Goal: Task Accomplishment & Management: Use online tool/utility

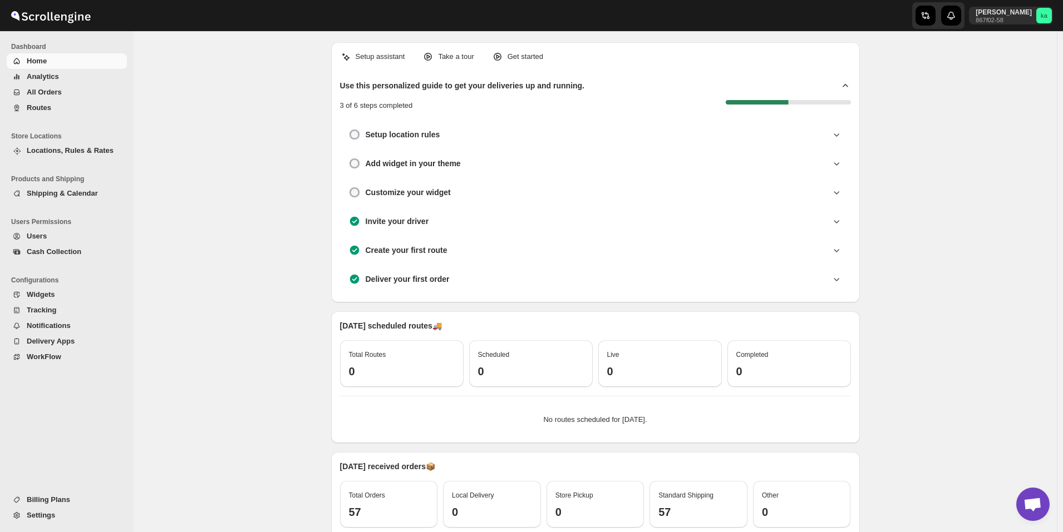
click at [62, 93] on span "All Orders" at bounding box center [76, 92] width 98 height 11
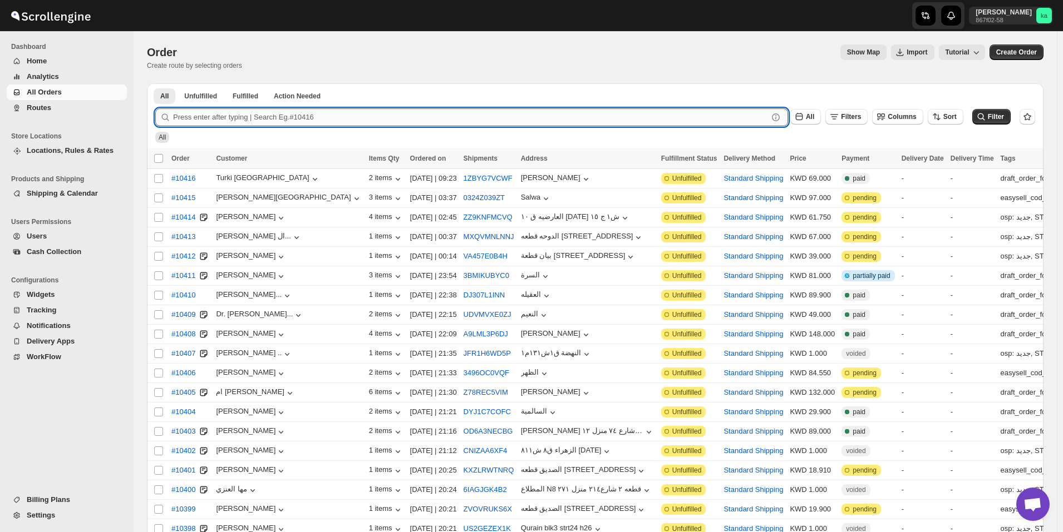
click at [290, 112] on input "text" at bounding box center [470, 117] width 595 height 18
click at [426, 82] on div "Order. This page is ready Order Create route by selecting orders Show Map Impor…" at bounding box center [595, 57] width 896 height 52
click at [292, 117] on input "text" at bounding box center [470, 117] width 595 height 18
paste input "10217"
type input "10217"
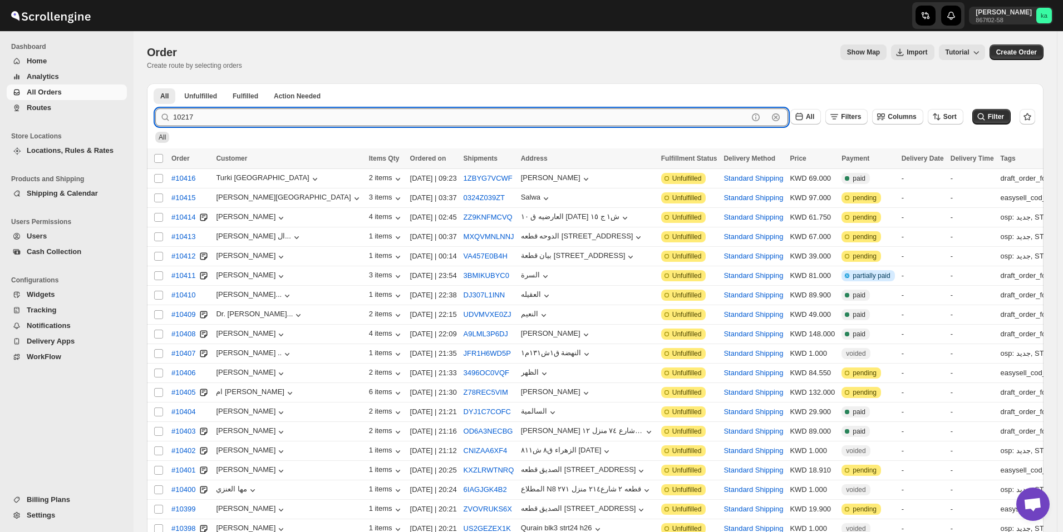
click at [155, 83] on button "Submit" at bounding box center [171, 89] width 32 height 12
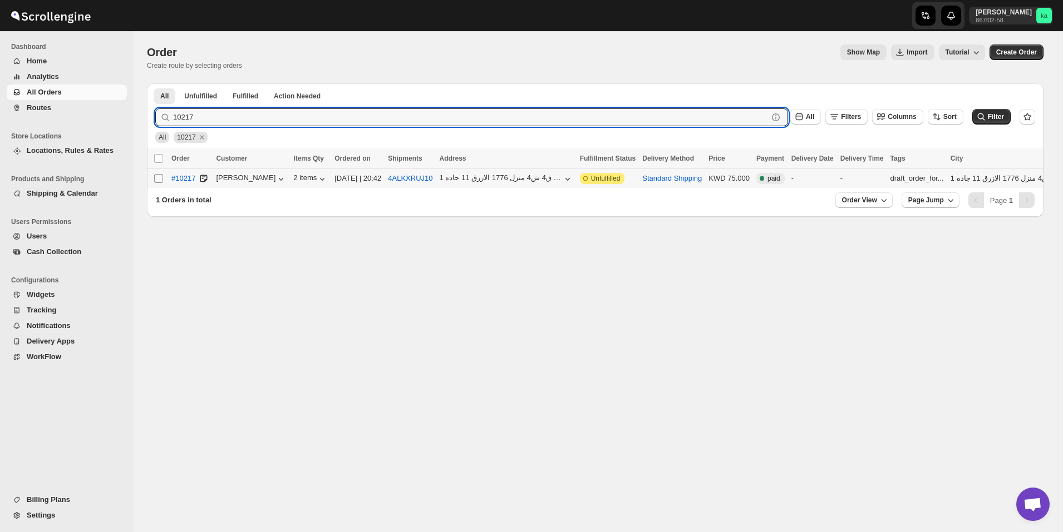
click at [160, 176] on input "Select order" at bounding box center [158, 178] width 9 height 9
checkbox input "true"
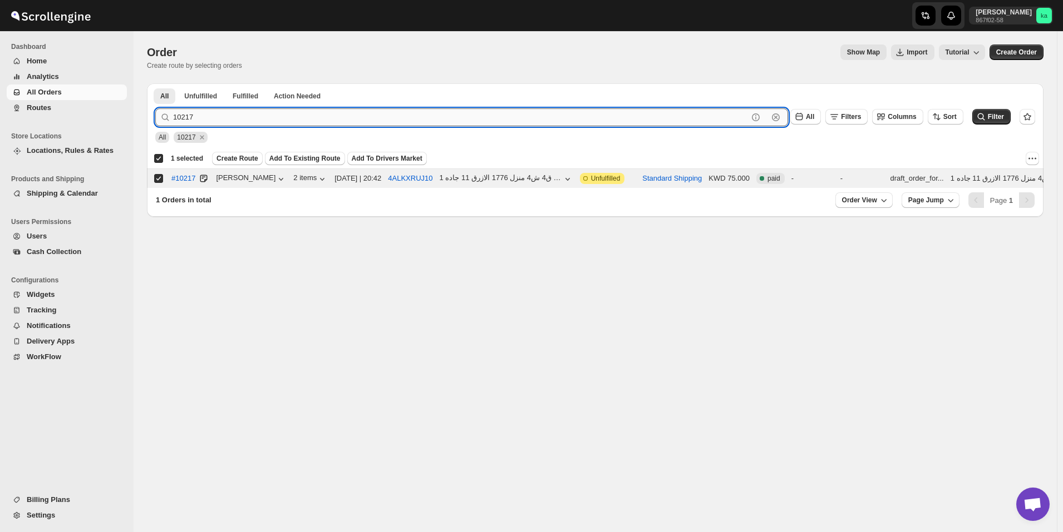
click at [243, 115] on input "10217" at bounding box center [460, 117] width 575 height 18
paste input "171"
type input "10171"
click at [155, 83] on button "Submit" at bounding box center [171, 89] width 32 height 12
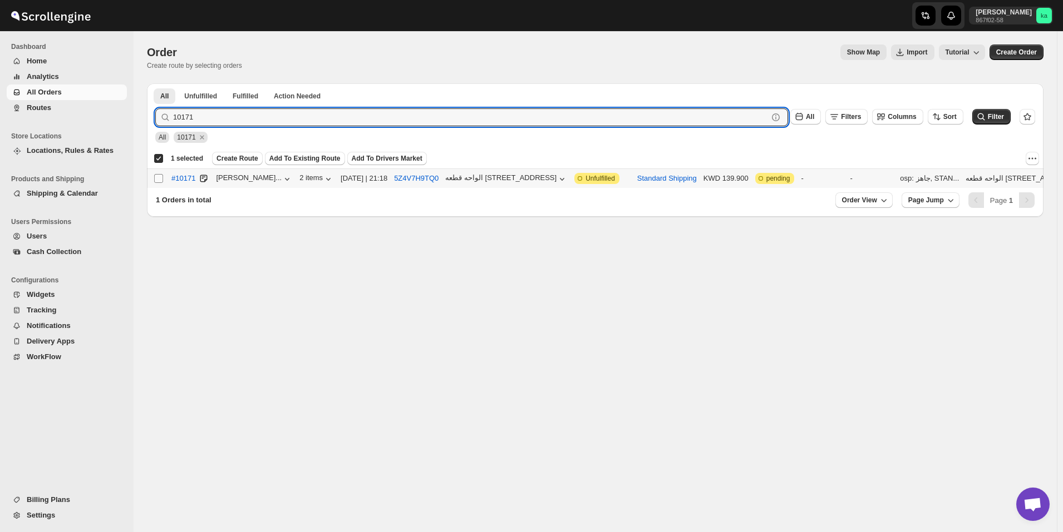
click at [157, 180] on input "Select order" at bounding box center [158, 178] width 9 height 9
checkbox input "true"
checkbox input "false"
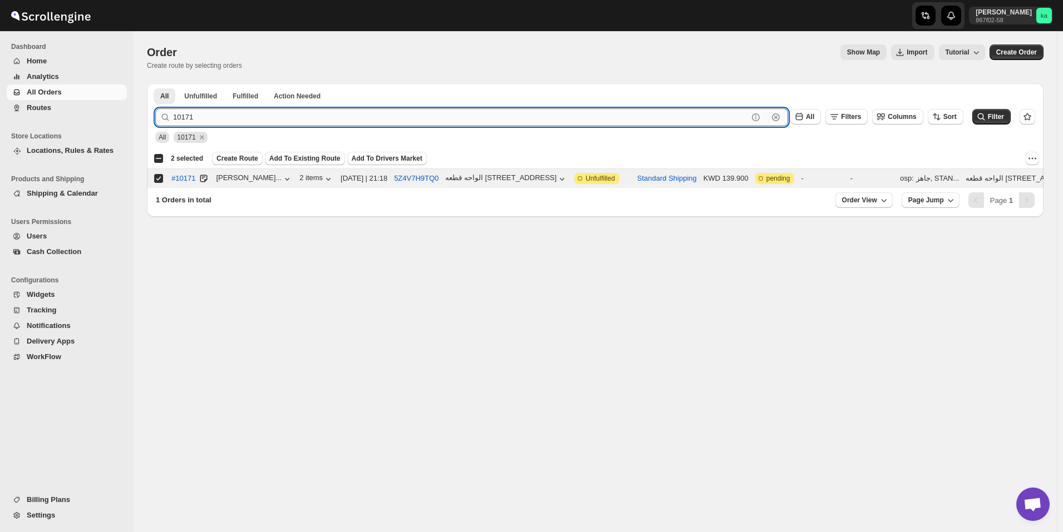
click at [371, 120] on input "10171" at bounding box center [460, 117] width 575 height 18
paste input "4"
type input "10174"
click at [155, 83] on button "Submit" at bounding box center [171, 89] width 32 height 12
click at [160, 179] on input "Select order" at bounding box center [158, 178] width 9 height 9
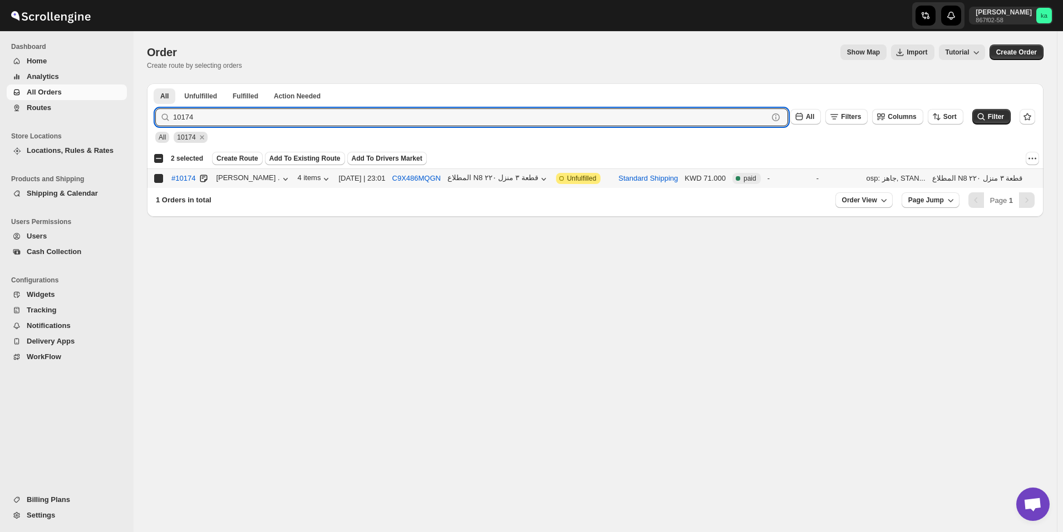
checkbox input "true"
click at [406, 120] on input "10174" at bounding box center [460, 117] width 575 height 18
paste input "89"
type input "10189"
click at [155, 83] on button "Submit" at bounding box center [171, 89] width 32 height 12
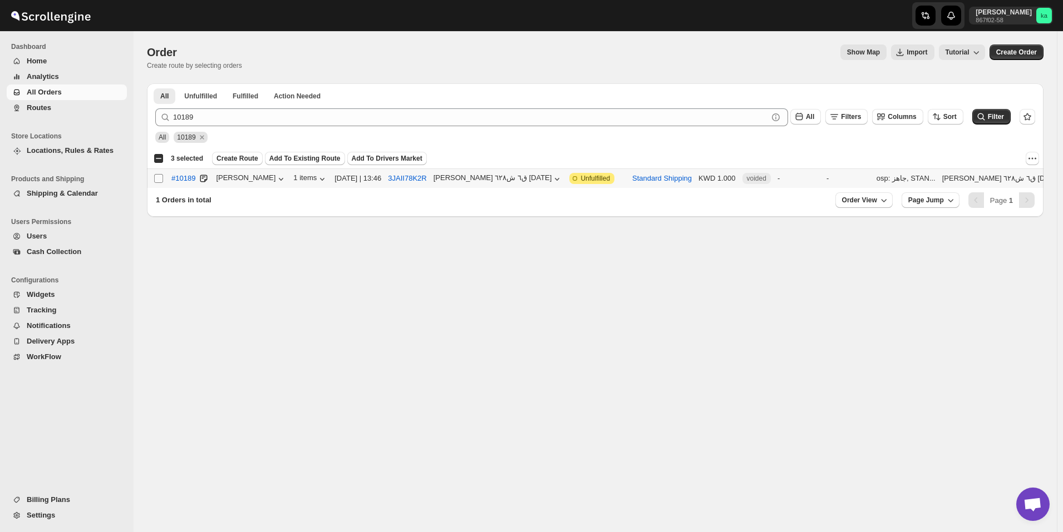
click at [160, 179] on input "Select order" at bounding box center [158, 178] width 9 height 9
checkbox input "true"
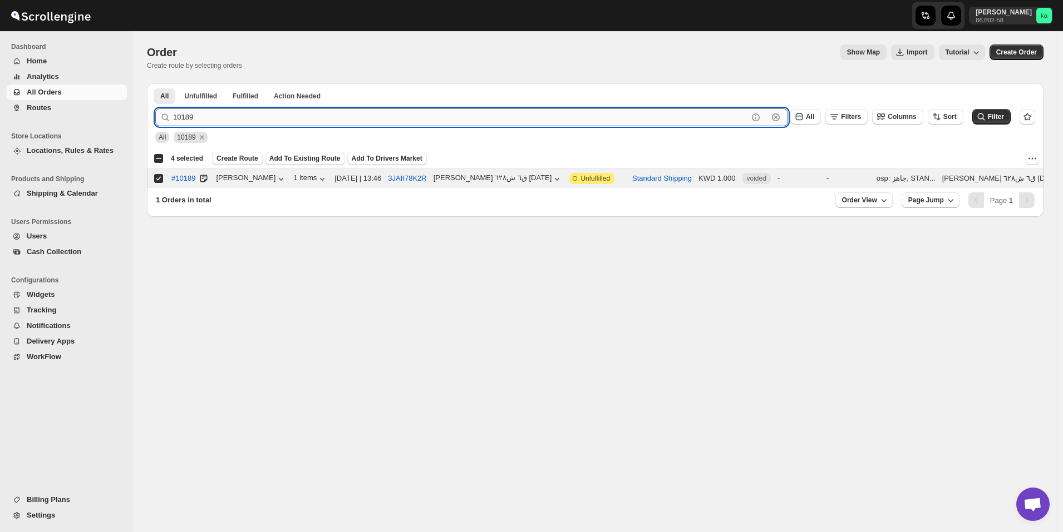
click at [313, 115] on input "10189" at bounding box center [460, 117] width 575 height 18
paste input "210"
type input "10210"
click at [155, 83] on button "Submit" at bounding box center [171, 89] width 32 height 12
click at [162, 181] on input "Select order" at bounding box center [158, 178] width 9 height 9
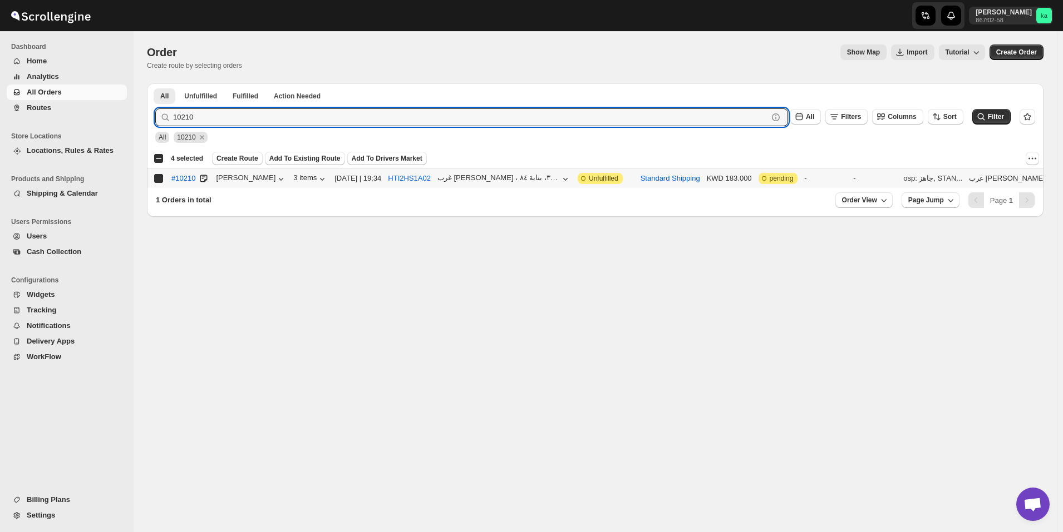
checkbox input "true"
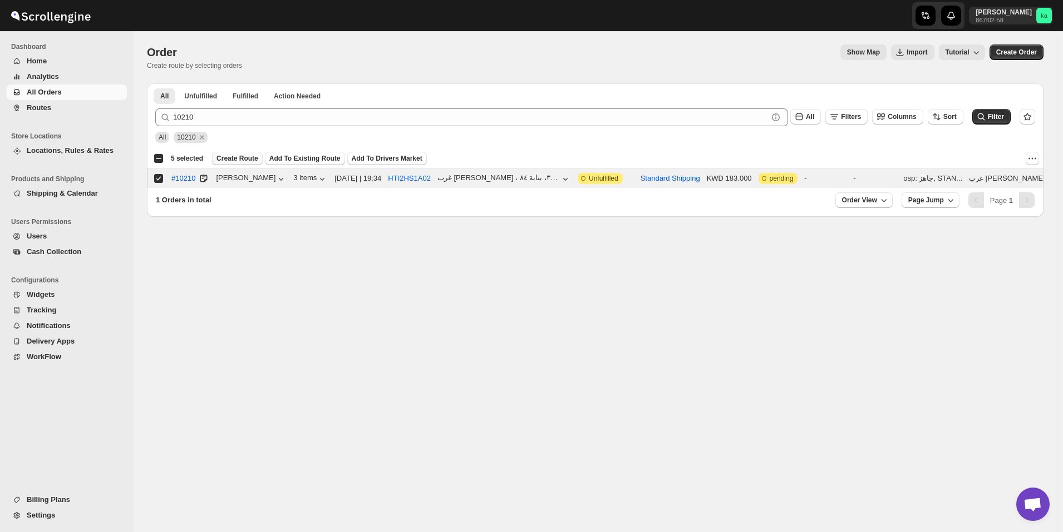
click at [231, 155] on span "Create Route" at bounding box center [237, 158] width 42 height 9
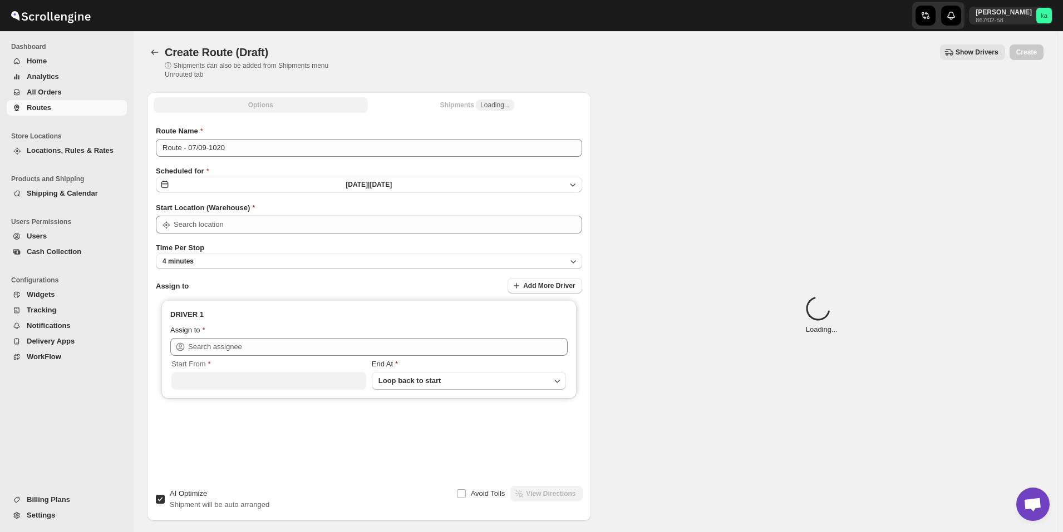
type input "[GEOGRAPHIC_DATA]"
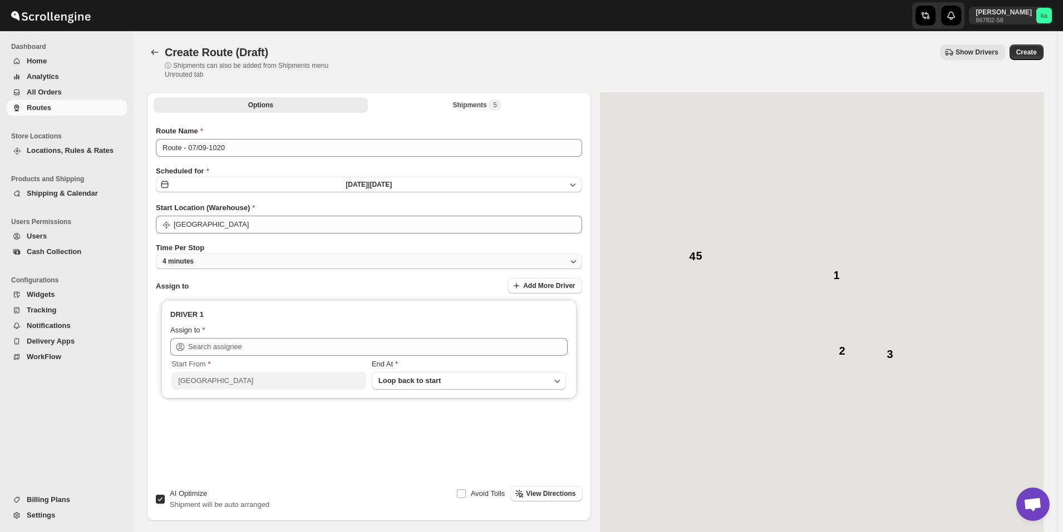
click at [222, 262] on button "4 minutes" at bounding box center [369, 262] width 426 height 16
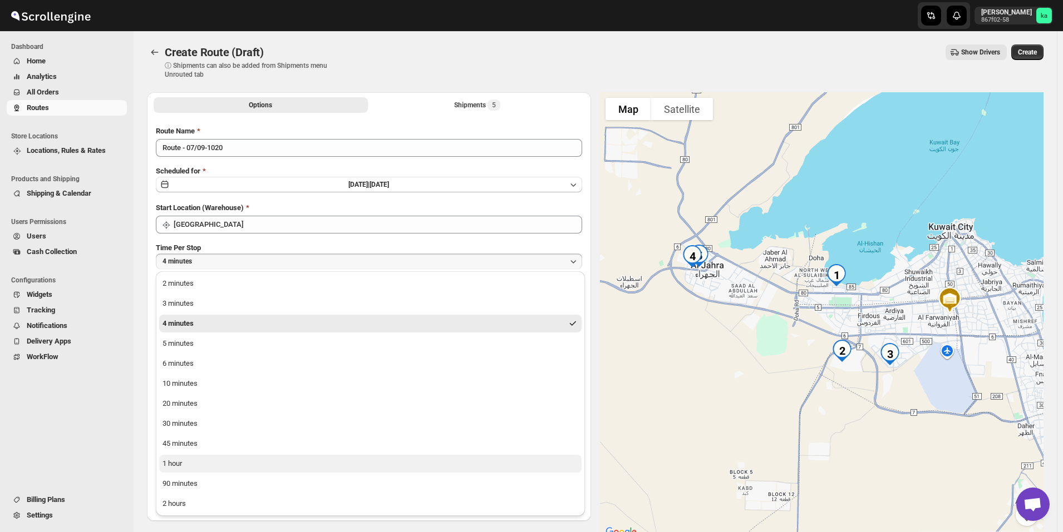
click at [193, 468] on button "1 hour" at bounding box center [370, 464] width 422 height 18
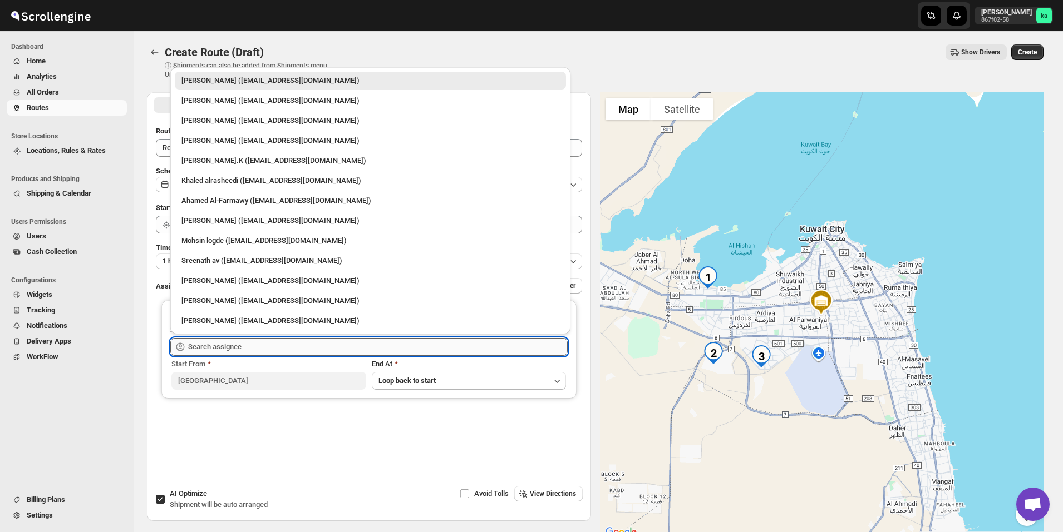
click at [239, 348] on input "text" at bounding box center [377, 347] width 379 height 18
click at [234, 116] on div "[PERSON_NAME] ([EMAIL_ADDRESS][DOMAIN_NAME])" at bounding box center [370, 120] width 378 height 11
type input "[PERSON_NAME] ([EMAIL_ADDRESS][DOMAIN_NAME])"
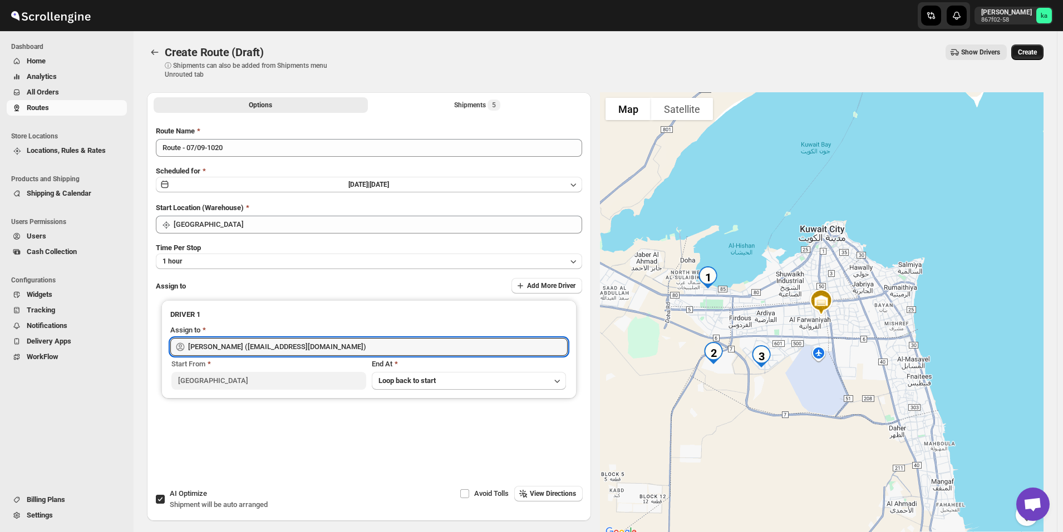
click at [1037, 51] on span "Create" at bounding box center [1027, 52] width 19 height 9
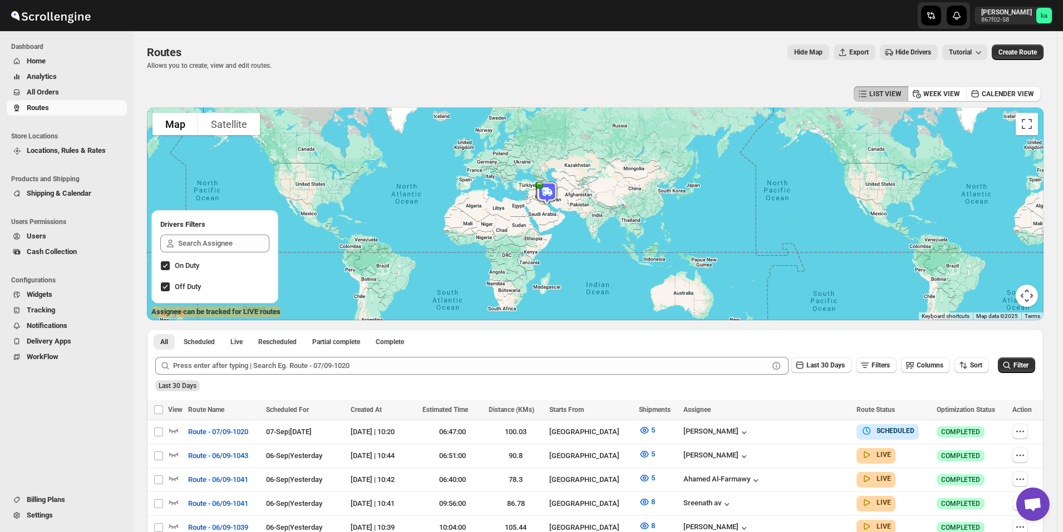
click at [74, 91] on span "All Orders" at bounding box center [76, 92] width 98 height 11
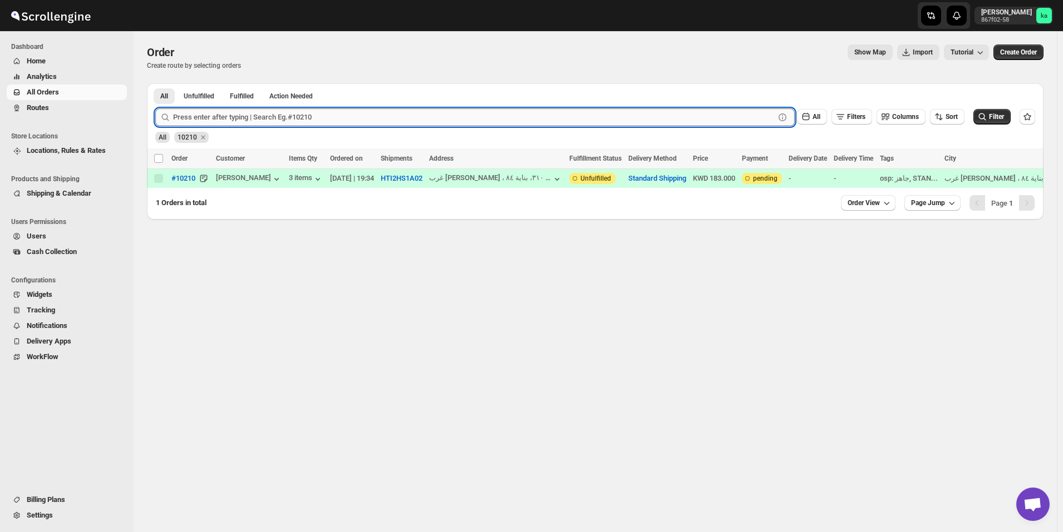
click at [365, 120] on input "text" at bounding box center [473, 117] width 601 height 18
paste input "10175"
type input "10175"
click at [155, 83] on button "Submit" at bounding box center [171, 89] width 32 height 12
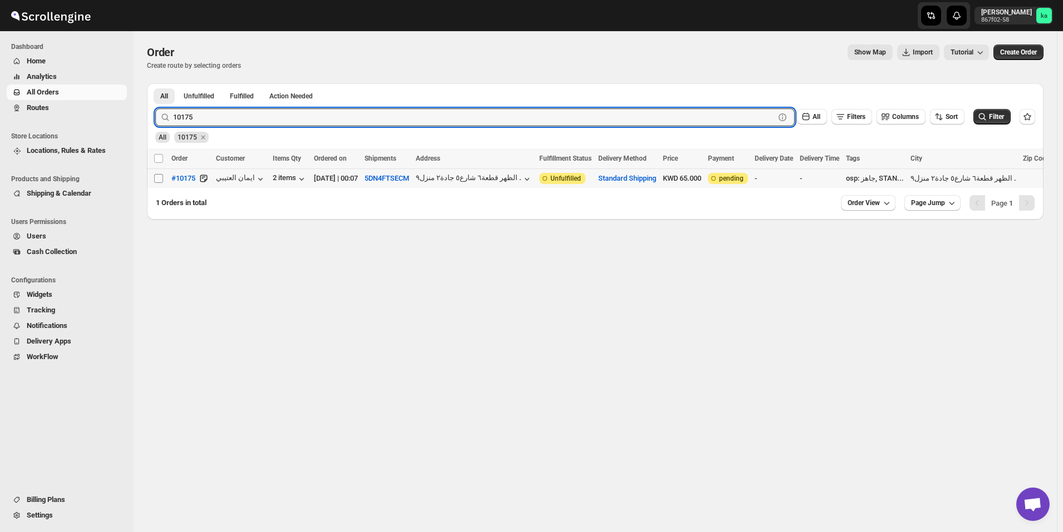
click at [156, 177] on input "Select order" at bounding box center [158, 178] width 9 height 9
checkbox input "true"
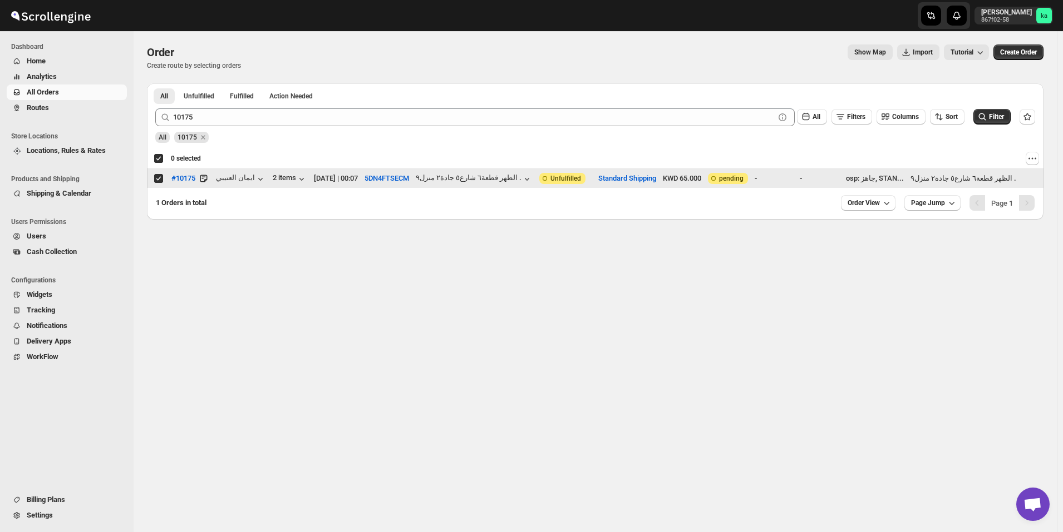
checkbox input "true"
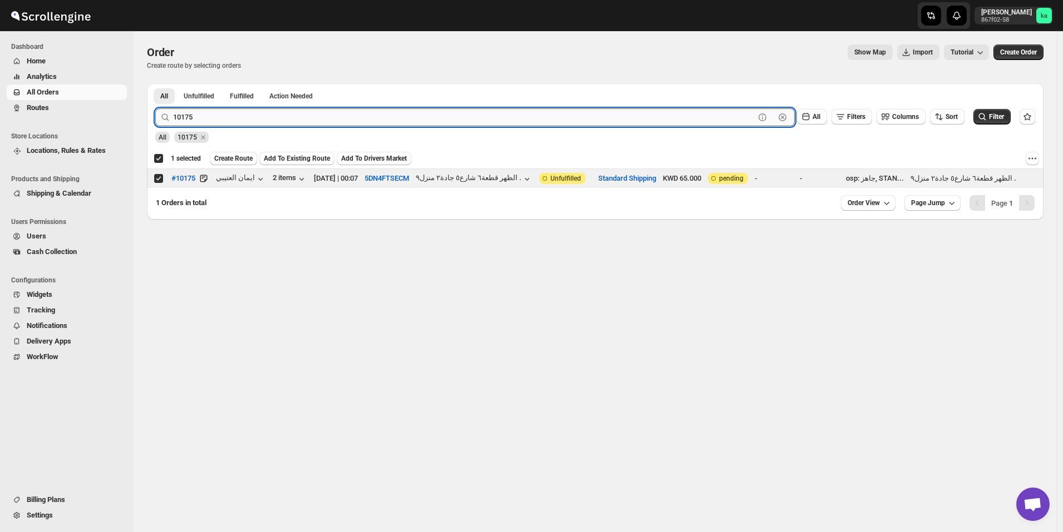
click at [327, 111] on input "10175" at bounding box center [463, 117] width 581 height 18
paste input "8"
type input "10178"
click at [155, 83] on button "Submit" at bounding box center [171, 89] width 32 height 12
click at [159, 177] on input "Select order" at bounding box center [158, 178] width 9 height 9
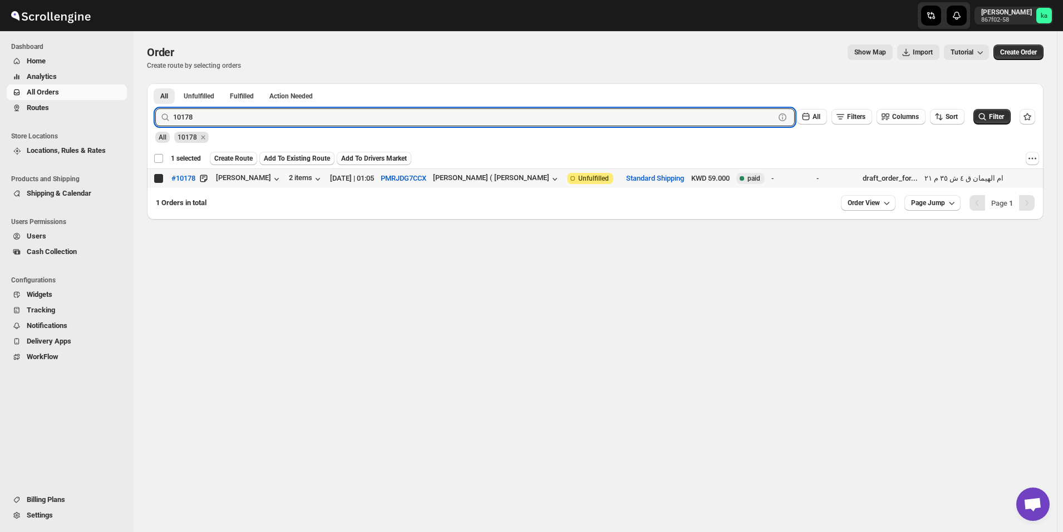
checkbox input "true"
checkbox input "false"
click at [365, 116] on input "10178" at bounding box center [463, 117] width 581 height 18
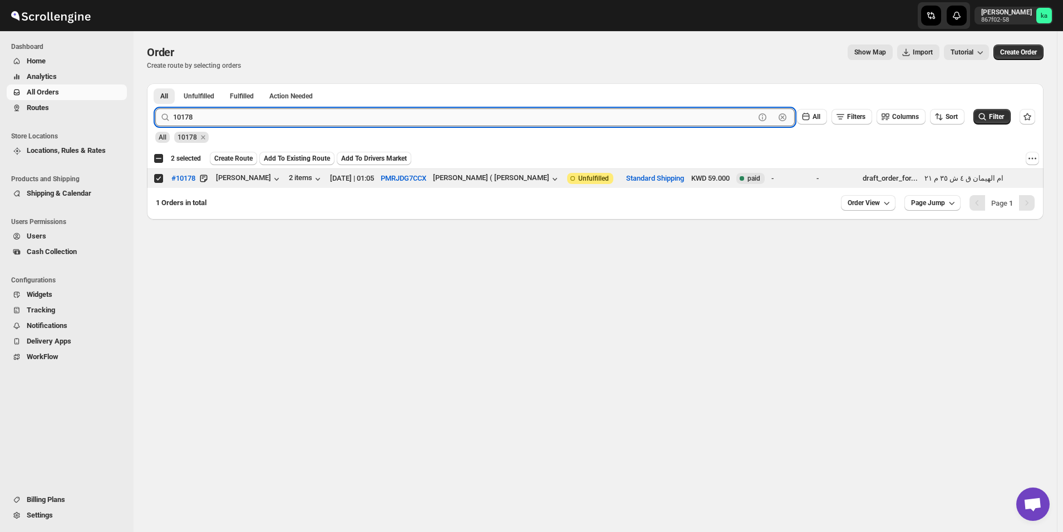
paste input "9944"
type input "9944"
click at [155, 83] on button "Submit" at bounding box center [171, 89] width 32 height 12
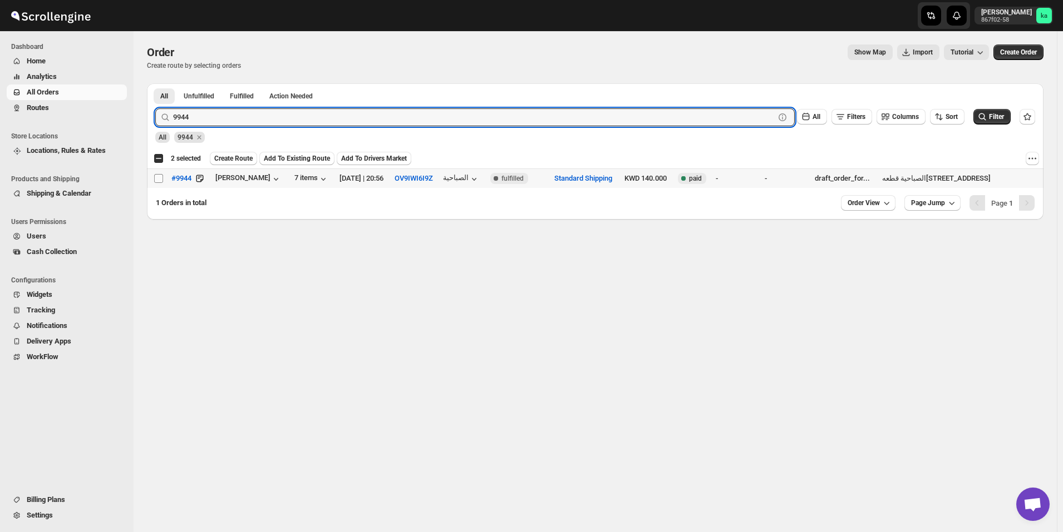
click at [156, 177] on input "Select order" at bounding box center [158, 178] width 9 height 9
checkbox input "true"
click at [380, 119] on input "9944" at bounding box center [463, 117] width 581 height 18
paste input "10223"
type input "10223"
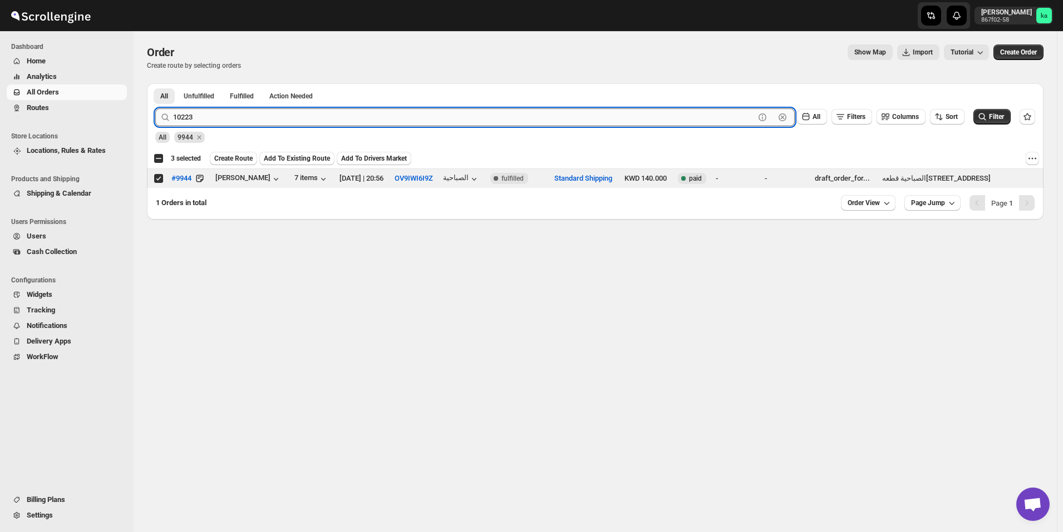
click at [155, 83] on button "Submit" at bounding box center [171, 89] width 32 height 12
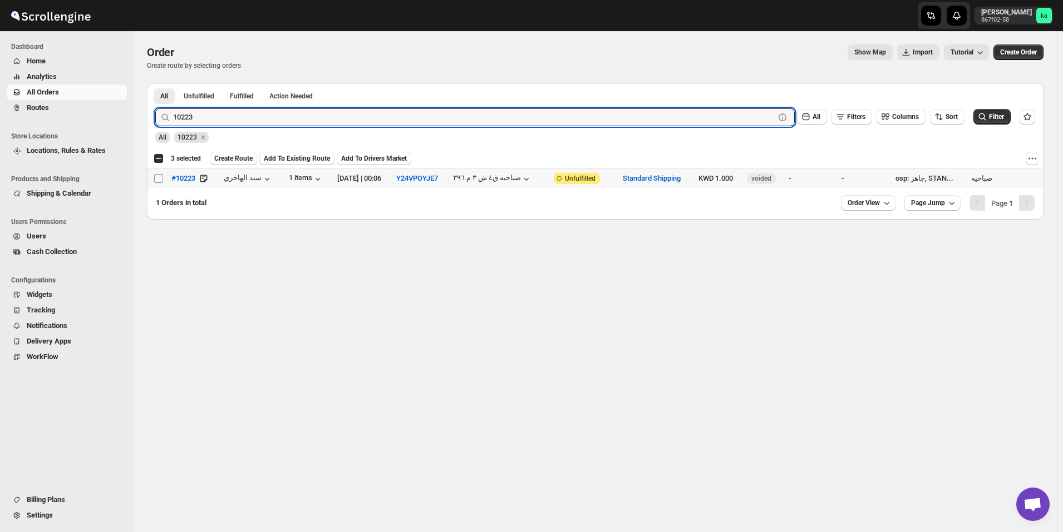
click at [155, 179] on input "Select order" at bounding box center [158, 178] width 9 height 9
checkbox input "true"
click at [384, 115] on input "10223" at bounding box center [463, 117] width 581 height 18
paste input "2"
type input "10222"
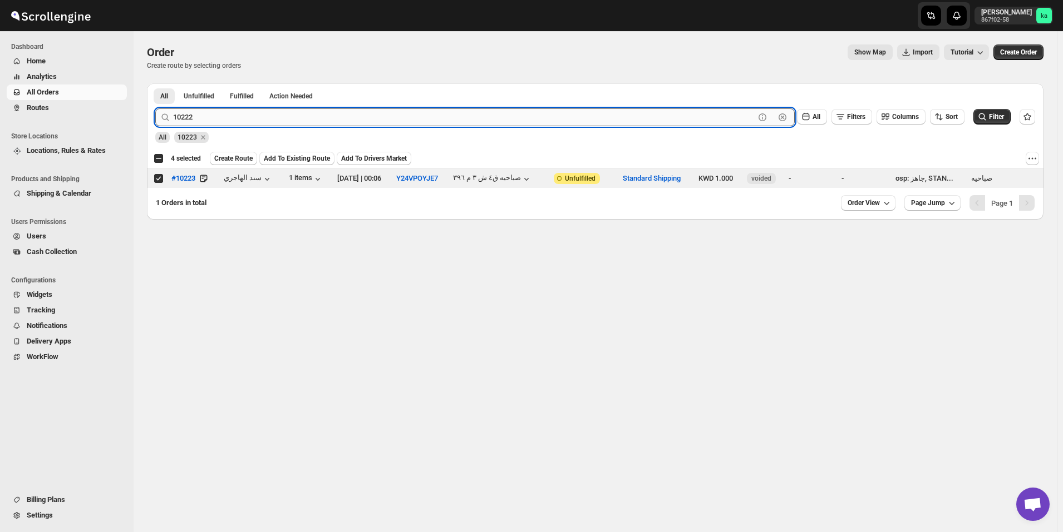
click at [155, 83] on button "Submit" at bounding box center [171, 89] width 32 height 12
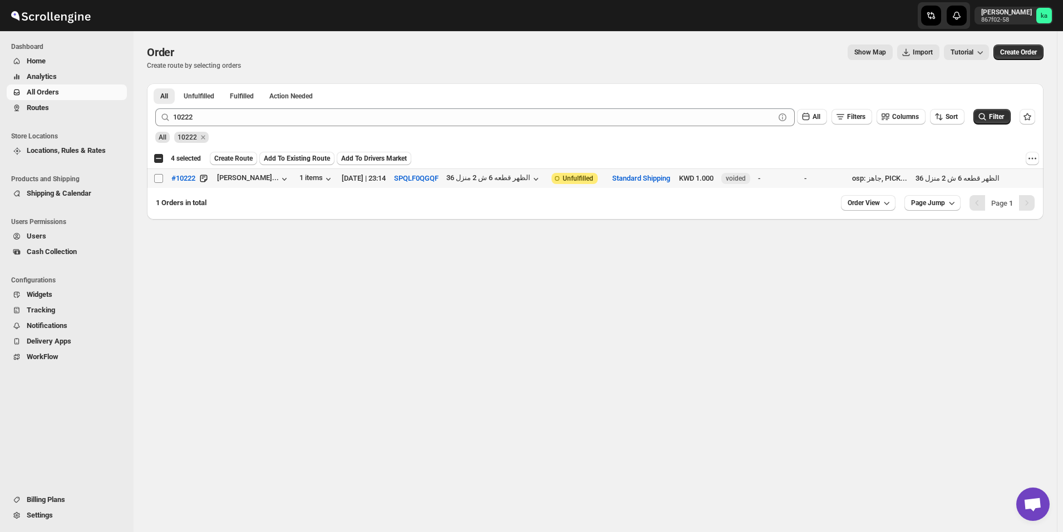
click at [156, 177] on input "Select order" at bounding box center [158, 178] width 9 height 9
checkbox input "true"
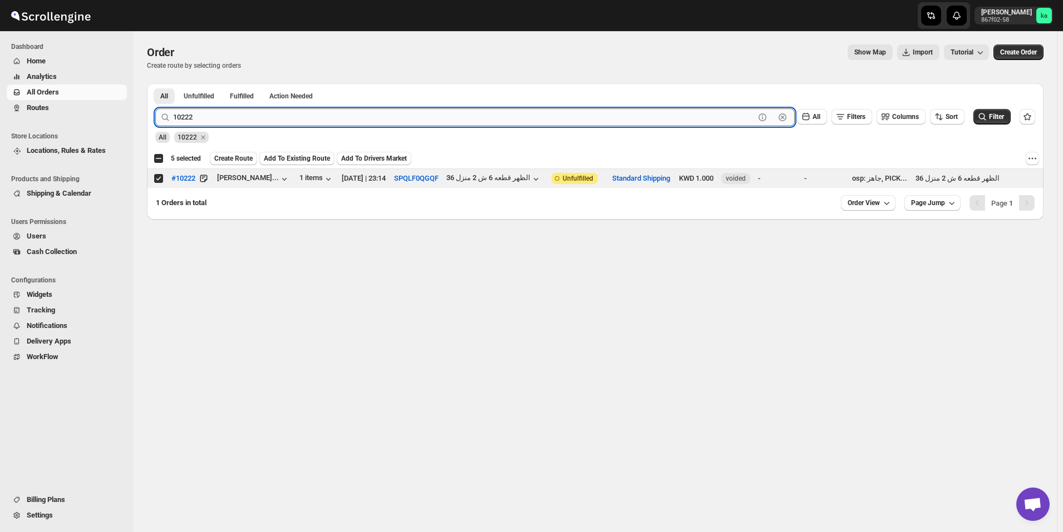
click at [323, 114] on input "10222" at bounding box center [463, 117] width 581 height 18
paste input "186"
type input "10186"
click at [155, 83] on button "Submit" at bounding box center [171, 89] width 32 height 12
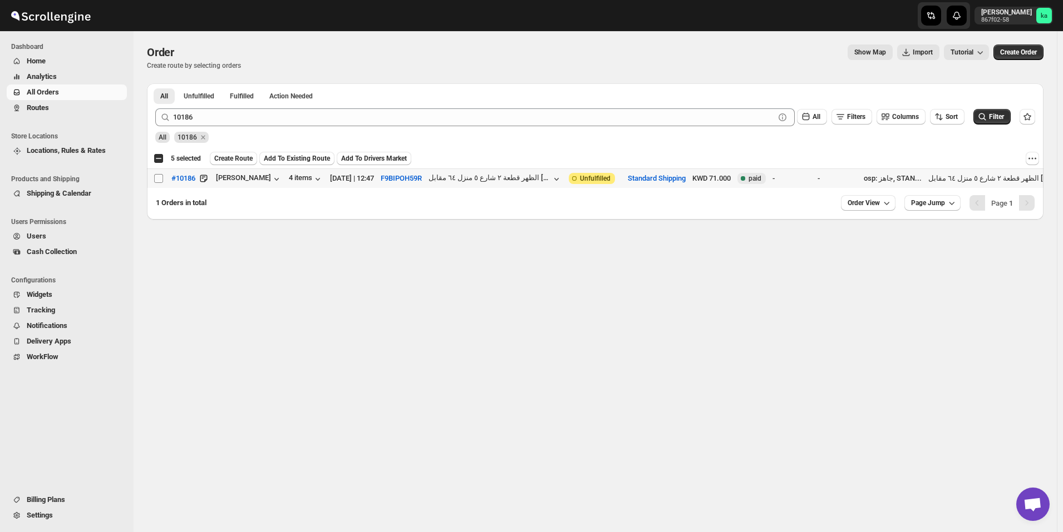
click at [157, 175] on input "Select order" at bounding box center [158, 178] width 9 height 9
checkbox input "true"
click at [1029, 53] on span "Create Order" at bounding box center [1018, 52] width 37 height 9
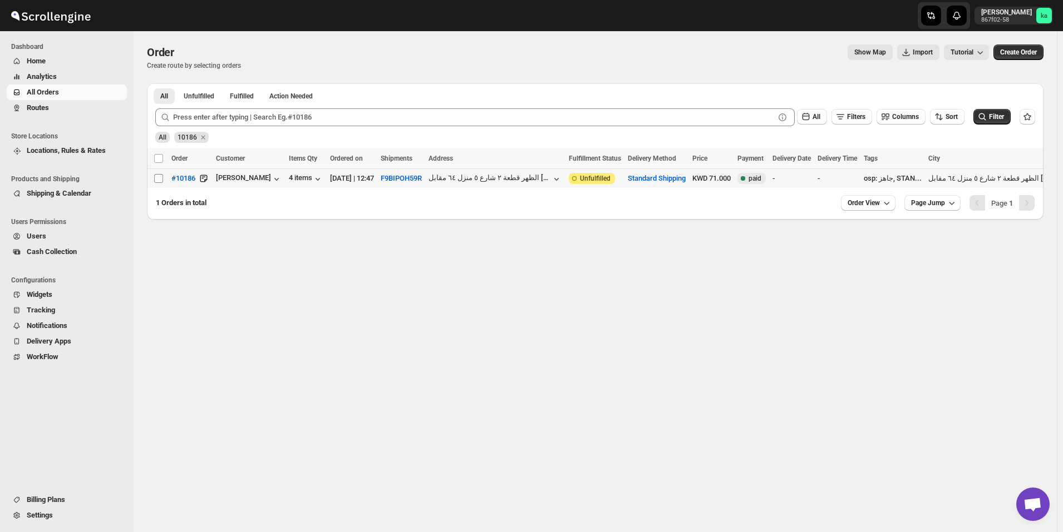
click at [158, 181] on input "Select order" at bounding box center [158, 178] width 9 height 9
checkbox input "true"
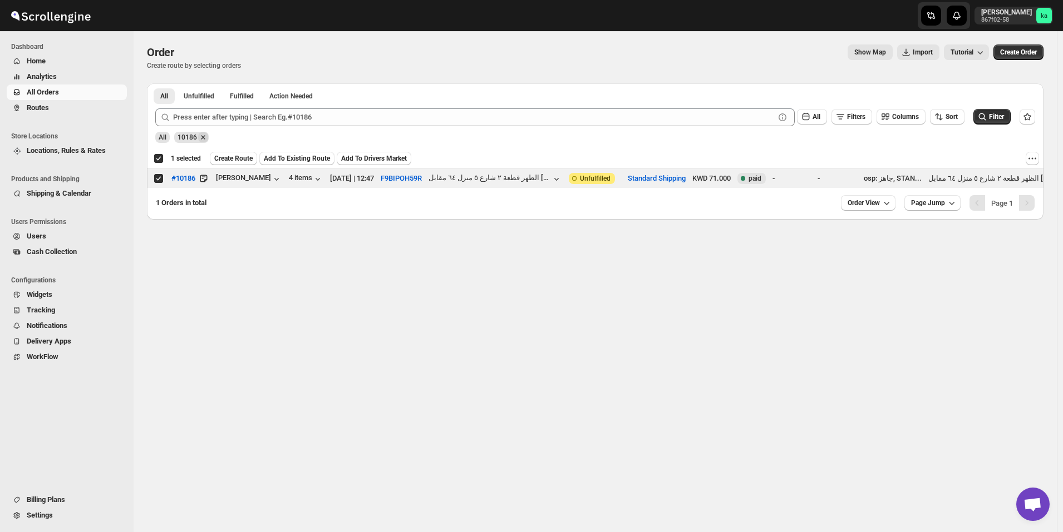
click at [202, 136] on icon "Remove 10186" at bounding box center [203, 137] width 10 height 10
click at [162, 156] on div "Deselect order 1 selected" at bounding box center [177, 159] width 47 height 10
checkbox input "false"
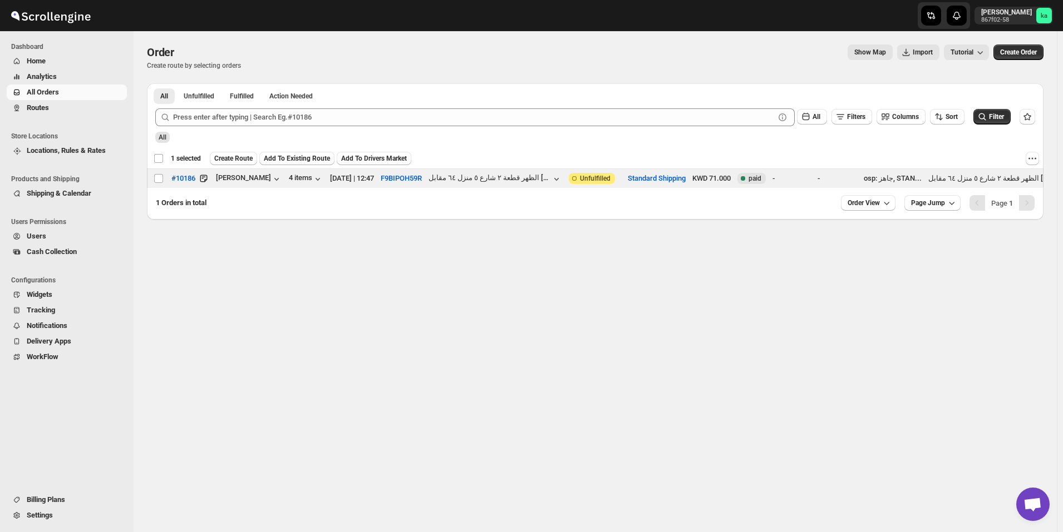
checkbox input "false"
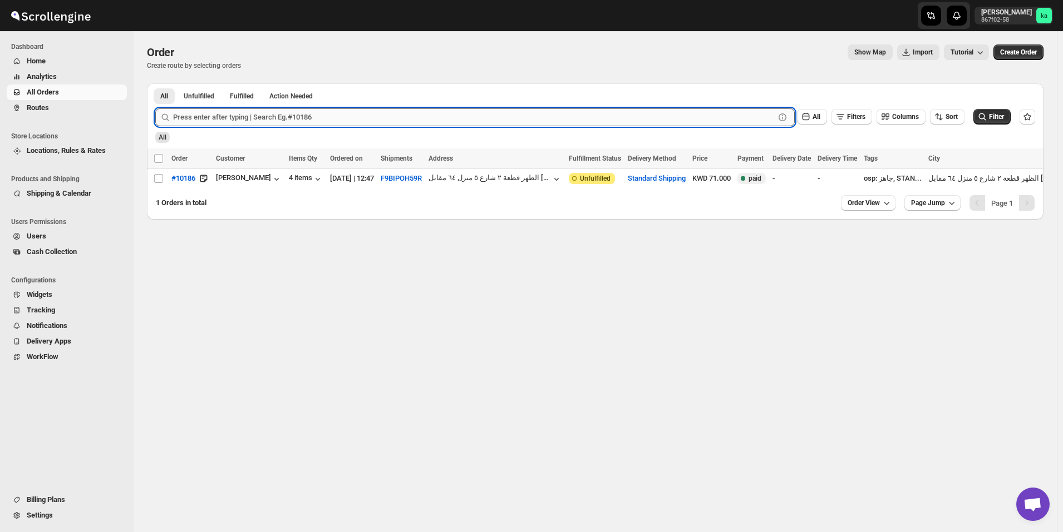
click at [274, 112] on input "text" at bounding box center [473, 117] width 601 height 18
paste input "10175"
type input "10175"
click at [155, 83] on button "Submit" at bounding box center [171, 89] width 32 height 12
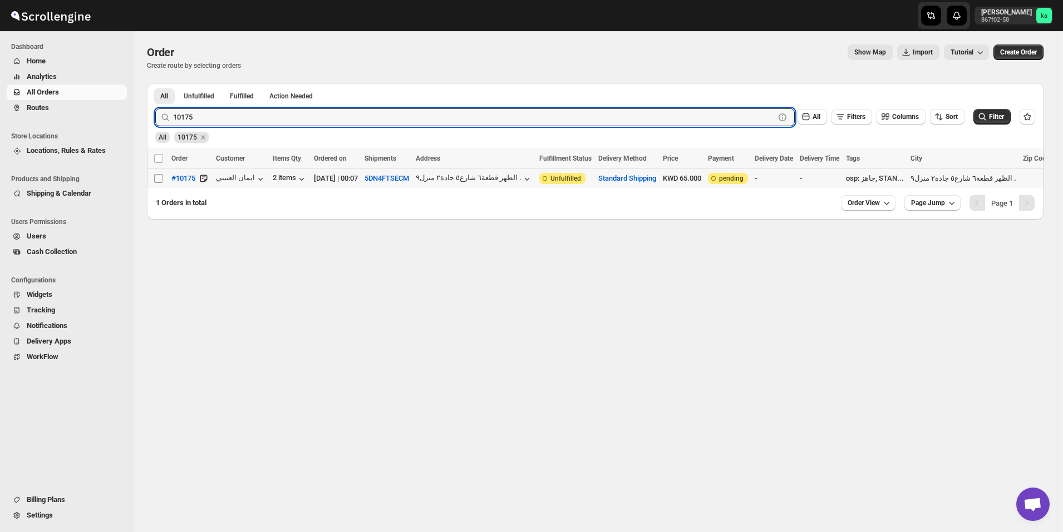
click at [158, 182] on input "Select order" at bounding box center [158, 178] width 9 height 9
checkbox input "true"
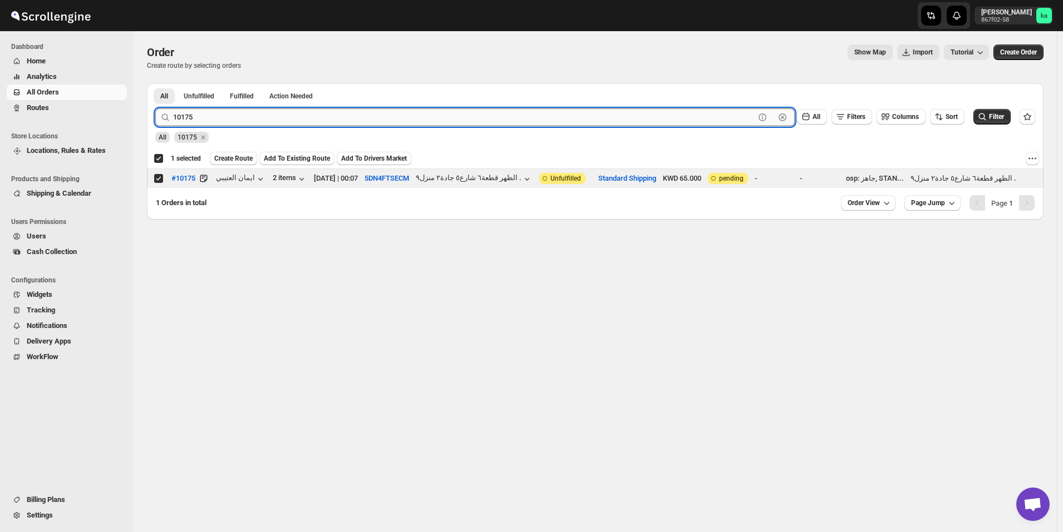
click at [325, 126] on input "10175" at bounding box center [463, 117] width 581 height 18
paste input "8"
type input "10178"
click at [155, 83] on button "Submit" at bounding box center [171, 89] width 32 height 12
click at [157, 179] on input "Select order" at bounding box center [158, 178] width 9 height 9
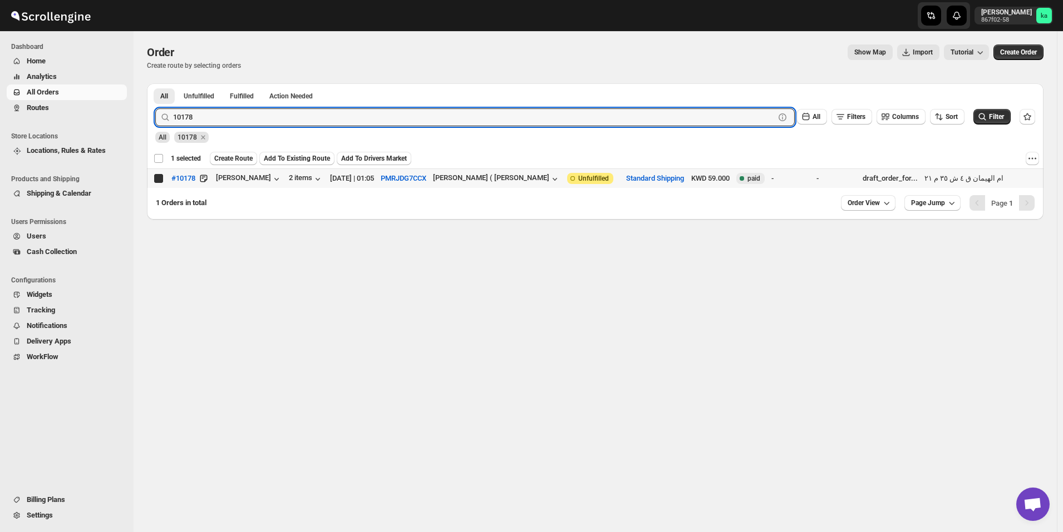
checkbox input "true"
checkbox input "false"
click at [261, 115] on input "10178" at bounding box center [463, 117] width 581 height 18
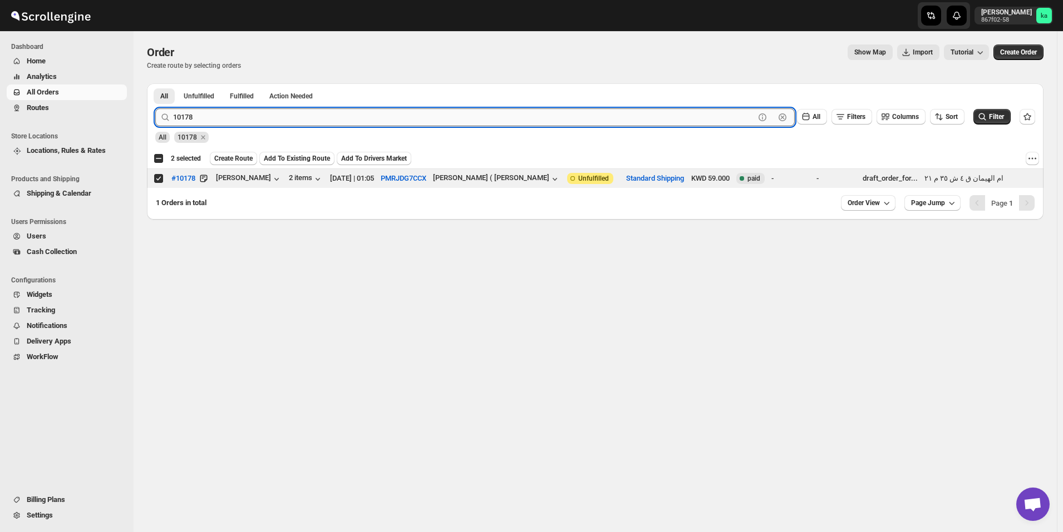
click at [261, 115] on input "10178" at bounding box center [463, 117] width 581 height 18
paste input "9944"
type input "9944"
click at [155, 83] on button "Submit" at bounding box center [171, 89] width 32 height 12
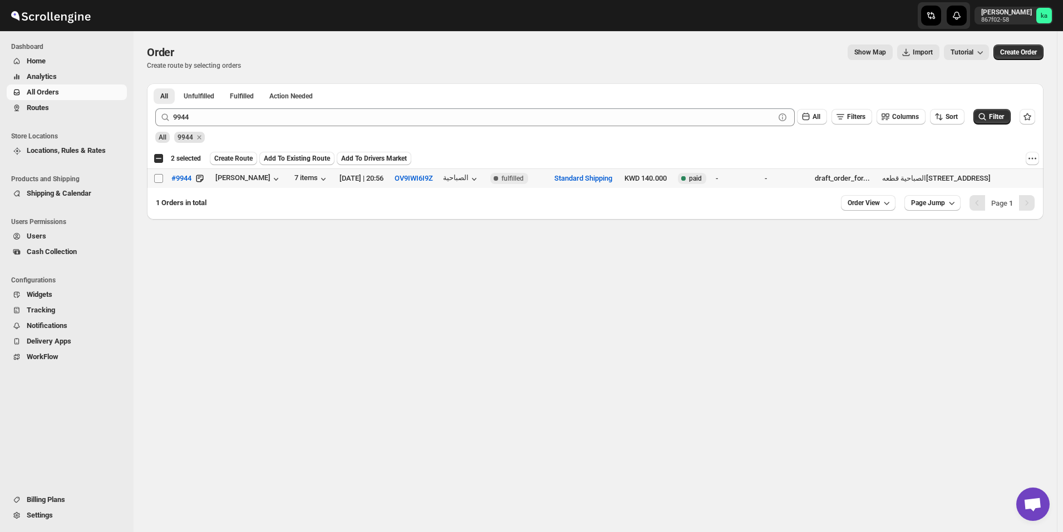
click at [156, 182] on input "Select order" at bounding box center [158, 178] width 9 height 9
checkbox input "true"
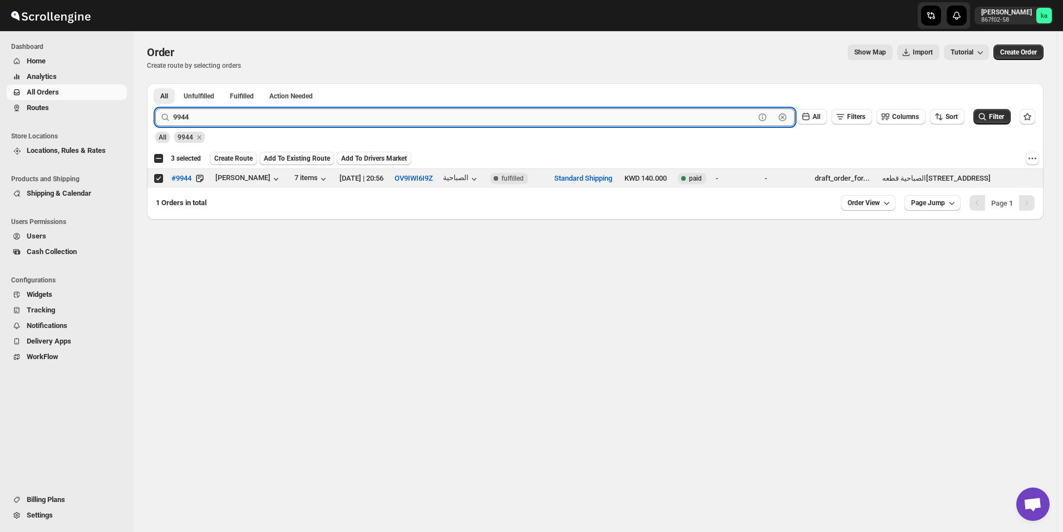
click at [342, 111] on input "9944" at bounding box center [463, 117] width 581 height 18
paste input "10223"
type input "10223"
click at [155, 83] on button "Submit" at bounding box center [171, 89] width 32 height 12
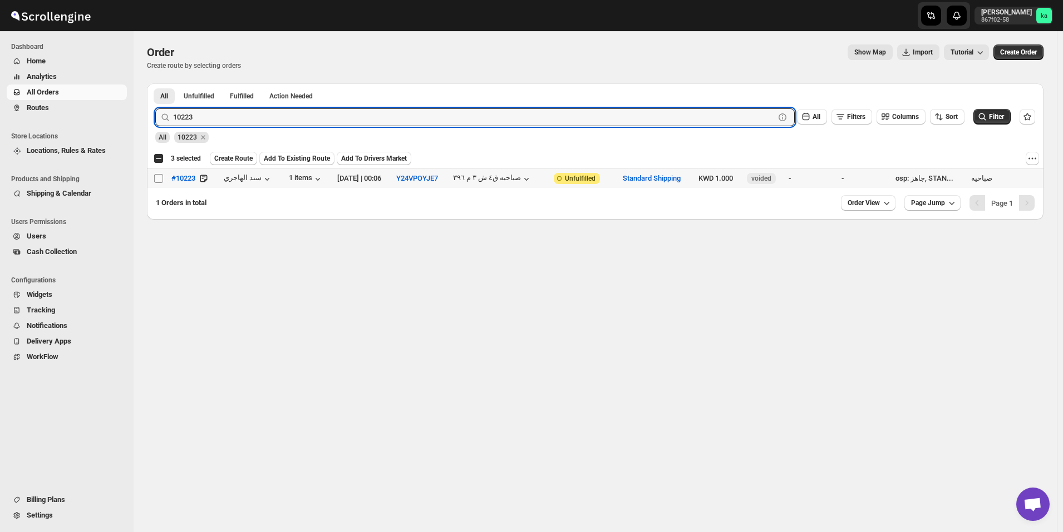
click at [159, 176] on input "Select order" at bounding box center [158, 178] width 9 height 9
checkbox input "true"
click at [319, 116] on input "10223" at bounding box center [463, 117] width 581 height 18
paste input "2"
type input "10222"
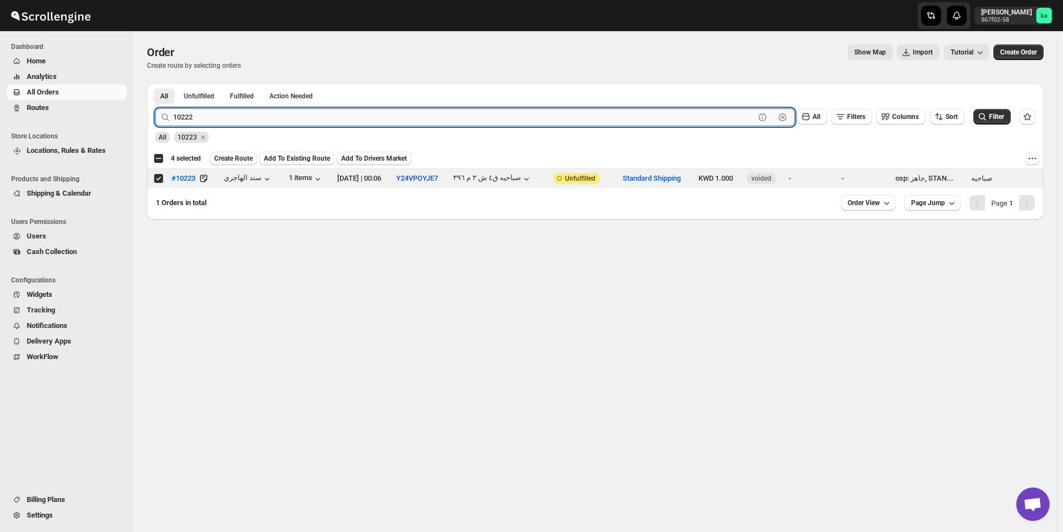
click at [155, 83] on button "Submit" at bounding box center [171, 89] width 32 height 12
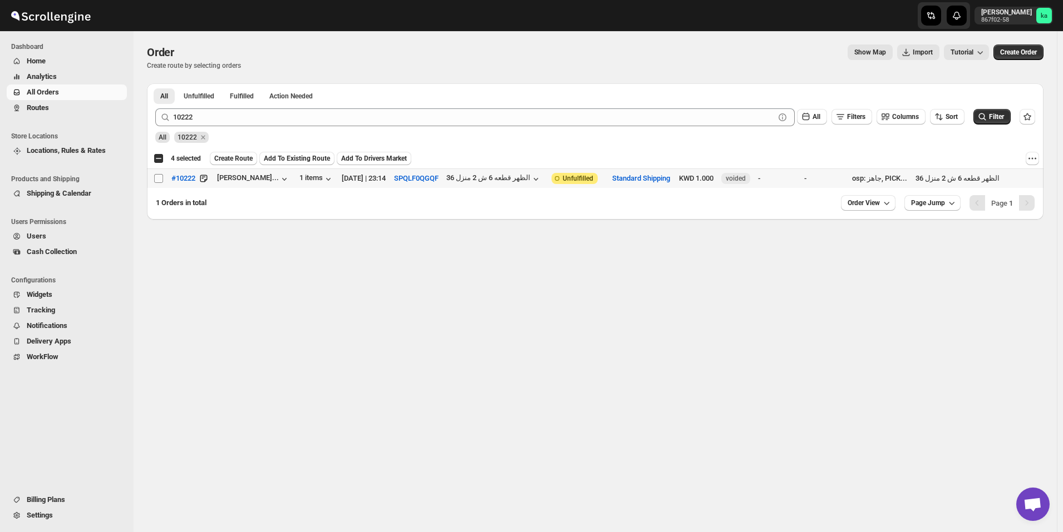
click at [157, 181] on input "Select order" at bounding box center [158, 178] width 9 height 9
checkbox input "true"
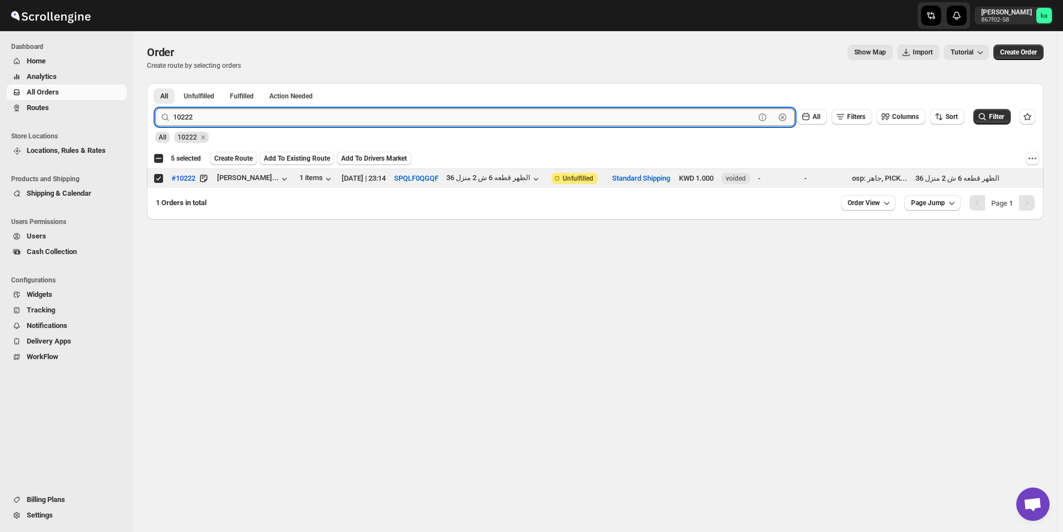
click at [259, 118] on input "10222" at bounding box center [463, 117] width 581 height 18
paste input "186"
type input "10186"
click at [155, 83] on button "Submit" at bounding box center [171, 89] width 32 height 12
click at [156, 176] on input "Select order" at bounding box center [158, 178] width 9 height 9
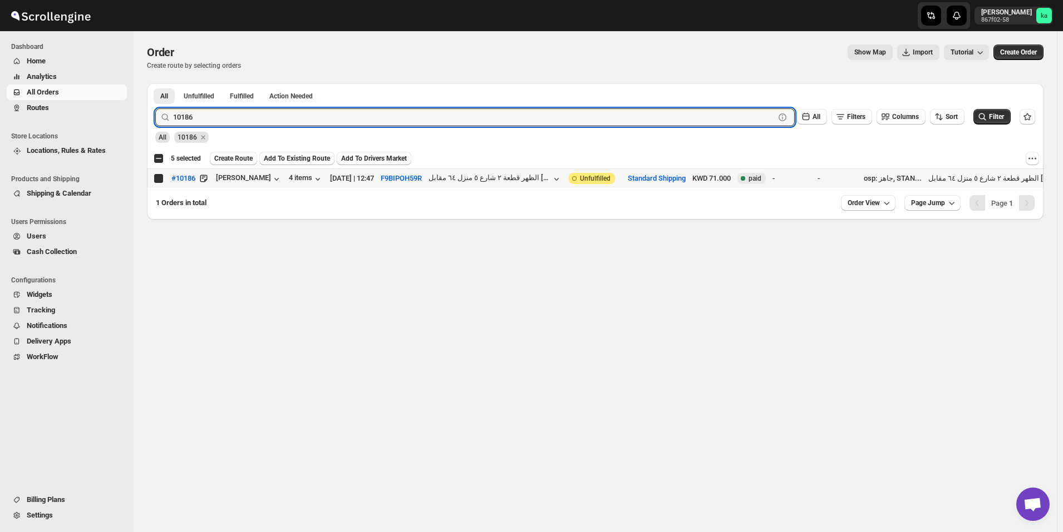
checkbox input "true"
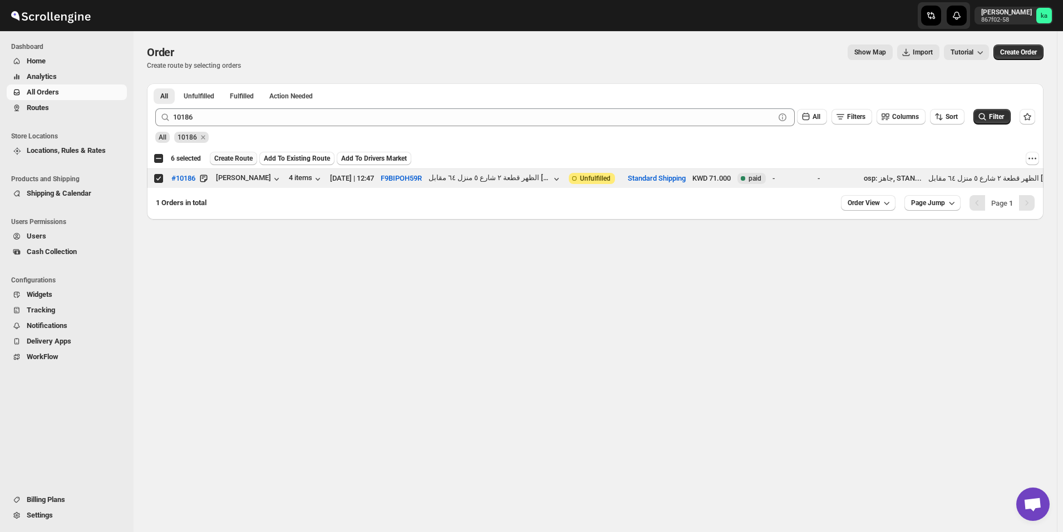
click at [231, 156] on span "Create Route" at bounding box center [233, 158] width 38 height 9
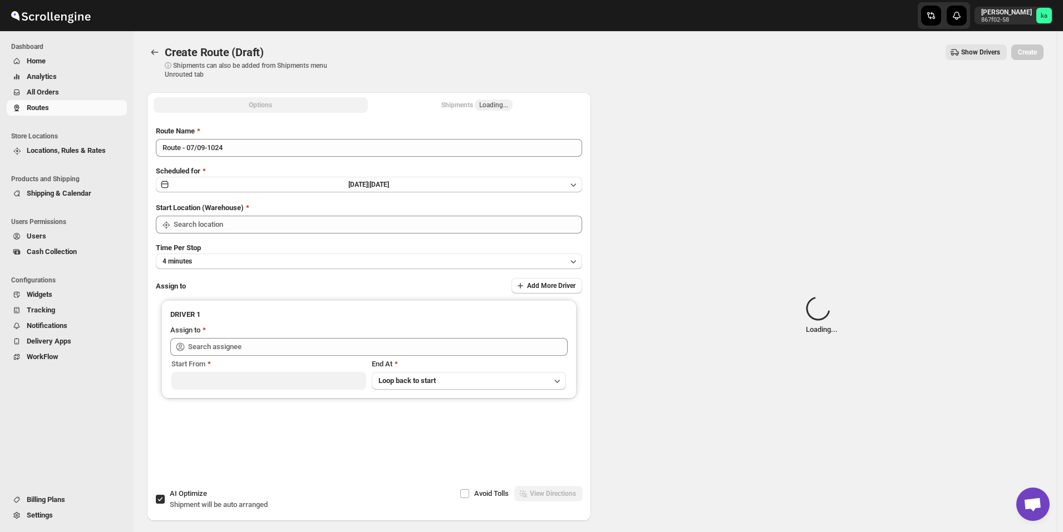
type input "[GEOGRAPHIC_DATA]"
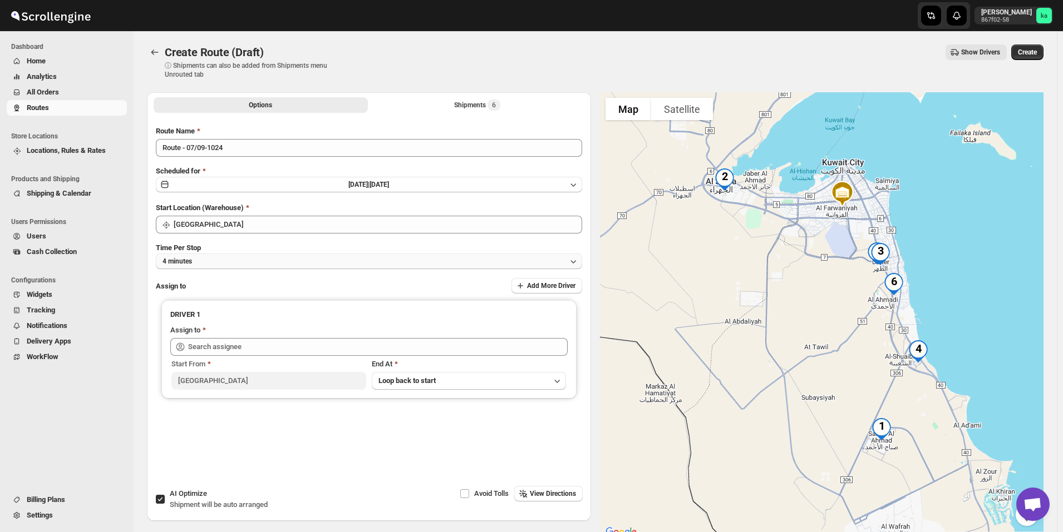
click at [471, 265] on button "4 minutes" at bounding box center [369, 262] width 426 height 16
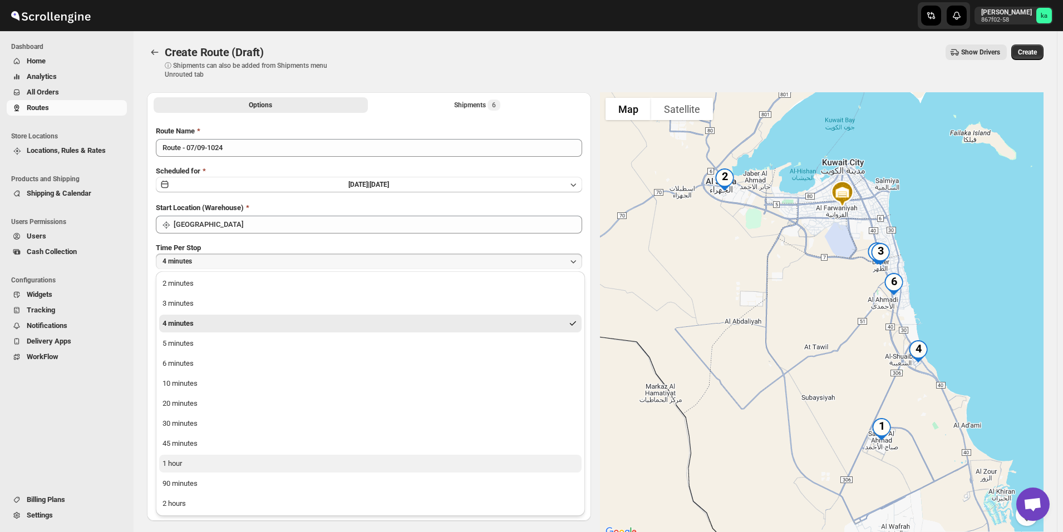
click at [283, 463] on button "1 hour" at bounding box center [370, 464] width 422 height 18
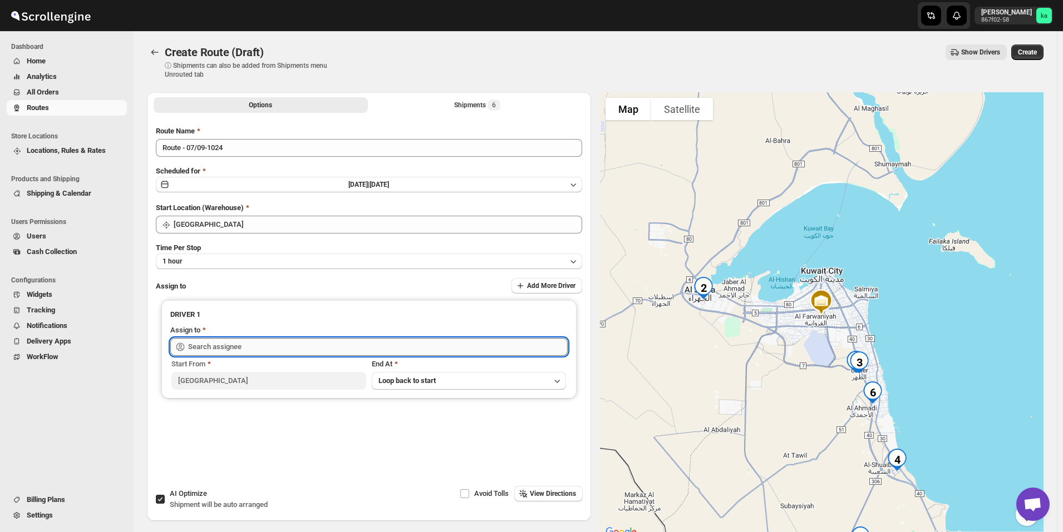
click at [263, 351] on input "text" at bounding box center [377, 347] width 379 height 18
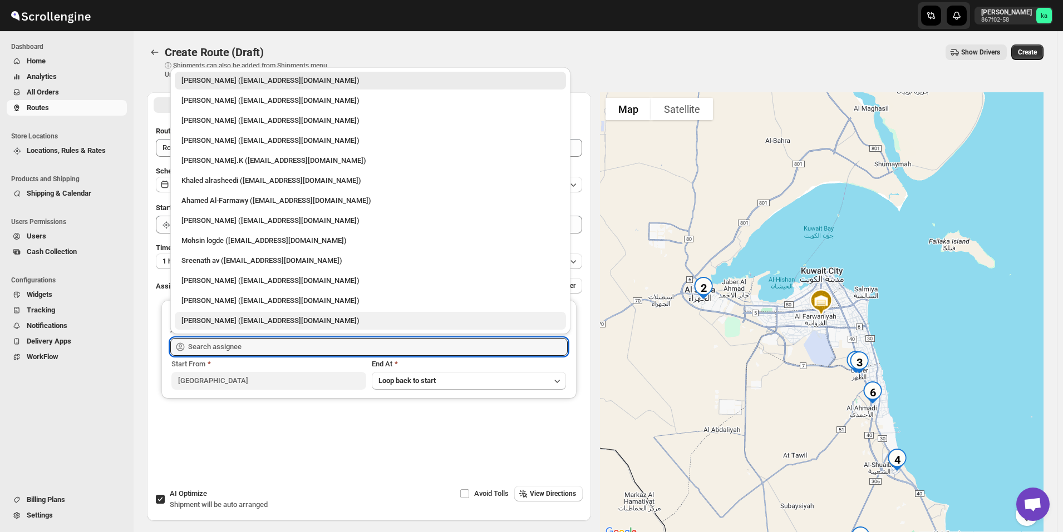
click at [218, 319] on div "[PERSON_NAME] ([EMAIL_ADDRESS][DOMAIN_NAME])" at bounding box center [370, 320] width 378 height 11
type input "[PERSON_NAME] ([EMAIL_ADDRESS][DOMAIN_NAME])"
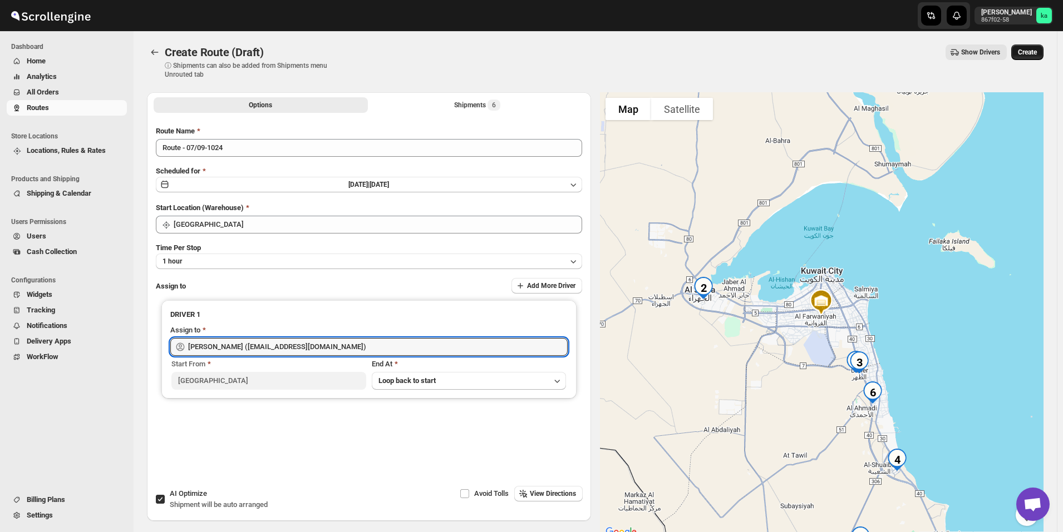
click at [1037, 59] on button "Create" at bounding box center [1027, 53] width 32 height 16
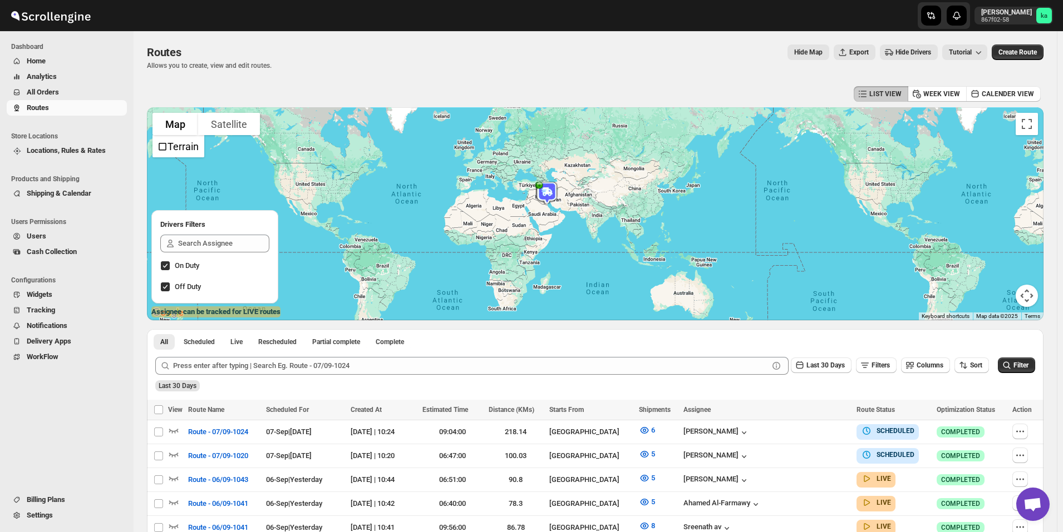
click at [82, 93] on span "All Orders" at bounding box center [76, 92] width 98 height 11
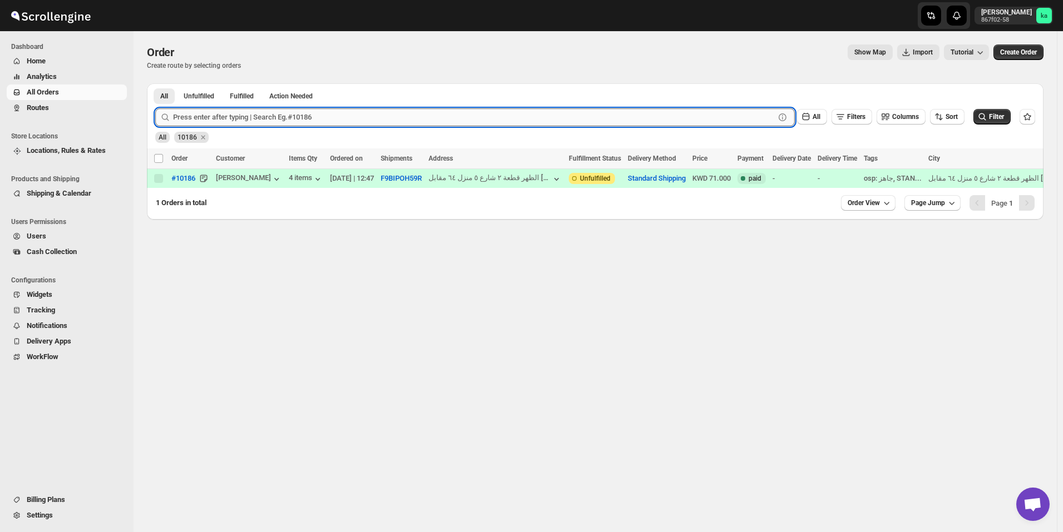
click at [229, 116] on input "text" at bounding box center [473, 117] width 601 height 18
paste input "10185"
type input "10185"
click at [155, 83] on button "Submit" at bounding box center [171, 89] width 32 height 12
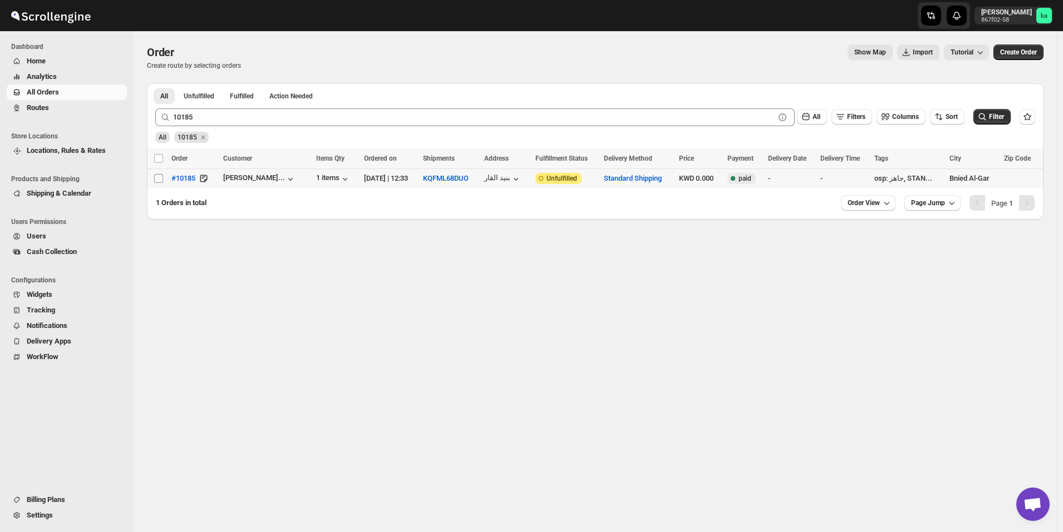
click at [157, 182] on input "Select order" at bounding box center [158, 178] width 9 height 9
checkbox input "true"
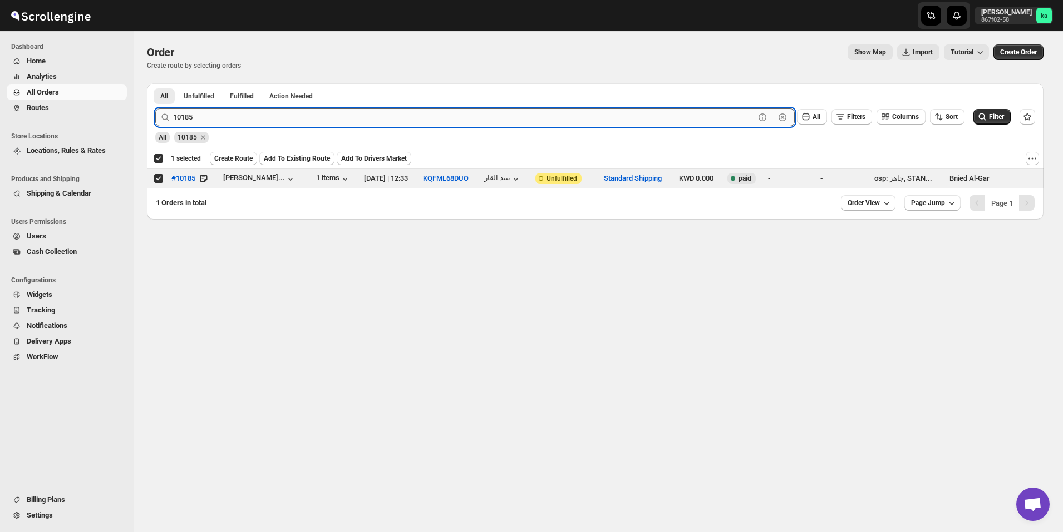
click at [434, 121] on input "10185" at bounding box center [463, 117] width 581 height 18
paste input "099"
type input "10099"
click at [155, 83] on button "Submit" at bounding box center [171, 89] width 32 height 12
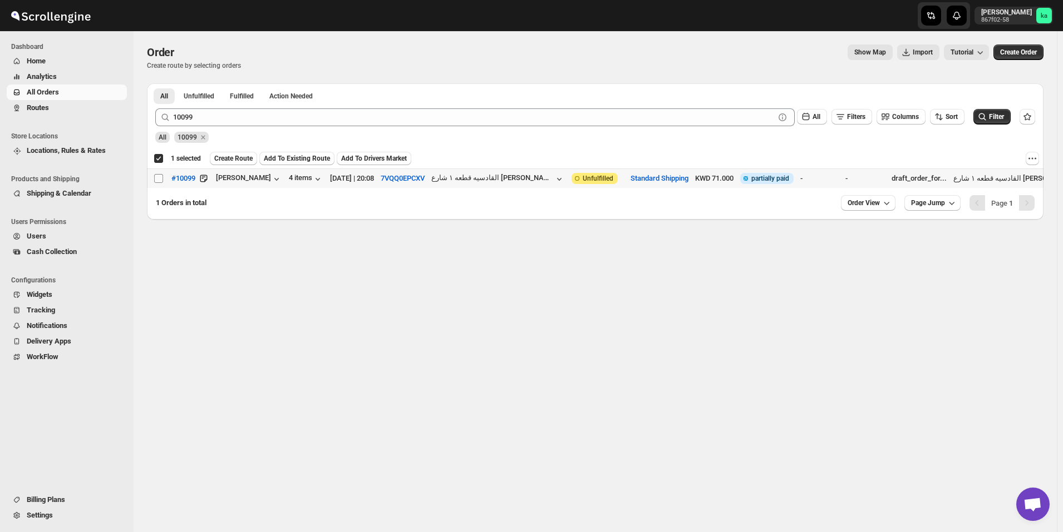
click at [157, 179] on input "Select order" at bounding box center [158, 178] width 9 height 9
checkbox input "true"
checkbox input "false"
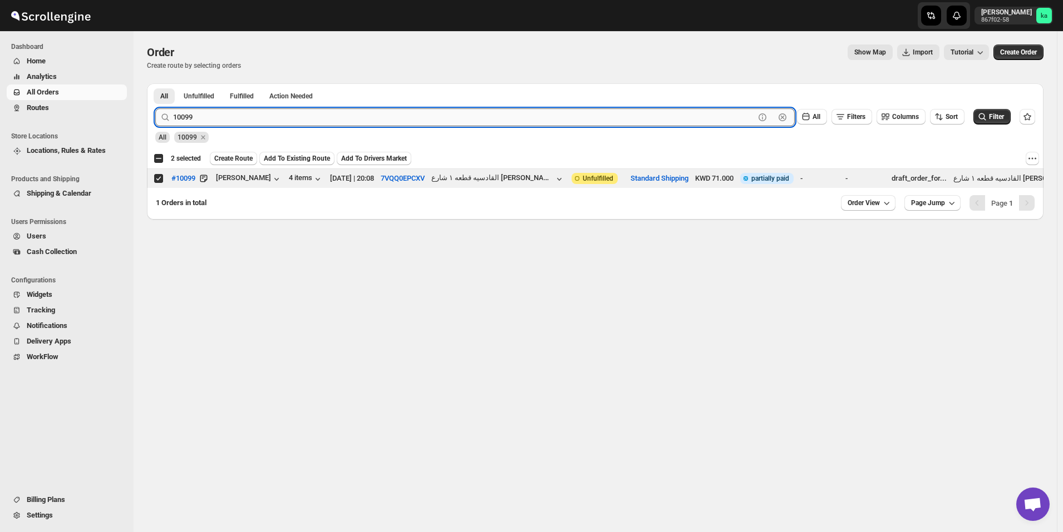
click at [390, 120] on input "10099" at bounding box center [463, 117] width 581 height 18
paste input "191"
type input "10191"
click at [155, 83] on button "Submit" at bounding box center [171, 89] width 32 height 12
click at [159, 181] on input "Select order" at bounding box center [158, 178] width 9 height 9
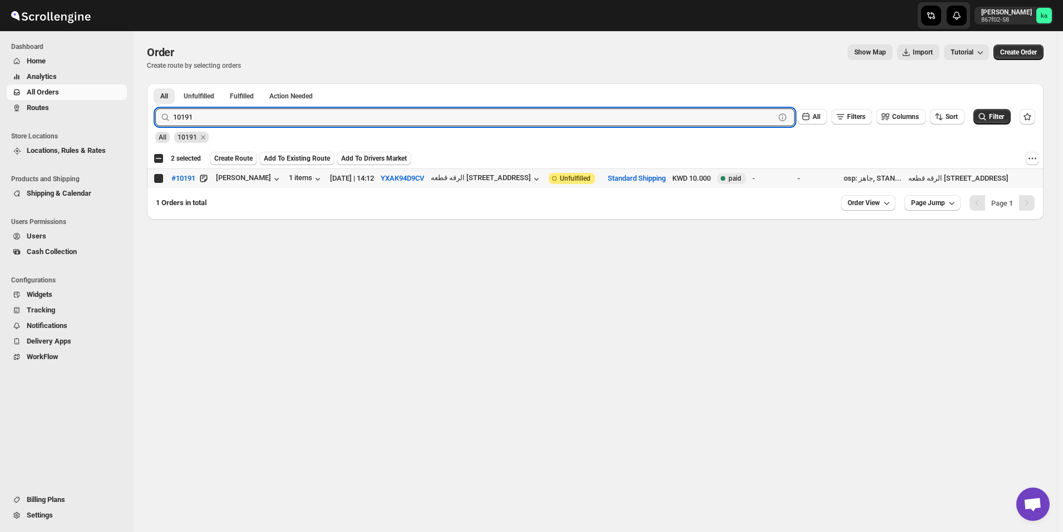
checkbox input "true"
click at [370, 112] on input "10191" at bounding box center [463, 117] width 581 height 18
paste input "209"
type input "10209"
click at [155, 83] on button "Submit" at bounding box center [171, 89] width 32 height 12
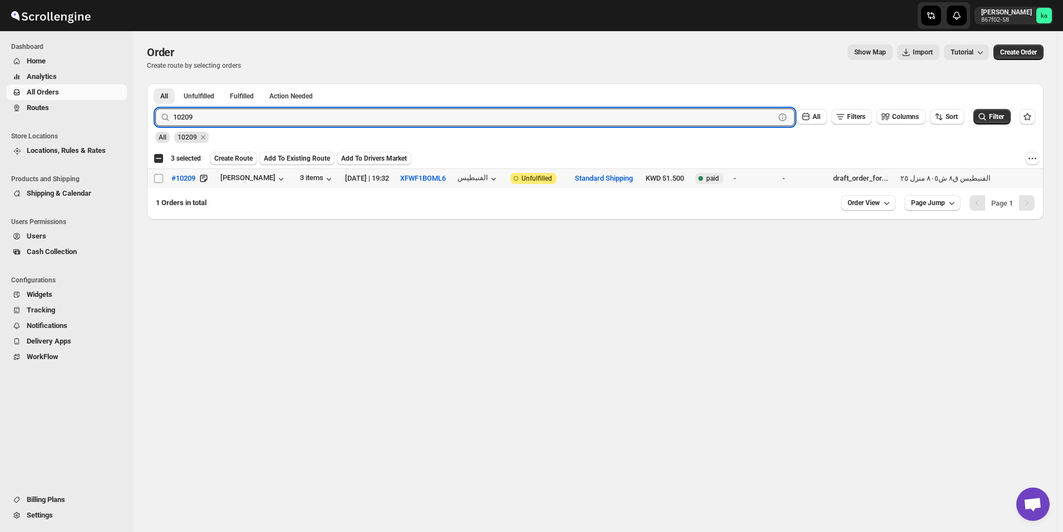
click at [160, 177] on input "Select order" at bounding box center [158, 178] width 9 height 9
checkbox input "true"
click at [403, 116] on input "10209" at bounding box center [463, 117] width 581 height 18
paste input "15"
type input "10215"
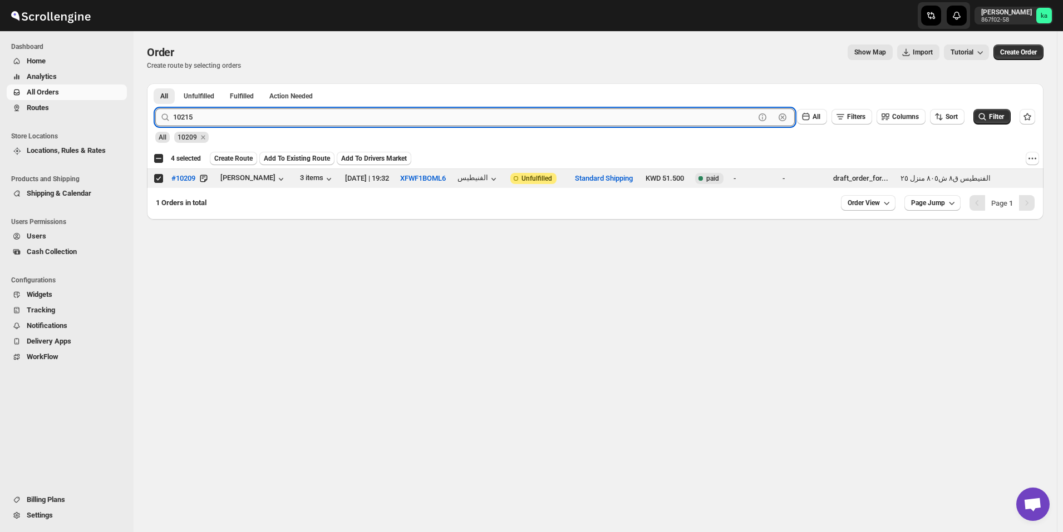
click at [155, 83] on button "Submit" at bounding box center [171, 89] width 32 height 12
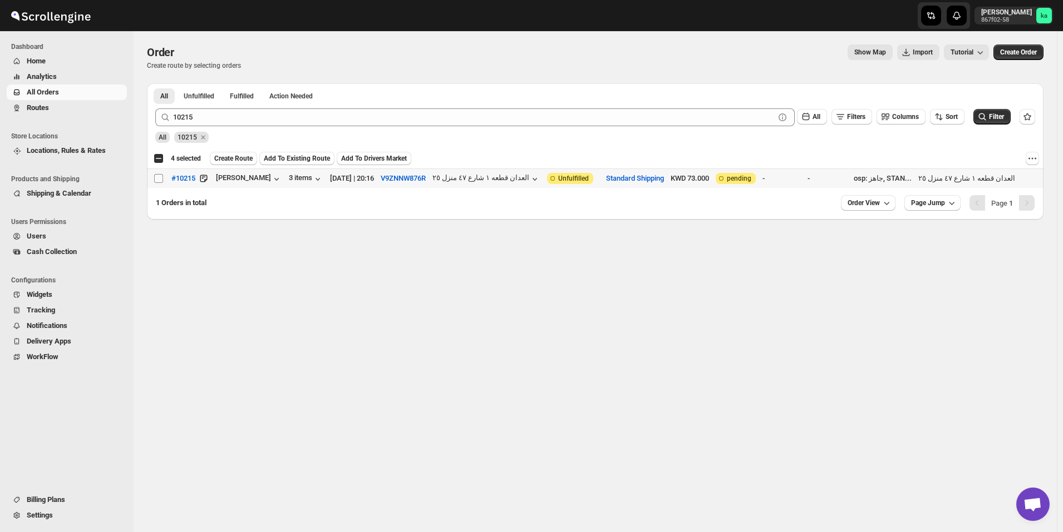
click at [158, 181] on input "Select order" at bounding box center [158, 178] width 9 height 9
checkbox input "true"
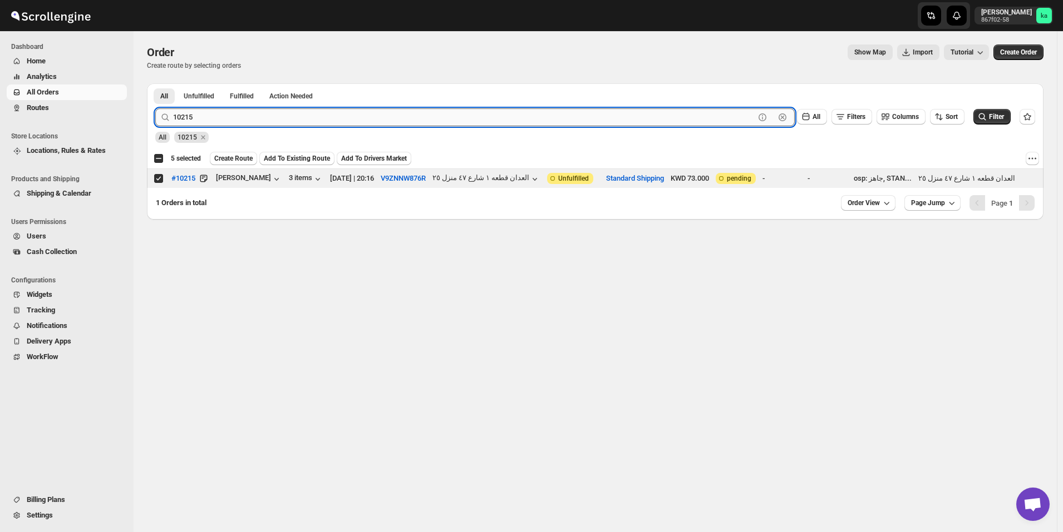
click at [346, 118] on input "10215" at bounding box center [463, 117] width 581 height 18
paste input "134"
type input "10134"
click at [155, 83] on button "Submit" at bounding box center [171, 89] width 32 height 12
click at [157, 176] on input "Select order" at bounding box center [158, 178] width 9 height 9
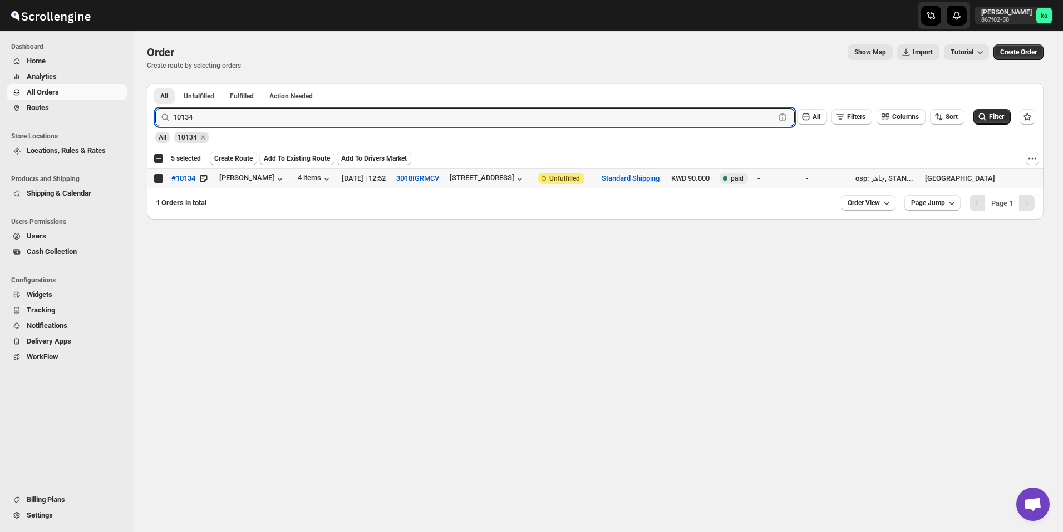
checkbox input "true"
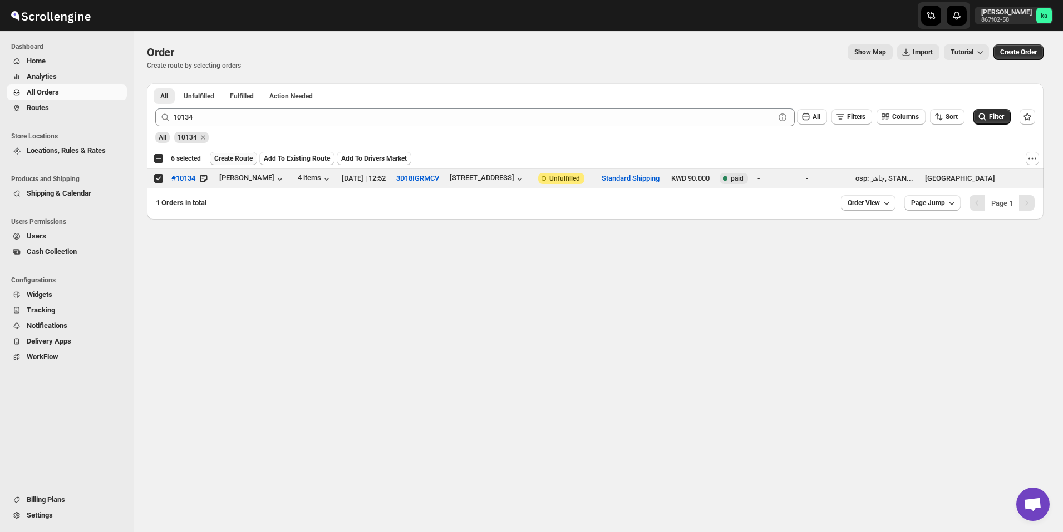
click at [225, 159] on span "Create Route" at bounding box center [233, 158] width 38 height 9
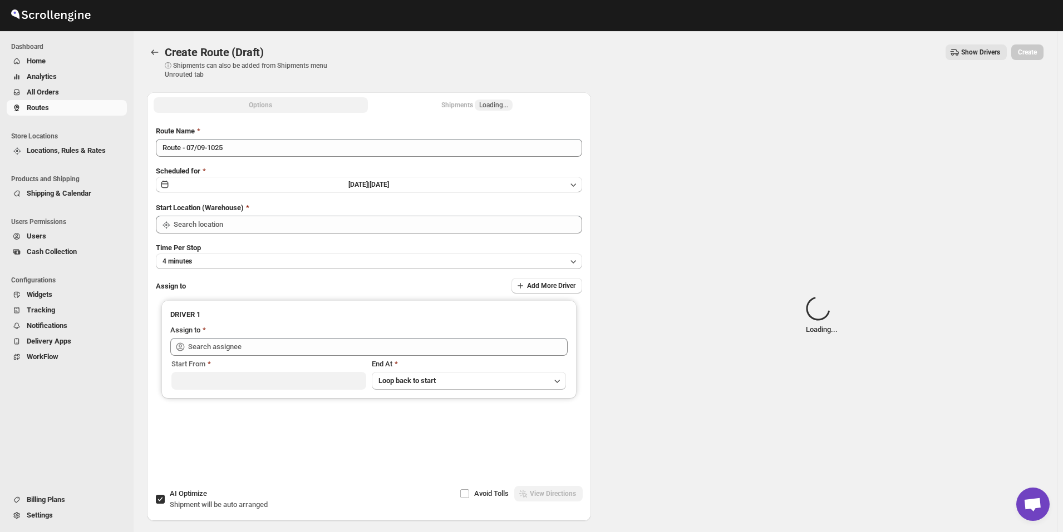
type input "[GEOGRAPHIC_DATA]"
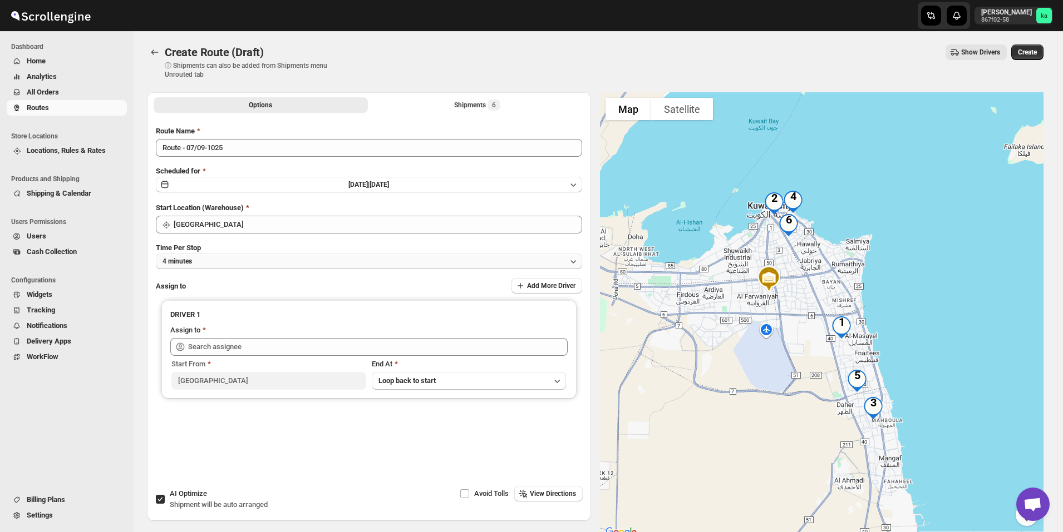
click at [203, 258] on button "4 minutes" at bounding box center [369, 262] width 426 height 16
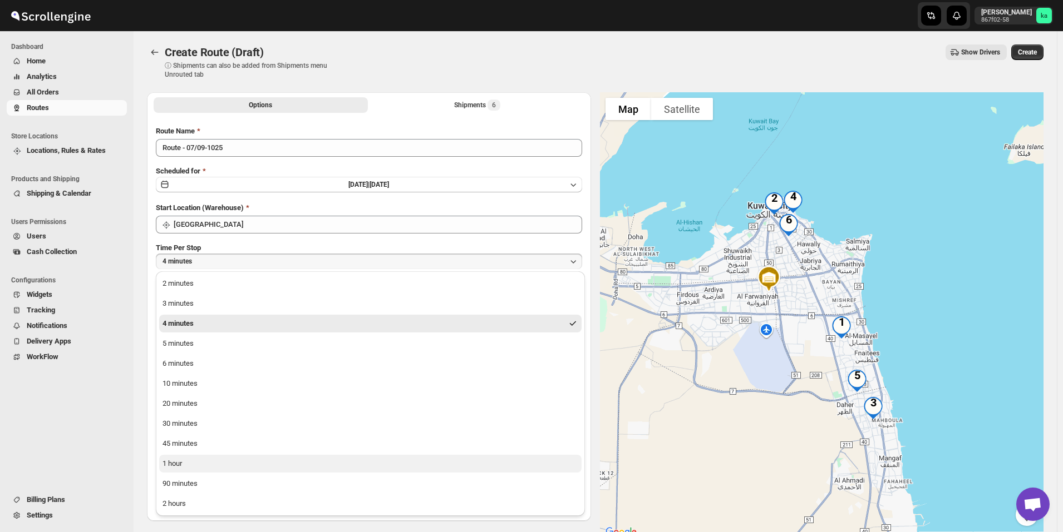
click at [185, 459] on button "1 hour" at bounding box center [370, 464] width 422 height 18
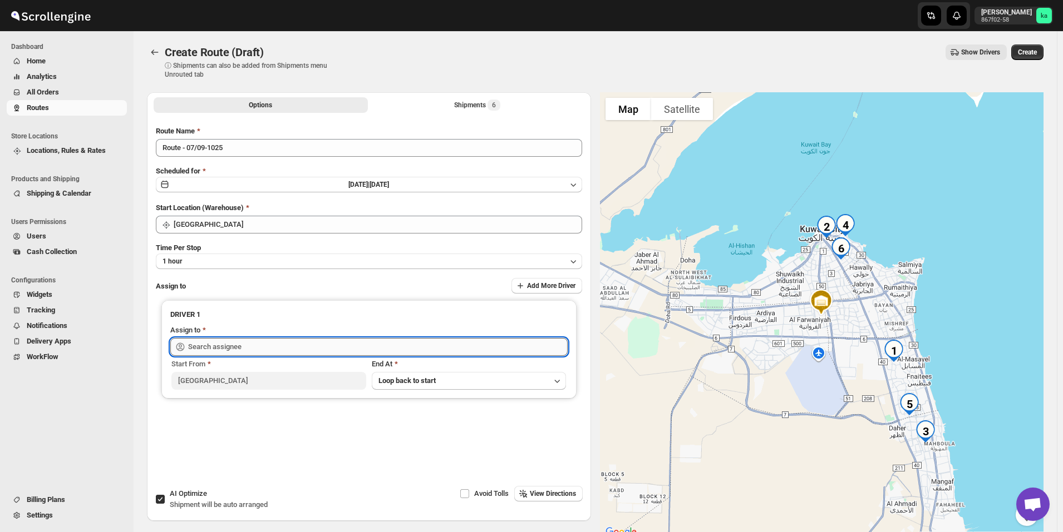
click at [216, 347] on input "text" at bounding box center [377, 347] width 379 height 18
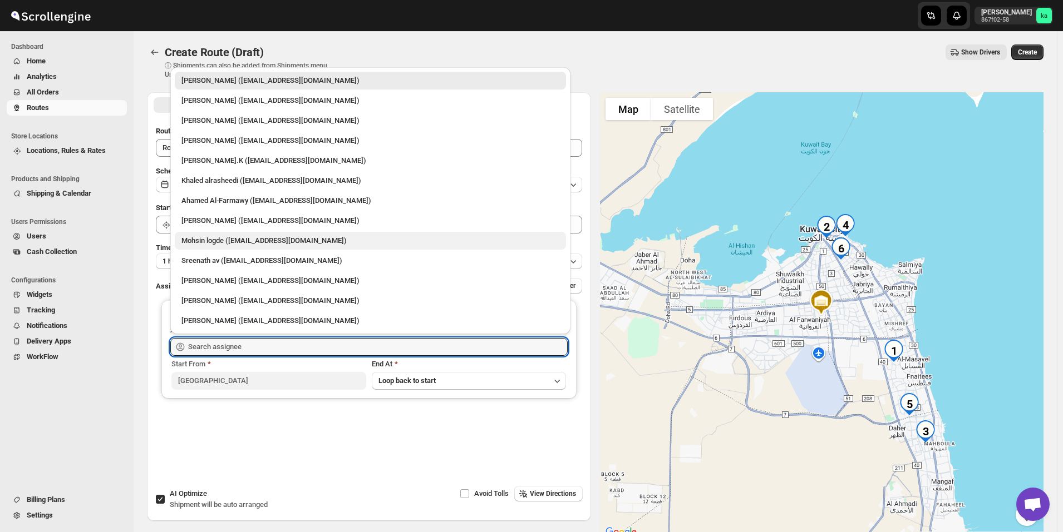
click at [222, 240] on div "Mohsin logde ([EMAIL_ADDRESS][DOMAIN_NAME])" at bounding box center [370, 240] width 378 height 11
type input "Mohsin logde ([EMAIL_ADDRESS][DOMAIN_NAME])"
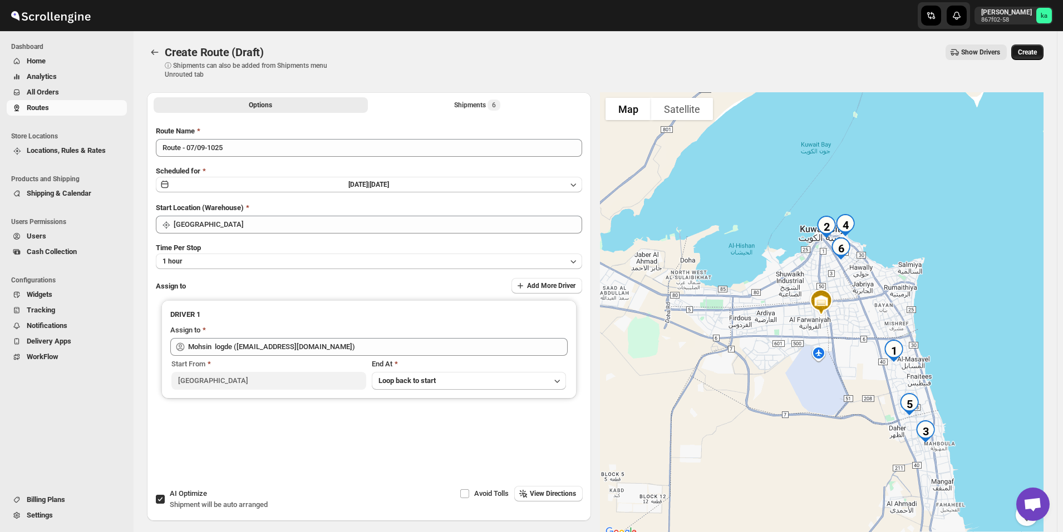
click at [1037, 55] on span "Create" at bounding box center [1027, 52] width 19 height 9
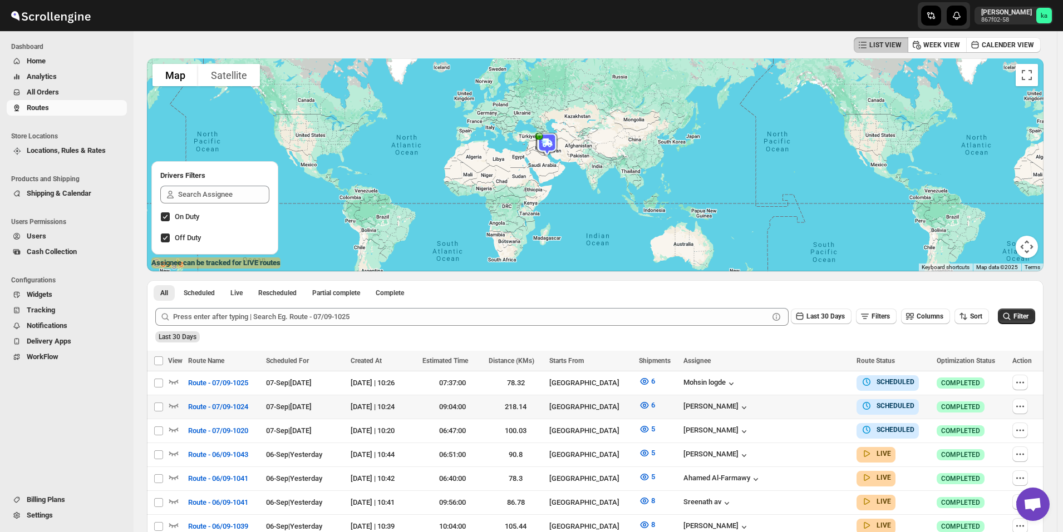
scroll to position [56, 0]
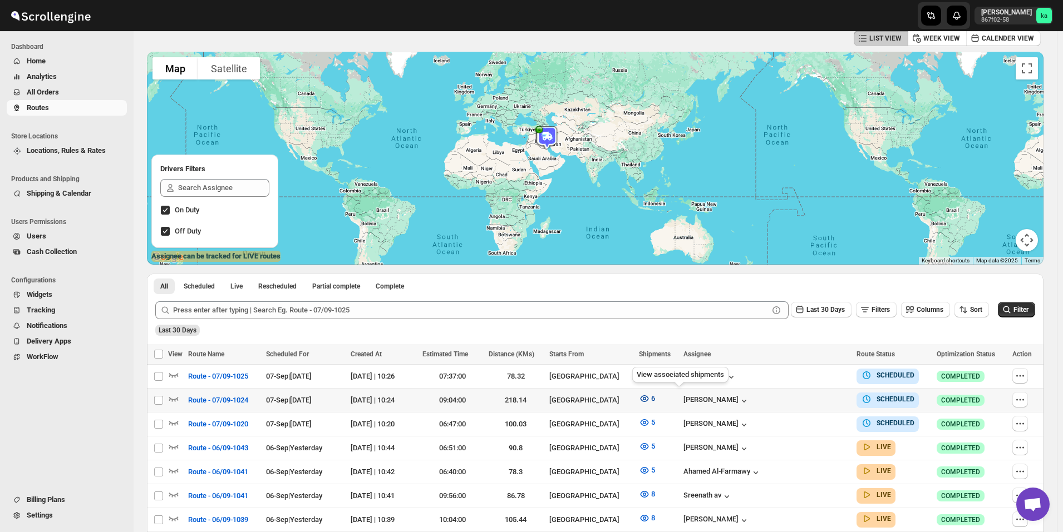
click at [650, 398] on icon "button" at bounding box center [644, 398] width 11 height 11
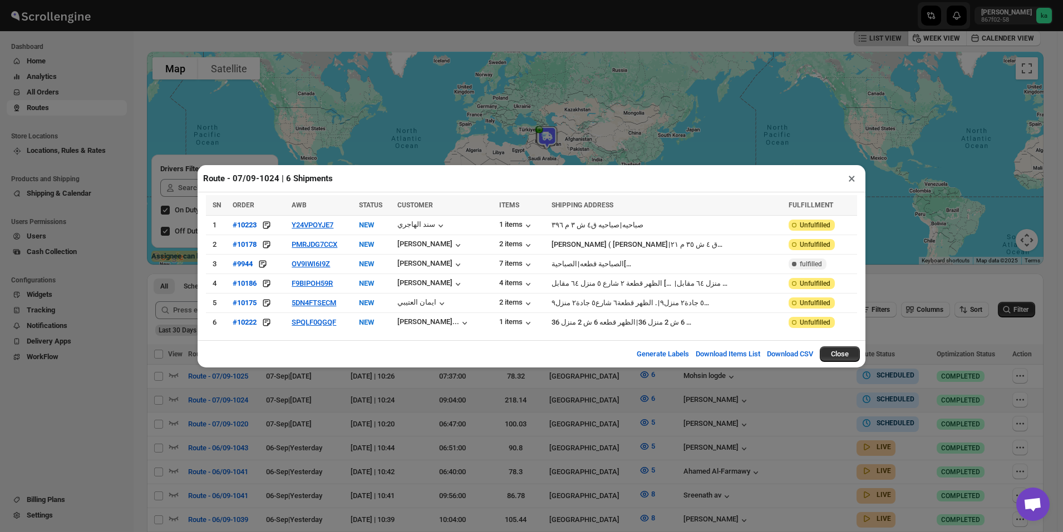
click at [124, 440] on div "Route - 07/09-1024 | 6 Shipments × SN ORDER AWB STATUS CUSTOMER ITEMS SHIPPING …" at bounding box center [531, 266] width 1063 height 532
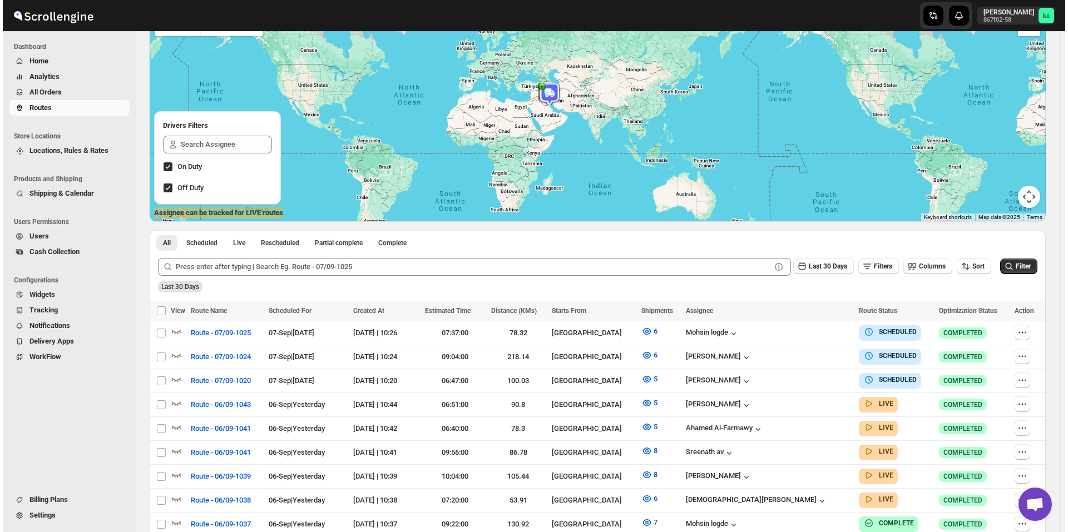
scroll to position [111, 0]
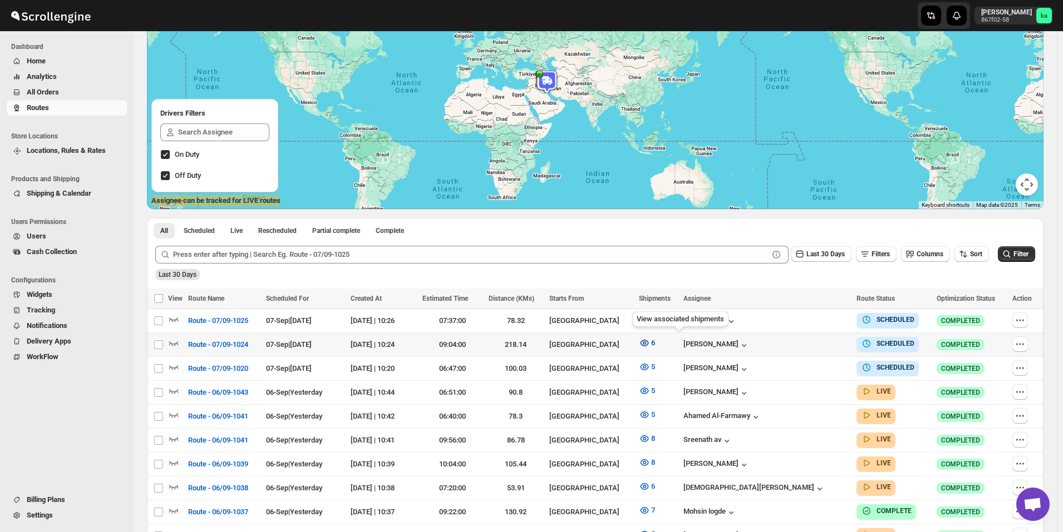
click at [650, 347] on icon "button" at bounding box center [644, 343] width 11 height 11
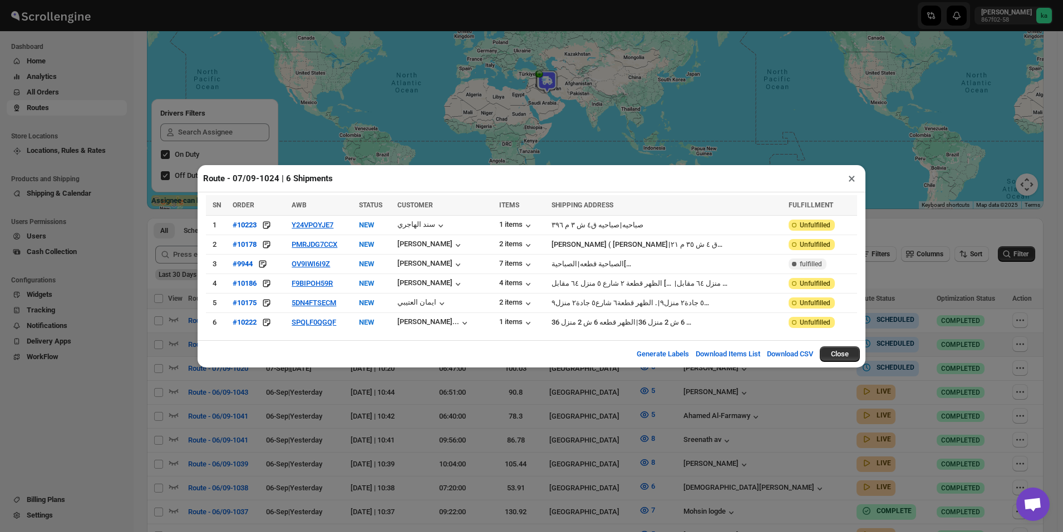
click at [269, 394] on div "Route - 07/09-1024 | 6 Shipments × SN ORDER AWB STATUS CUSTOMER ITEMS SHIPPING …" at bounding box center [531, 266] width 1063 height 532
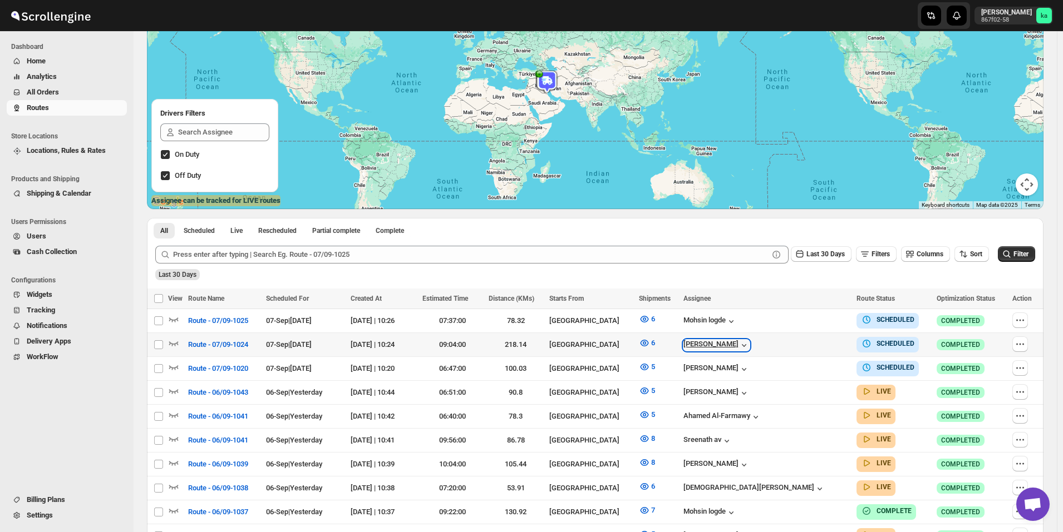
click at [744, 341] on div "[PERSON_NAME]" at bounding box center [716, 345] width 66 height 11
click at [218, 345] on span "Route - 07/09-1024" at bounding box center [218, 344] width 60 height 11
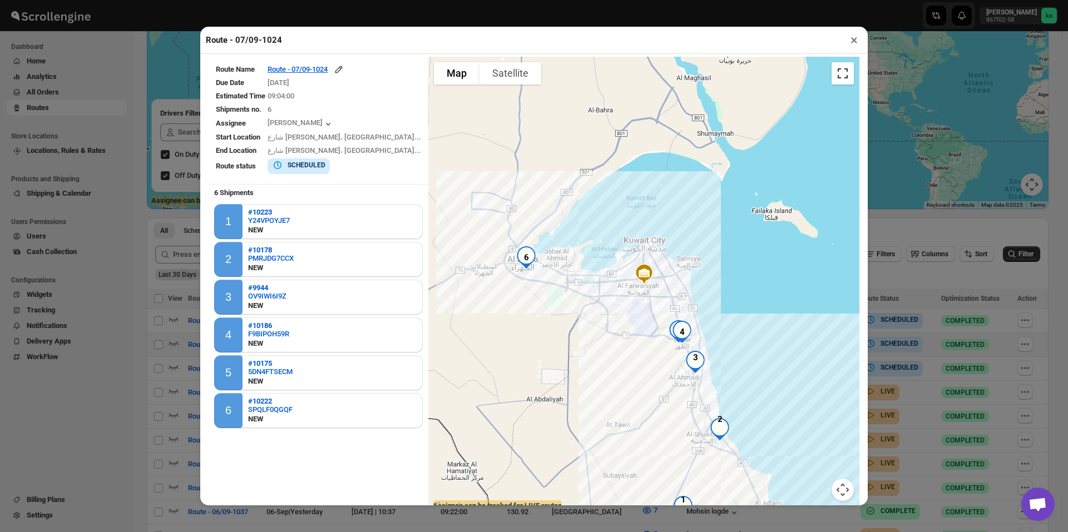
click at [842, 75] on button "Toggle fullscreen view" at bounding box center [843, 73] width 22 height 22
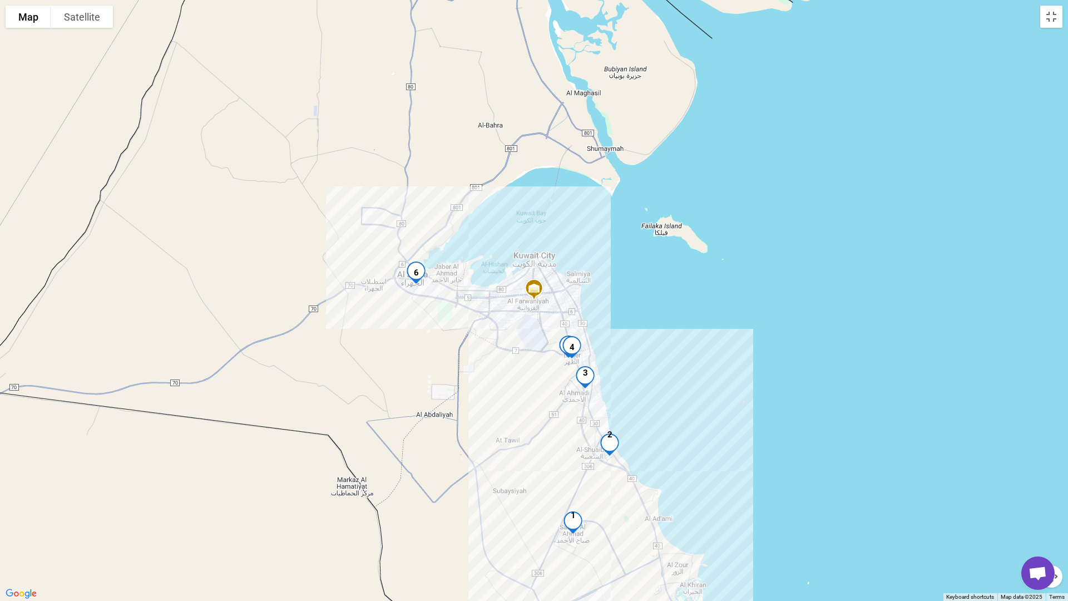
click at [494, 460] on div at bounding box center [534, 300] width 1068 height 601
click at [1050, 19] on button "Toggle fullscreen view" at bounding box center [1051, 17] width 22 height 22
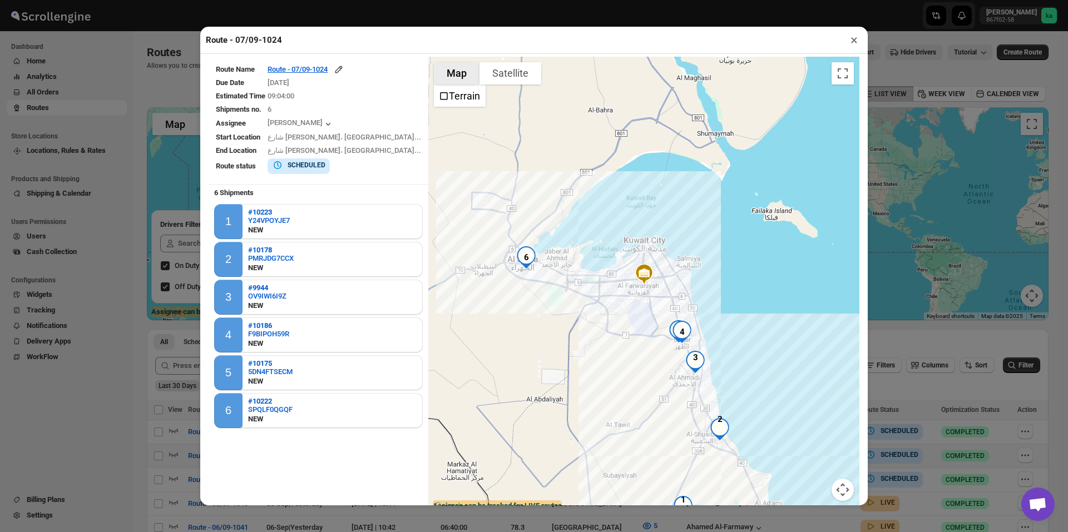
click at [434, 81] on button "Map" at bounding box center [457, 73] width 46 height 22
click at [520, 195] on div at bounding box center [643, 286] width 431 height 458
click at [257, 288] on b "#9944" at bounding box center [258, 288] width 20 height 8
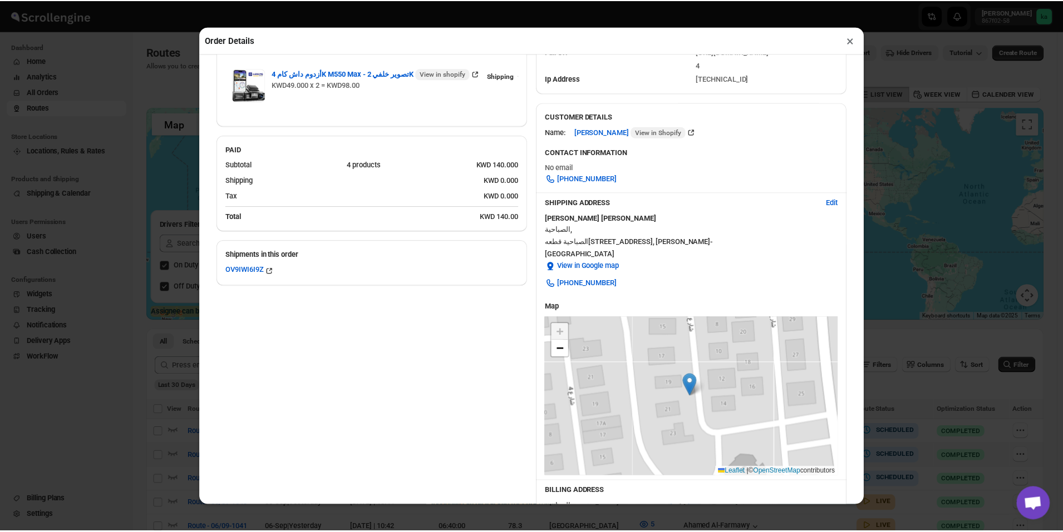
scroll to position [337, 0]
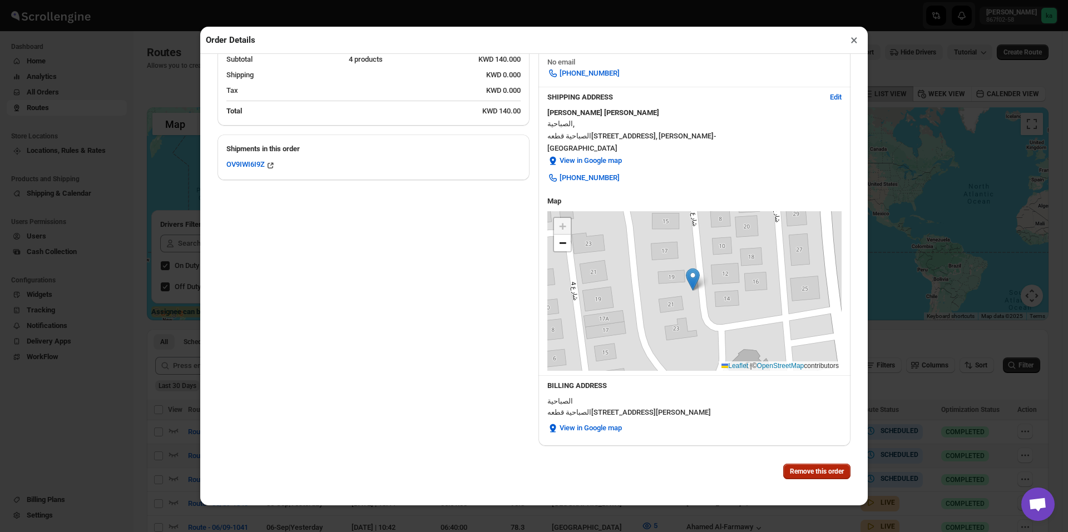
click at [803, 473] on span "Remove this order" at bounding box center [817, 471] width 54 height 9
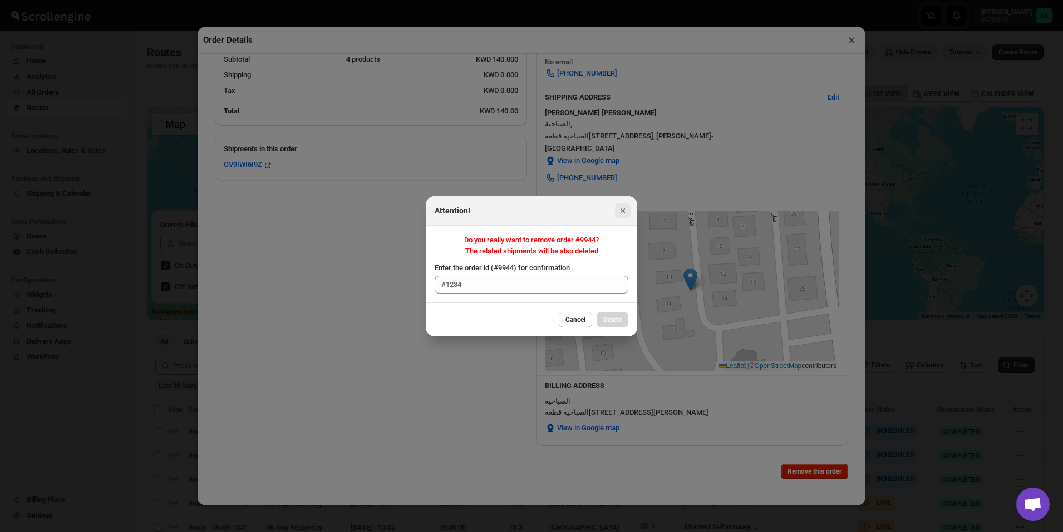
click at [625, 208] on icon "Close" at bounding box center [622, 210] width 11 height 11
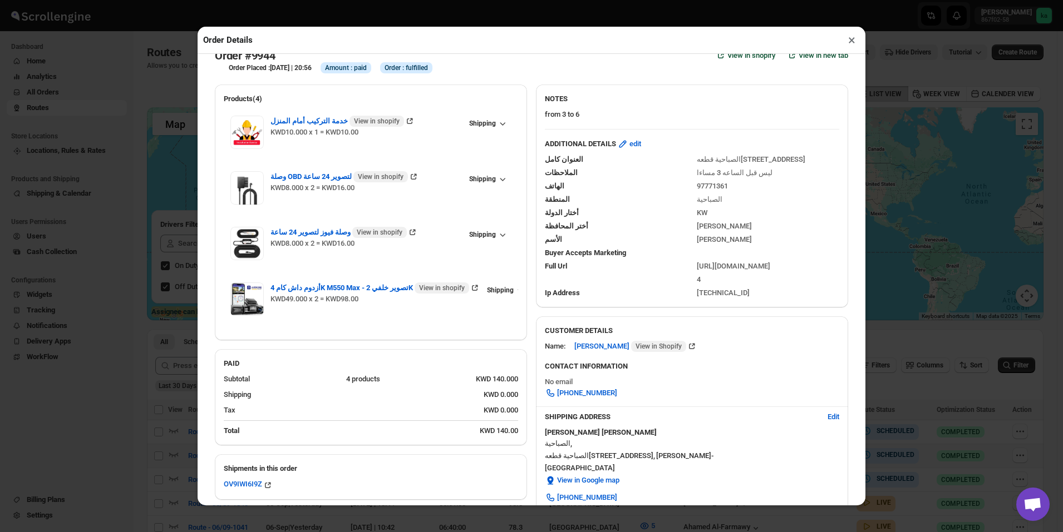
scroll to position [0, 0]
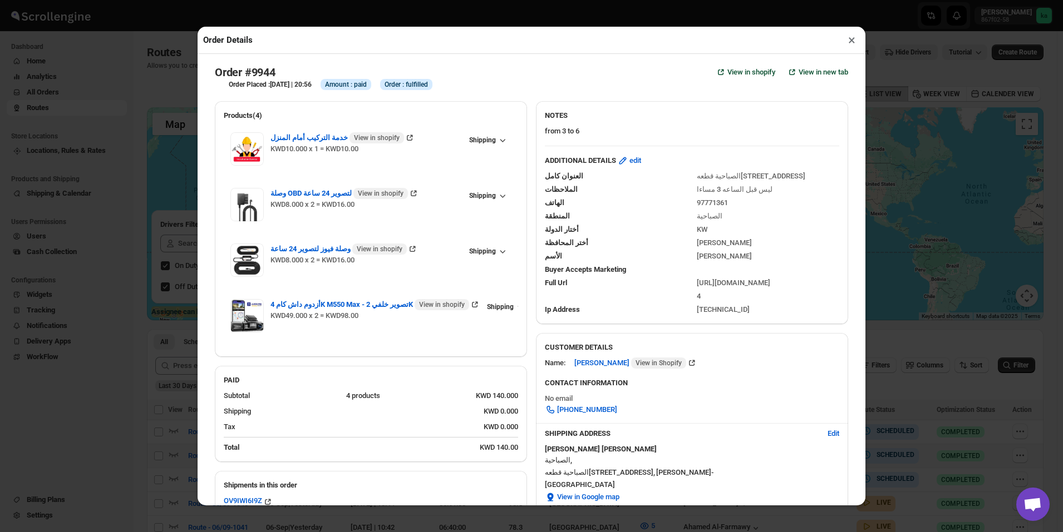
click at [850, 43] on button "×" at bounding box center [852, 40] width 16 height 16
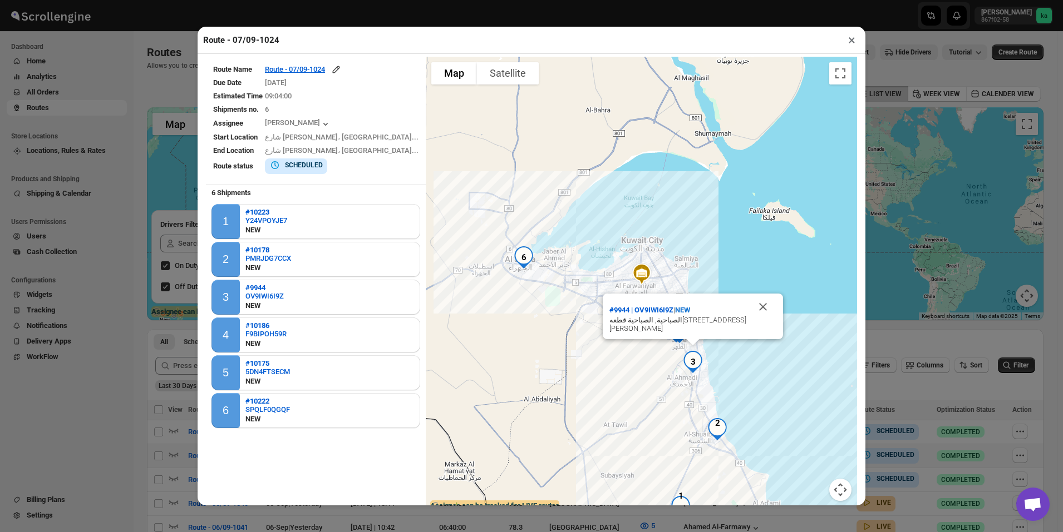
click at [854, 42] on button "×" at bounding box center [852, 40] width 16 height 16
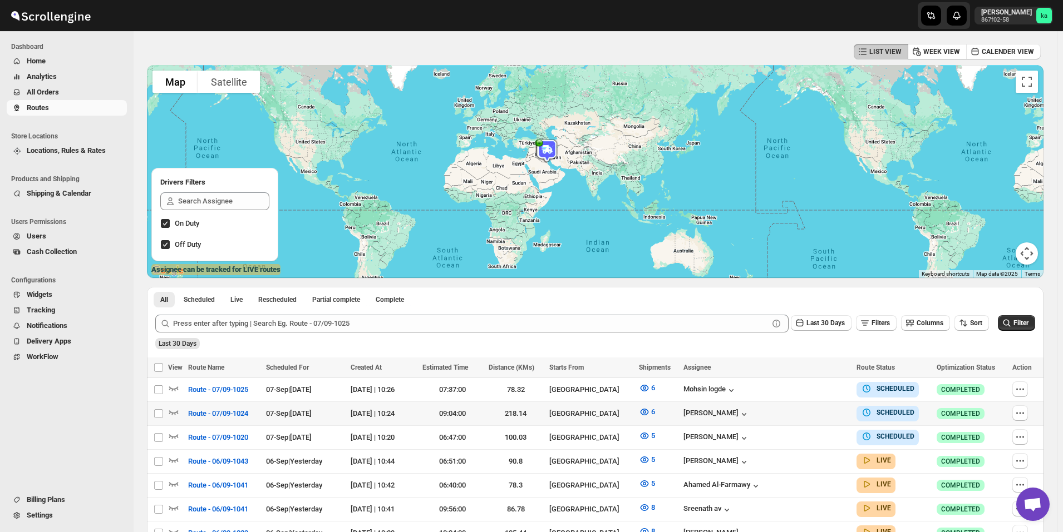
scroll to position [111, 0]
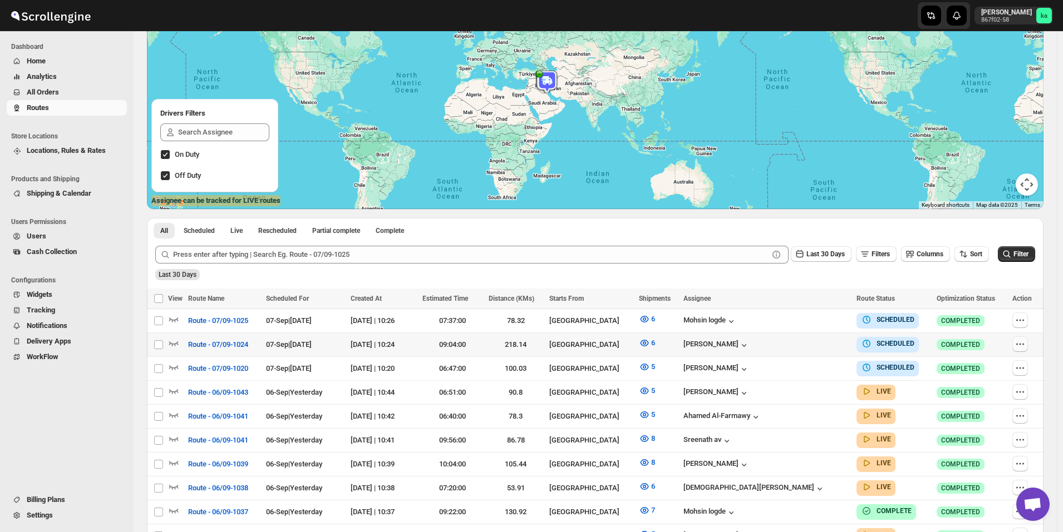
click at [1023, 343] on icon "button" at bounding box center [1019, 344] width 11 height 11
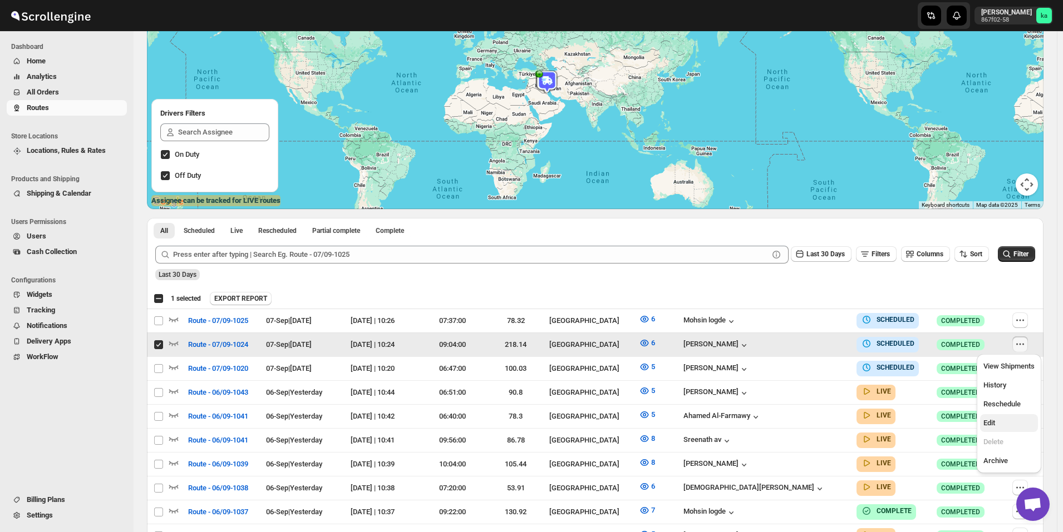
click at [990, 420] on span "Edit" at bounding box center [989, 423] width 12 height 8
checkbox input "false"
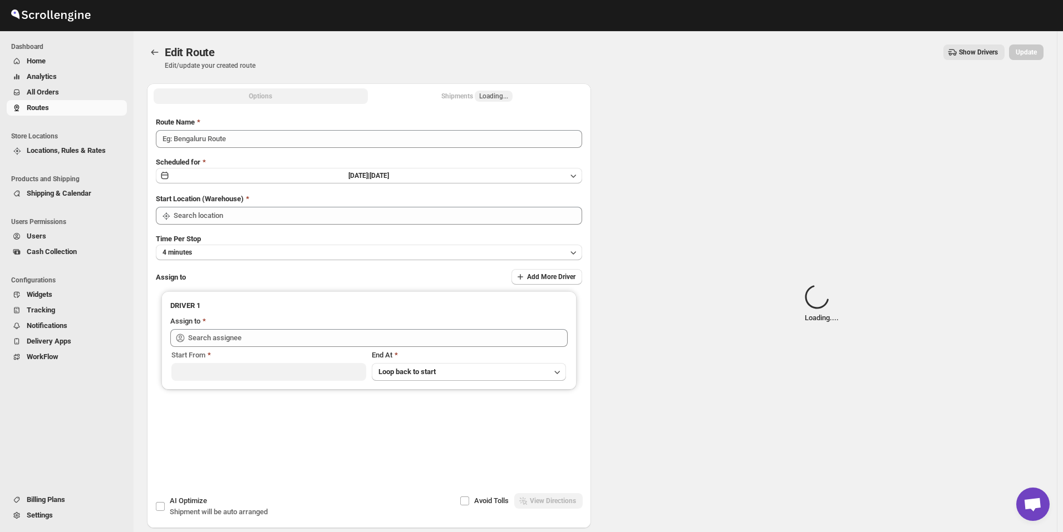
type input "Route - 07/09-1024"
type input "[GEOGRAPHIC_DATA]"
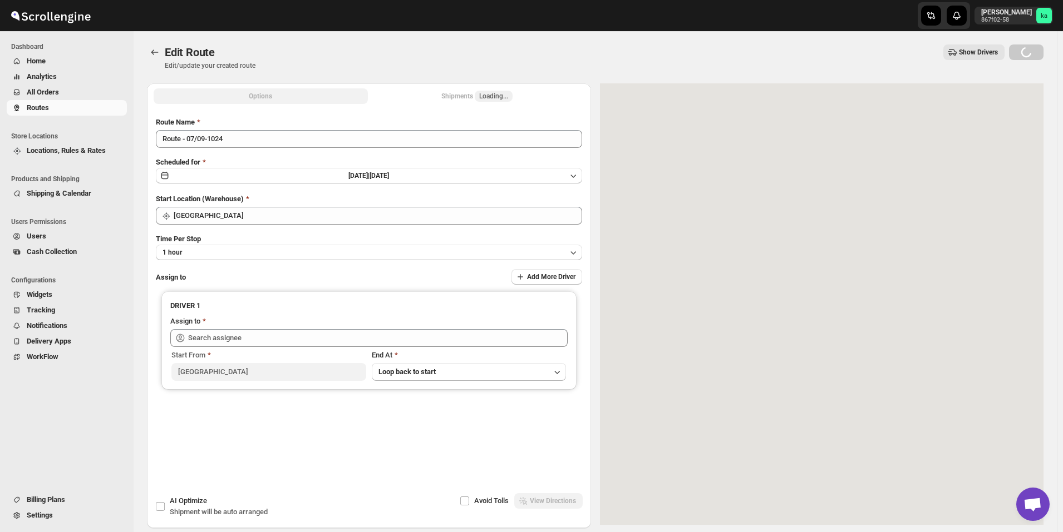
type input "[PERSON_NAME] ([EMAIL_ADDRESS][DOMAIN_NAME])"
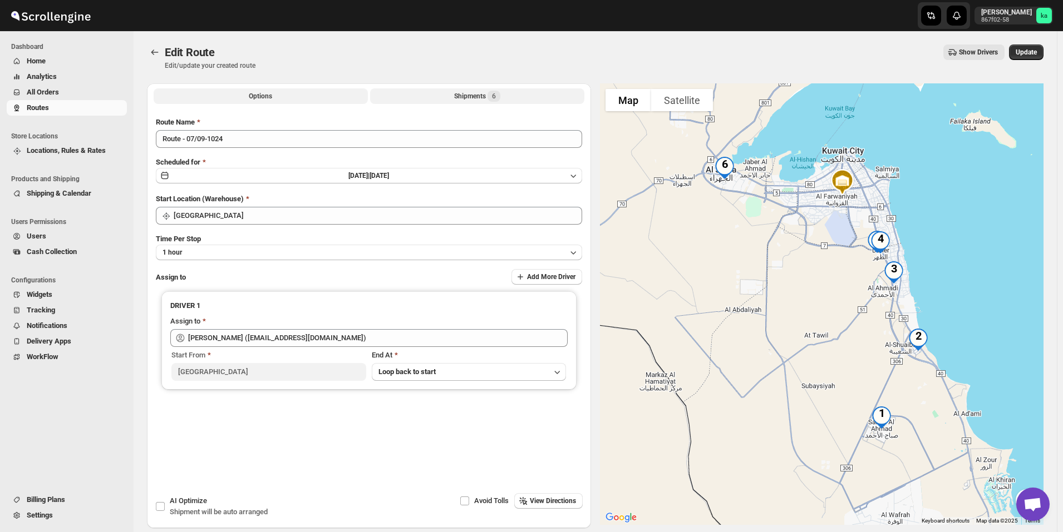
click at [480, 95] on div "Shipments 6" at bounding box center [477, 96] width 46 height 11
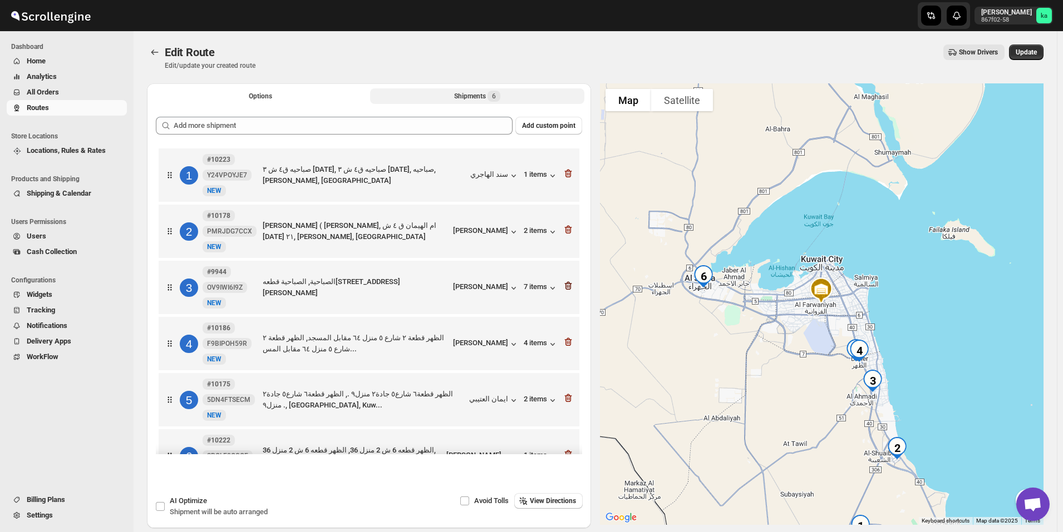
click at [568, 291] on icon "button" at bounding box center [568, 285] width 11 height 11
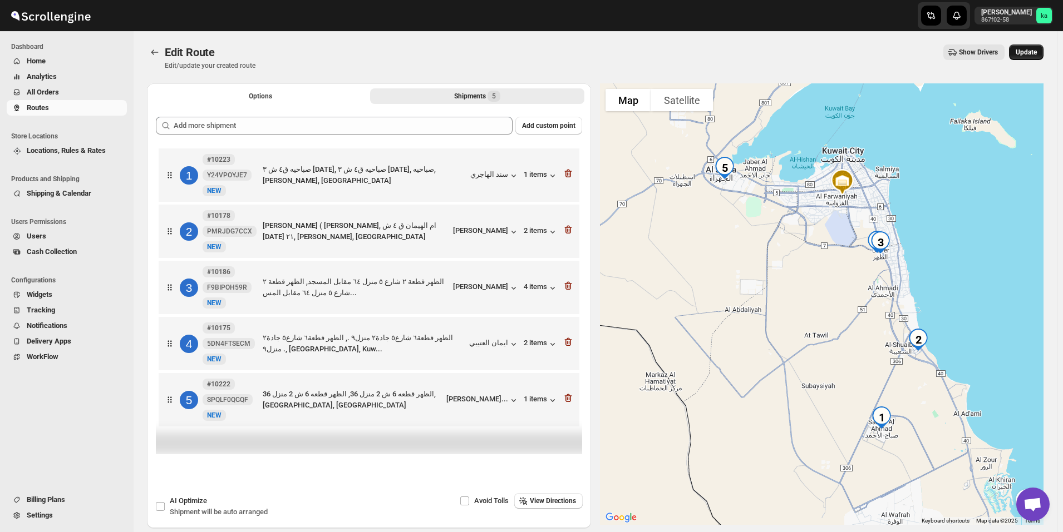
click at [1038, 48] on button "Update" at bounding box center [1026, 53] width 34 height 16
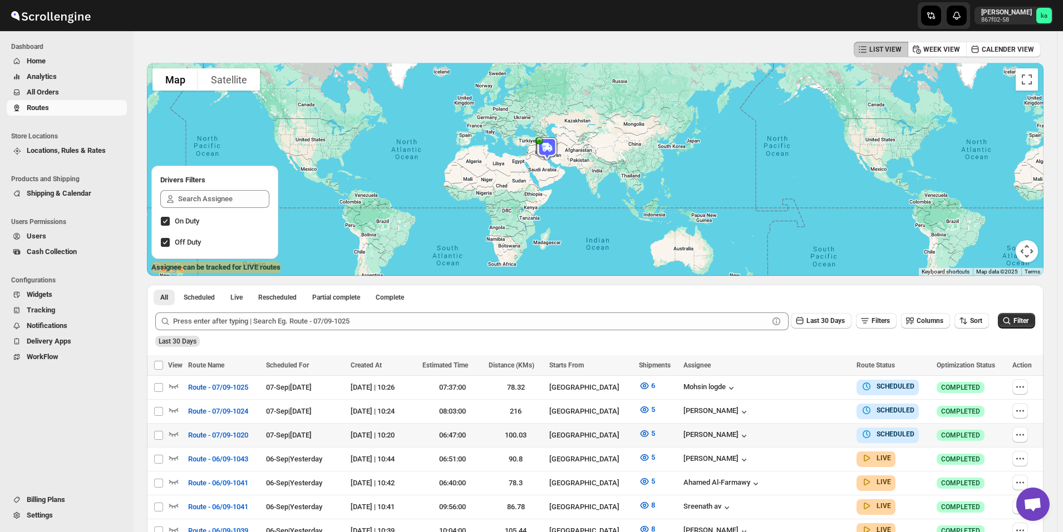
scroll to position [56, 0]
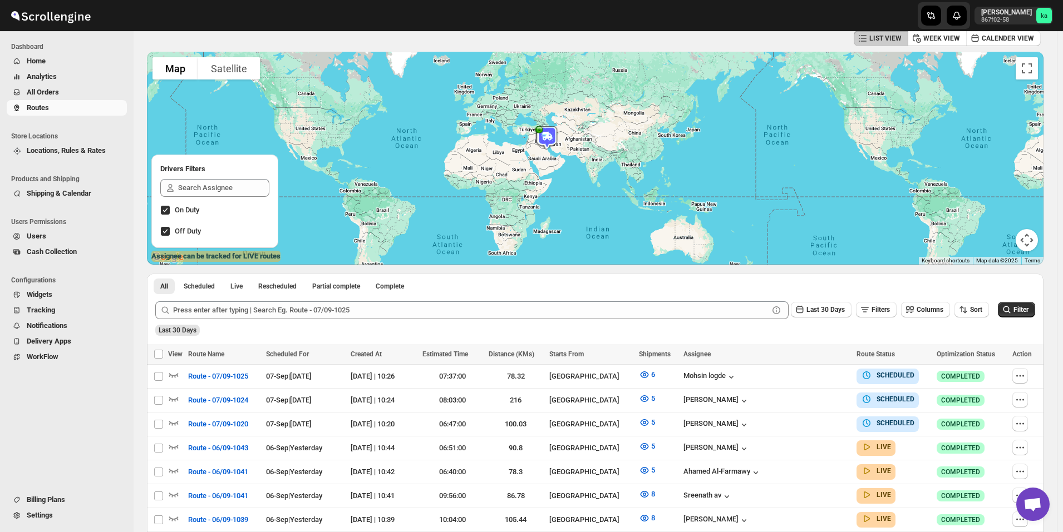
click at [77, 95] on span "All Orders" at bounding box center [76, 92] width 98 height 11
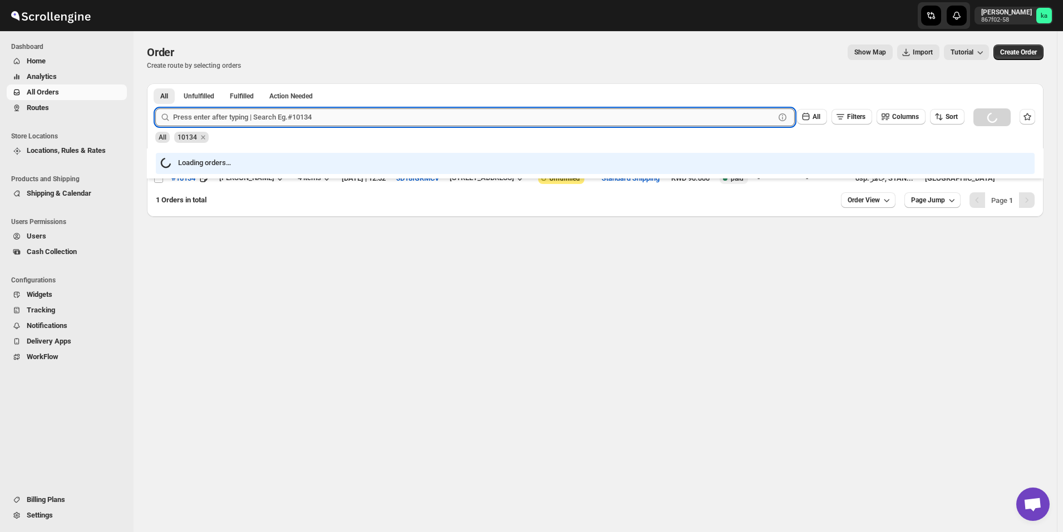
click at [397, 117] on input "text" at bounding box center [473, 117] width 601 height 18
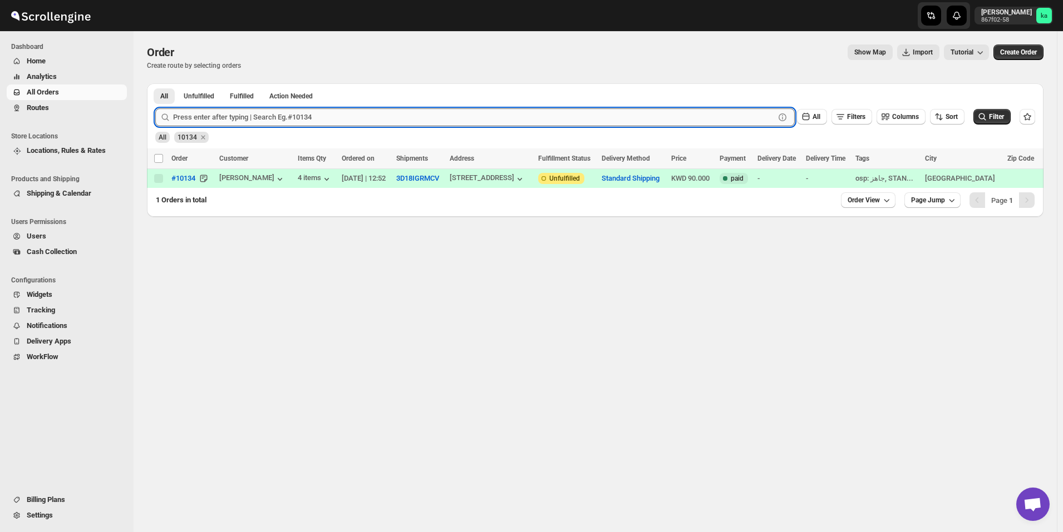
paste input "10221"
type input "10221"
click at [155, 83] on button "Submit" at bounding box center [171, 89] width 32 height 12
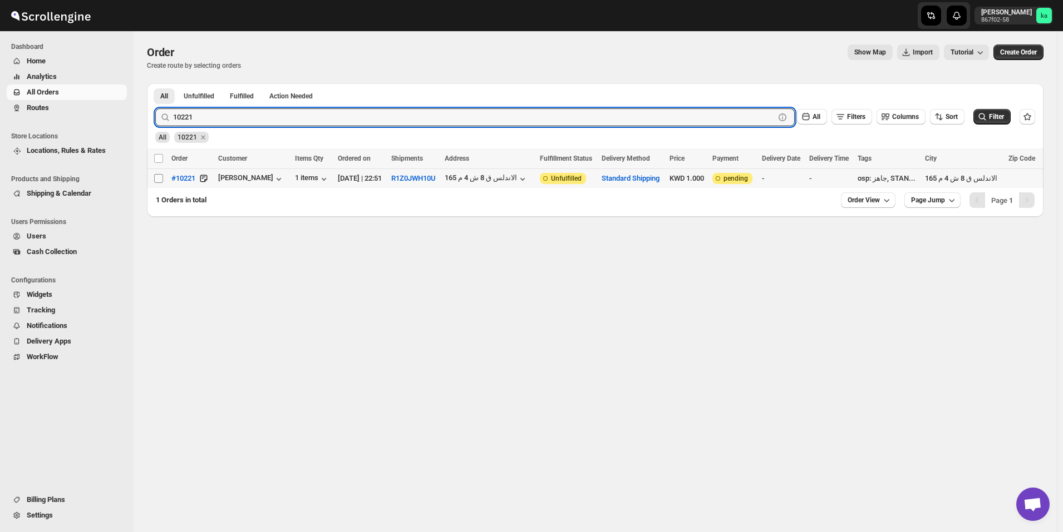
click at [160, 182] on input "Select order" at bounding box center [158, 178] width 9 height 9
checkbox input "true"
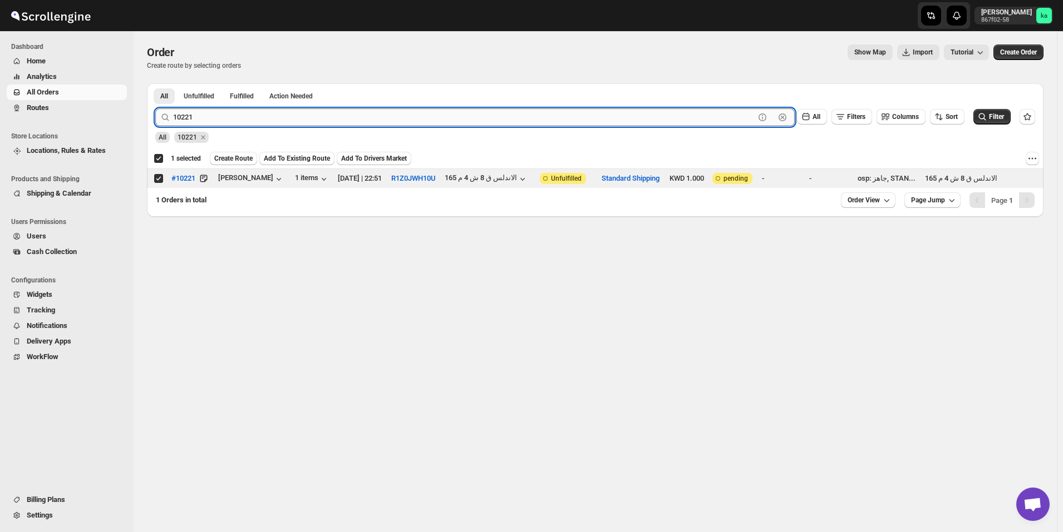
paste input "02"
type input "10202"
click at [155, 83] on button "Submit" at bounding box center [171, 89] width 32 height 12
click at [161, 179] on input "Select order" at bounding box center [158, 178] width 9 height 9
checkbox input "true"
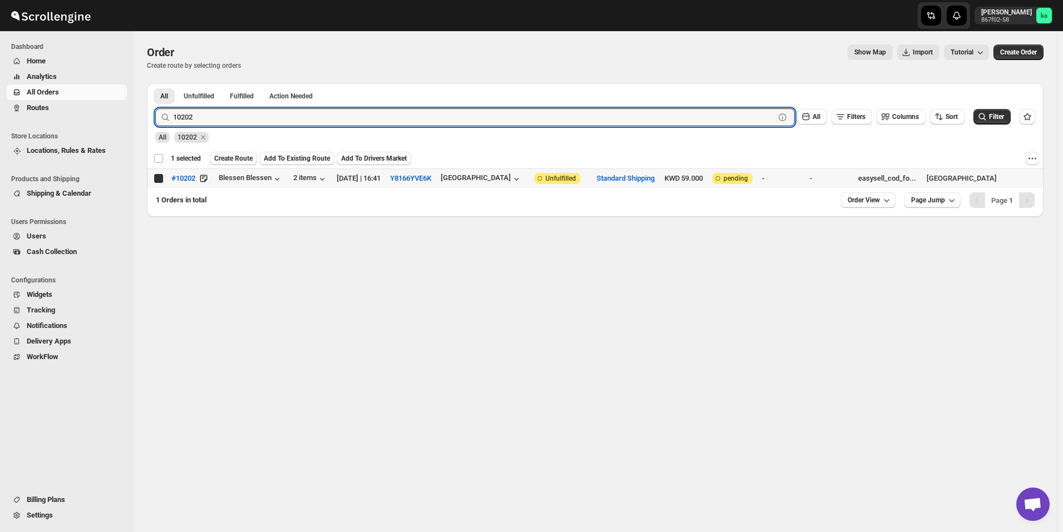
checkbox input "false"
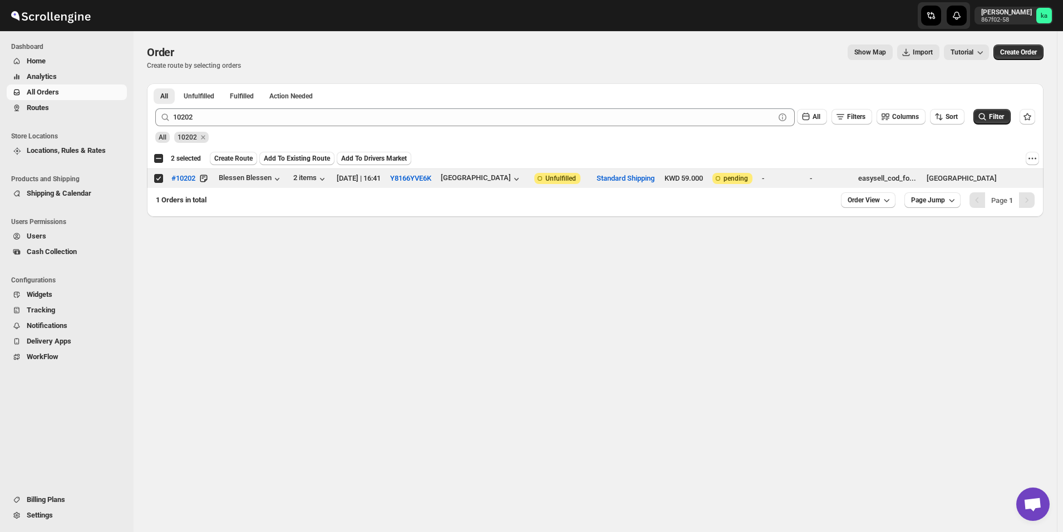
click at [368, 108] on div "10202 Clear All Filters Columns Sort Filter" at bounding box center [590, 113] width 889 height 27
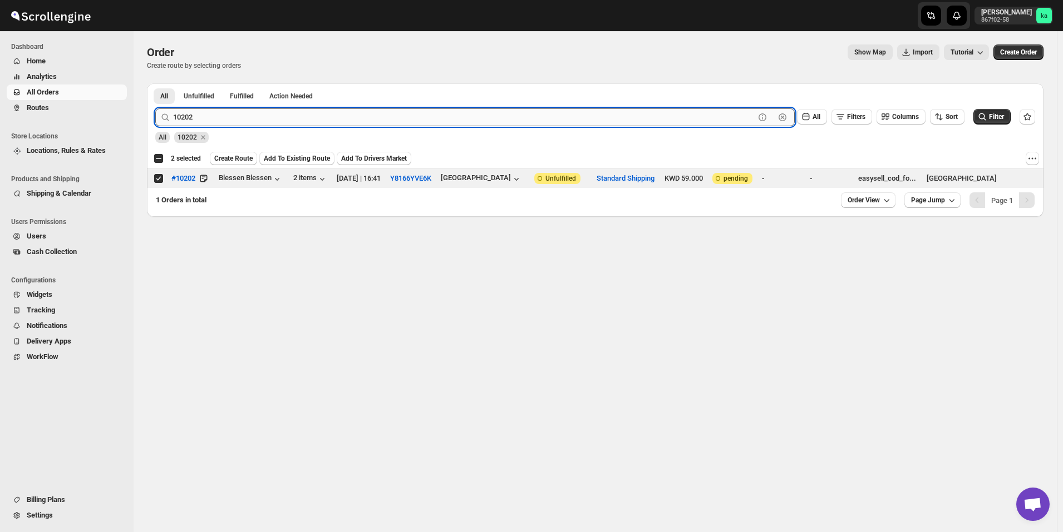
click at [366, 118] on input "10202" at bounding box center [463, 117] width 581 height 18
paste input "24"
type input "10224"
click at [155, 83] on button "Submit" at bounding box center [171, 89] width 32 height 12
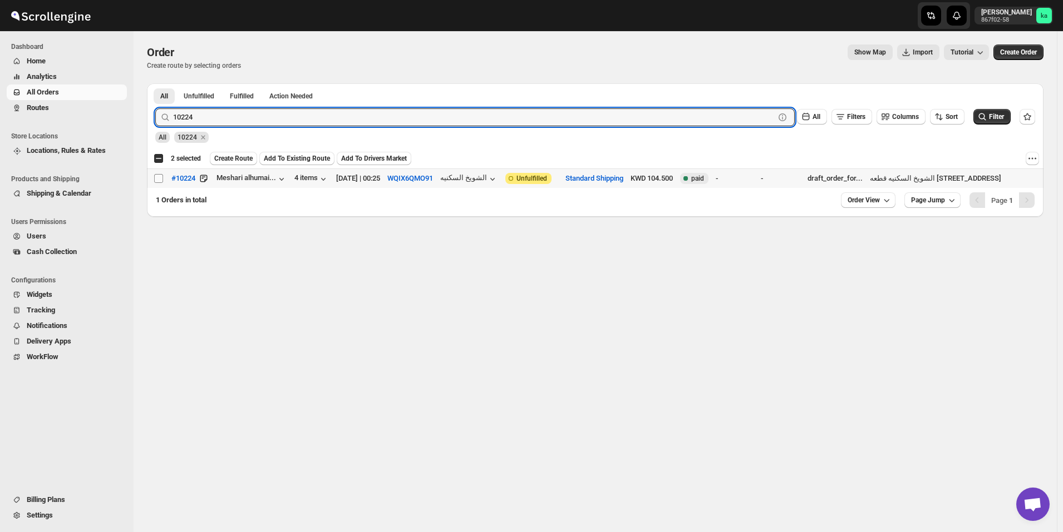
click at [158, 176] on input "Select order" at bounding box center [158, 178] width 9 height 9
checkbox input "true"
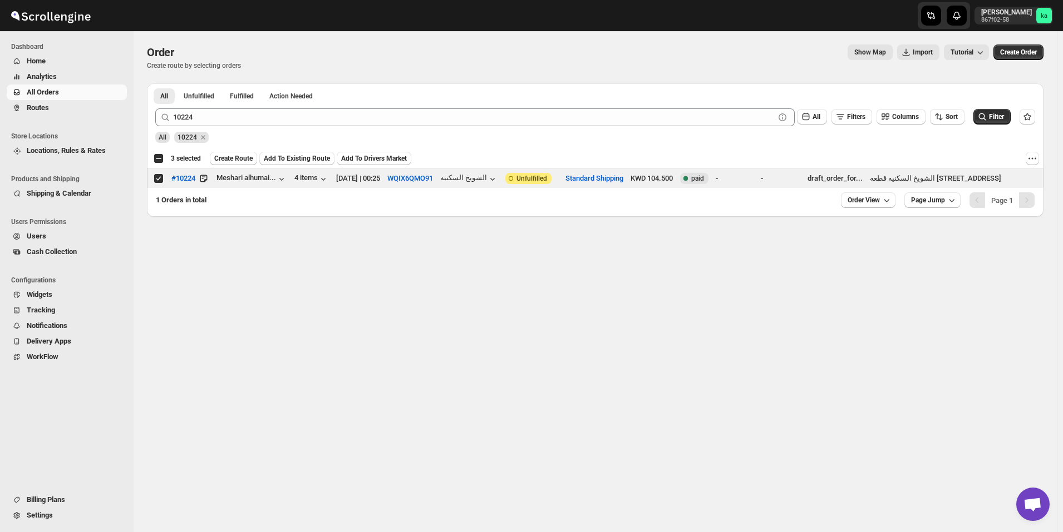
click at [413, 105] on div "10224 Clear All Filters Columns Sort Filter" at bounding box center [590, 113] width 889 height 27
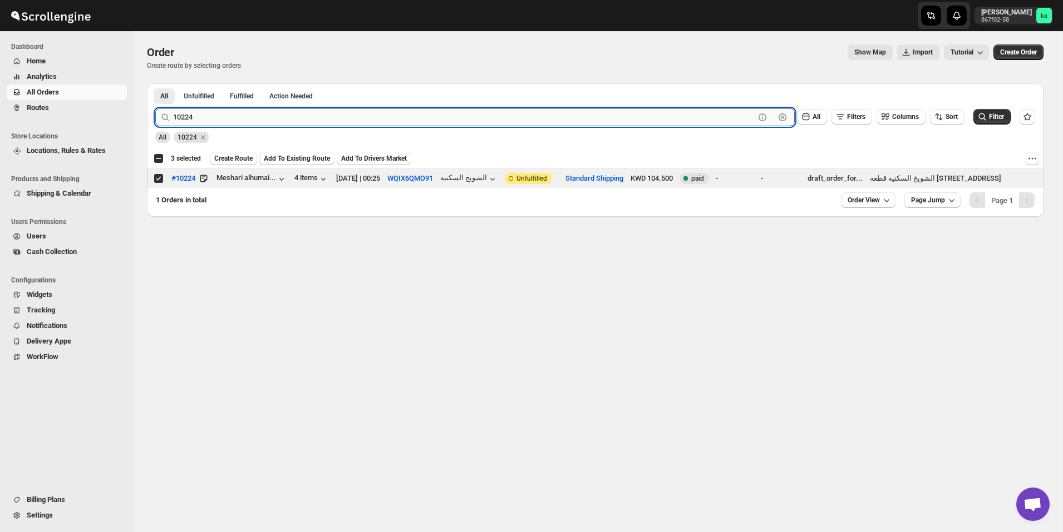
click at [413, 114] on input "10224" at bounding box center [463, 117] width 581 height 18
paste input "169"
type input "10169"
click at [155, 83] on button "Submit" at bounding box center [171, 89] width 32 height 12
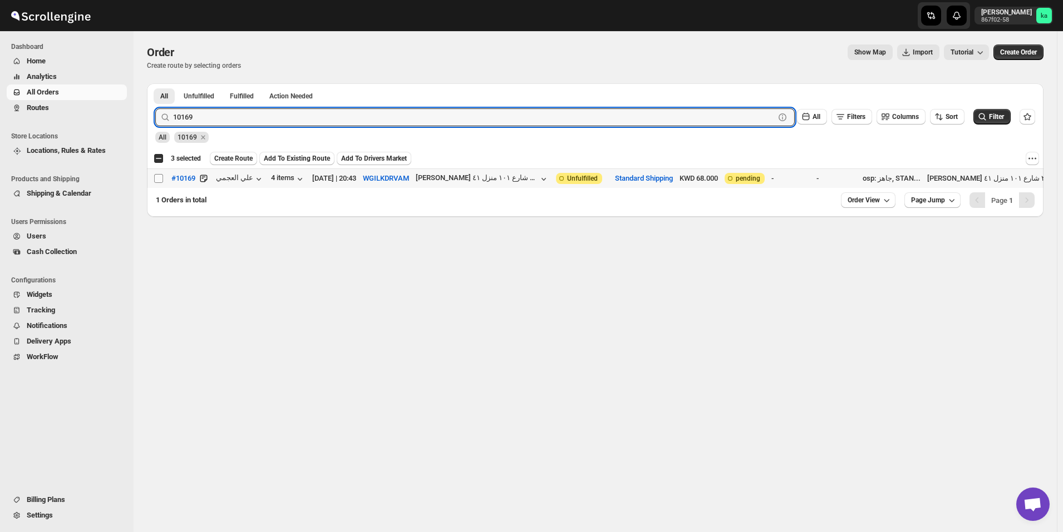
click at [155, 182] on input "Select order" at bounding box center [158, 178] width 9 height 9
checkbox input "true"
click at [400, 120] on input "10169" at bounding box center [463, 117] width 581 height 18
paste input "83"
type input "10183"
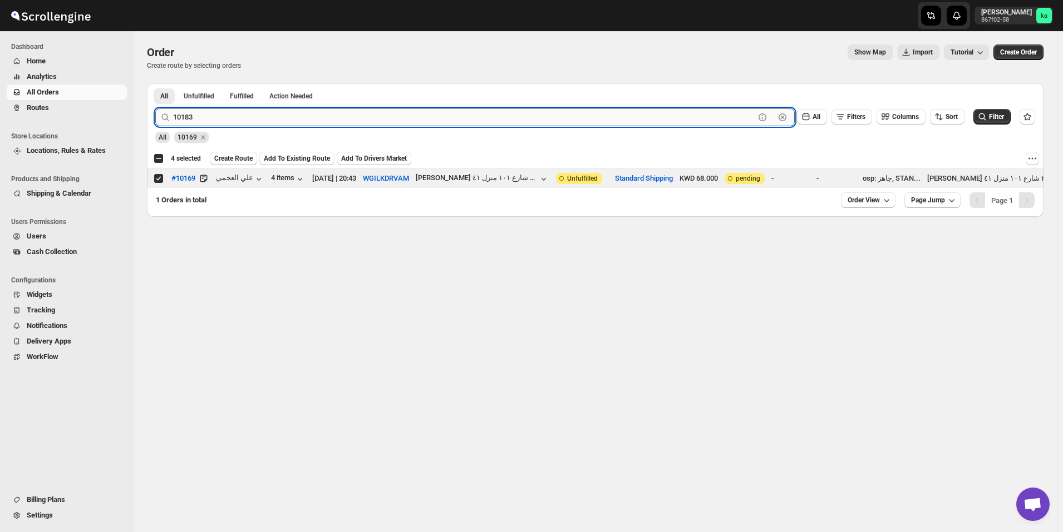
click at [155, 83] on button "Submit" at bounding box center [171, 89] width 32 height 12
click at [159, 177] on input "Select order" at bounding box center [158, 178] width 9 height 9
checkbox input "true"
click at [356, 117] on input "10183" at bounding box center [463, 117] width 581 height 18
paste input "220"
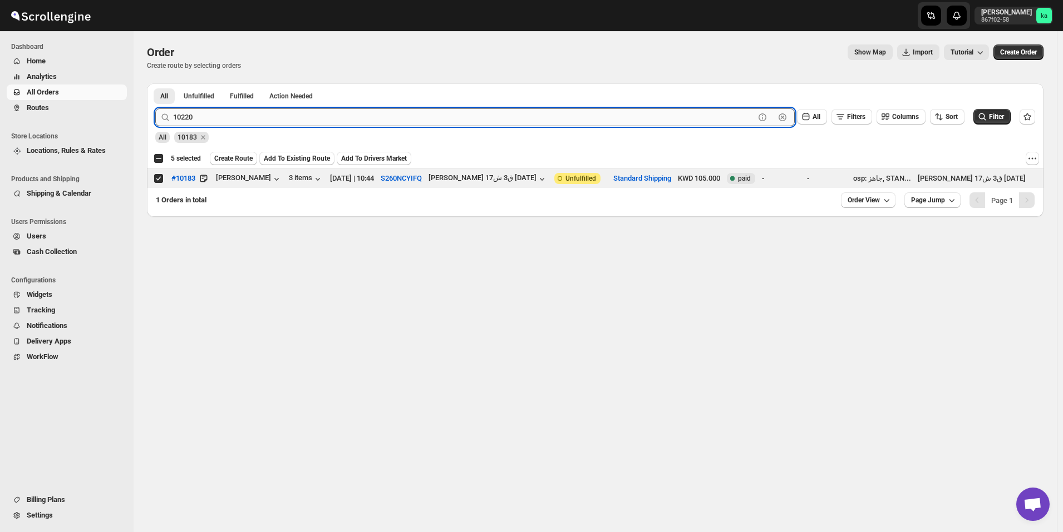
type input "10220"
click at [155, 83] on button "Submit" at bounding box center [171, 89] width 32 height 12
click at [157, 177] on input "Select order" at bounding box center [158, 178] width 9 height 9
checkbox input "true"
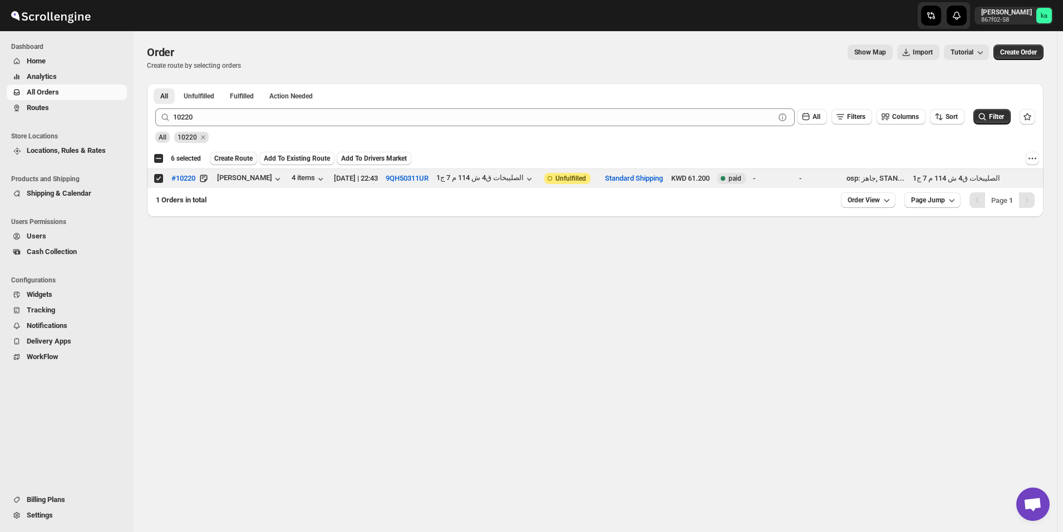
click at [232, 160] on span "Create Route" at bounding box center [233, 158] width 38 height 9
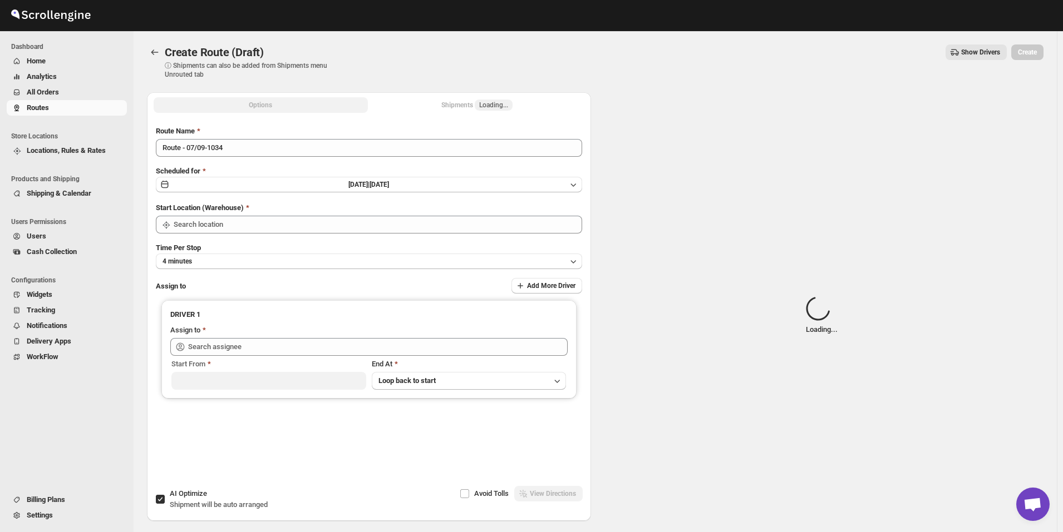
type input "[GEOGRAPHIC_DATA]"
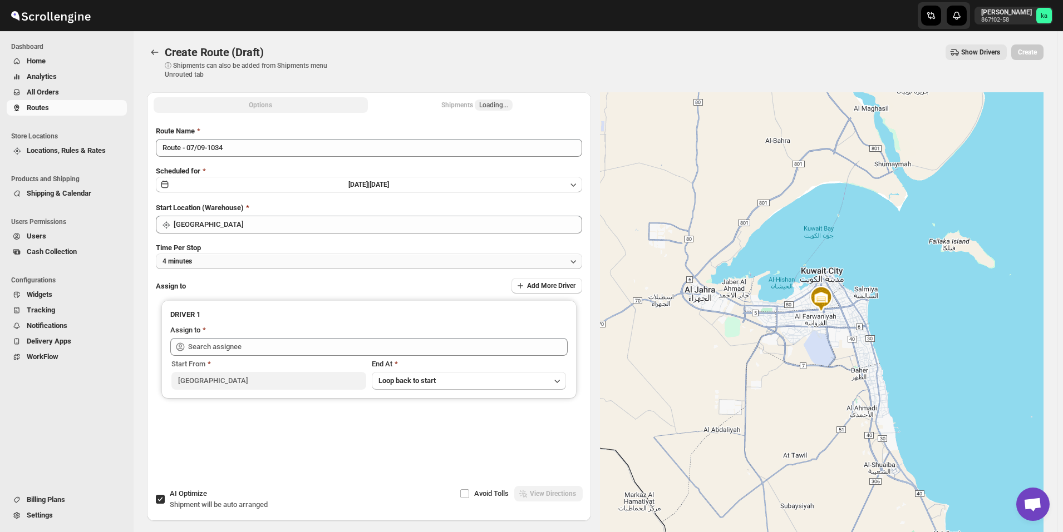
click at [225, 260] on button "4 minutes" at bounding box center [369, 262] width 426 height 16
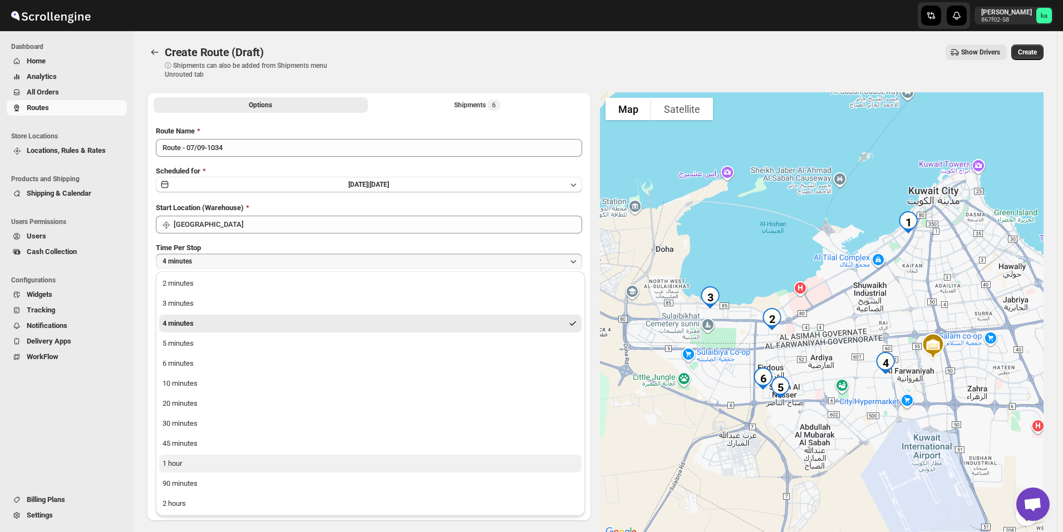
click at [214, 458] on button "1 hour" at bounding box center [370, 464] width 422 height 18
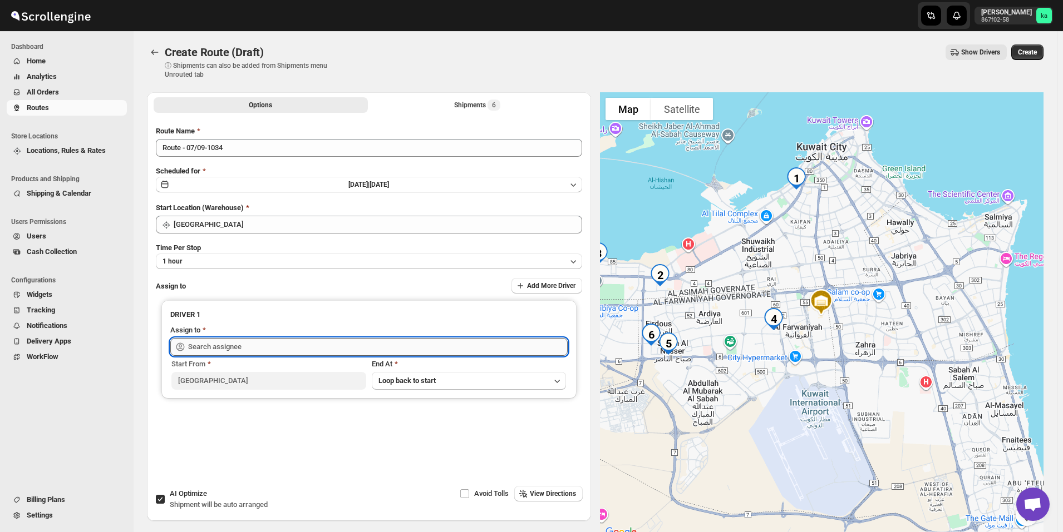
click at [230, 347] on input "text" at bounding box center [377, 347] width 379 height 18
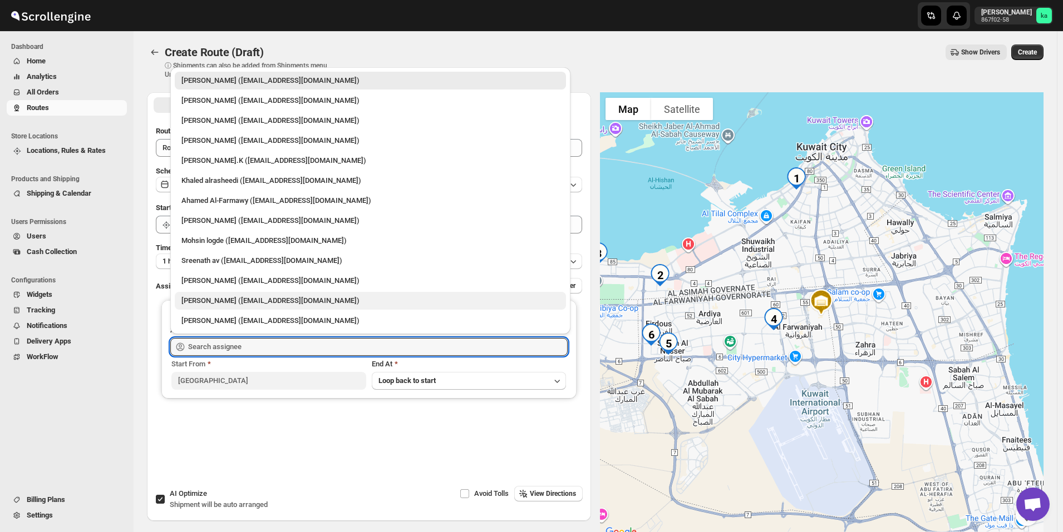
click at [224, 305] on div "[PERSON_NAME] ([EMAIL_ADDRESS][DOMAIN_NAME])" at bounding box center [370, 300] width 378 height 11
type input "[PERSON_NAME] ([EMAIL_ADDRESS][DOMAIN_NAME])"
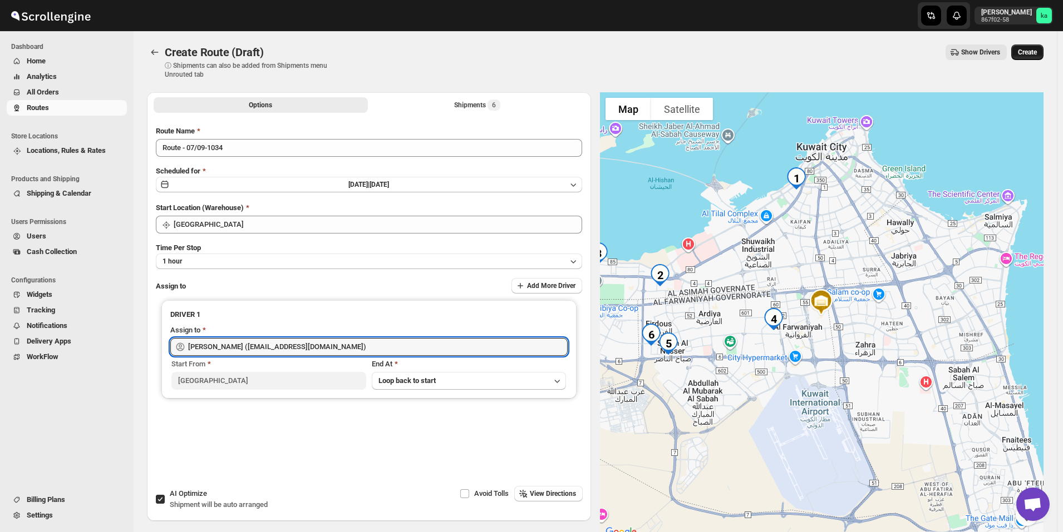
click at [1033, 57] on button "Create" at bounding box center [1027, 53] width 32 height 16
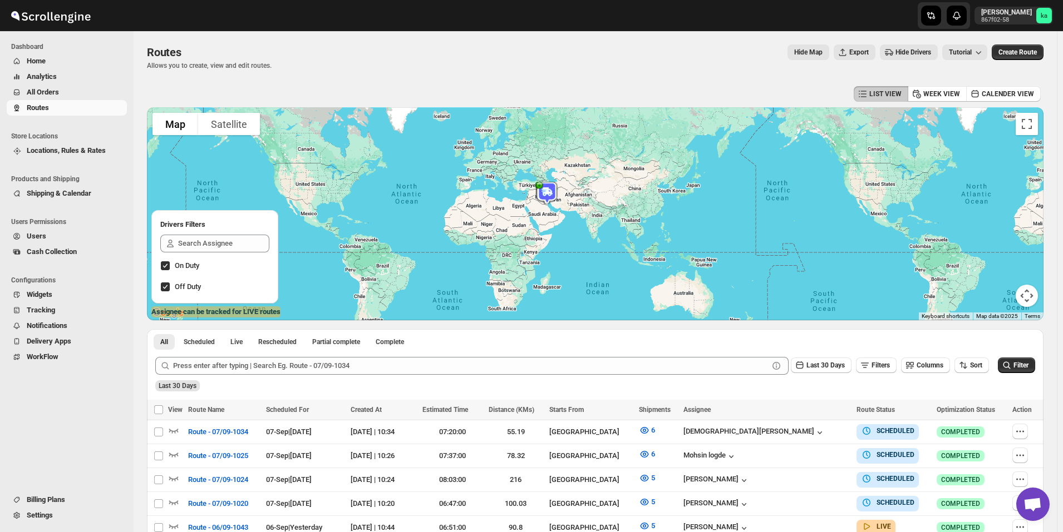
click at [61, 97] on span "All Orders" at bounding box center [76, 92] width 98 height 11
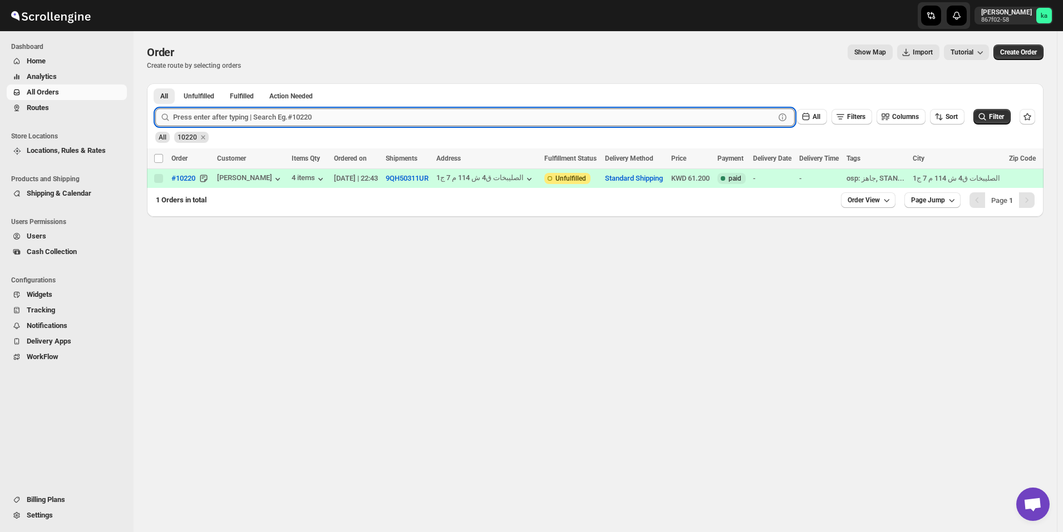
click at [475, 118] on input "text" at bounding box center [473, 117] width 601 height 18
paste input "10182"
type input "10182"
click at [155, 83] on button "Submit" at bounding box center [171, 89] width 32 height 12
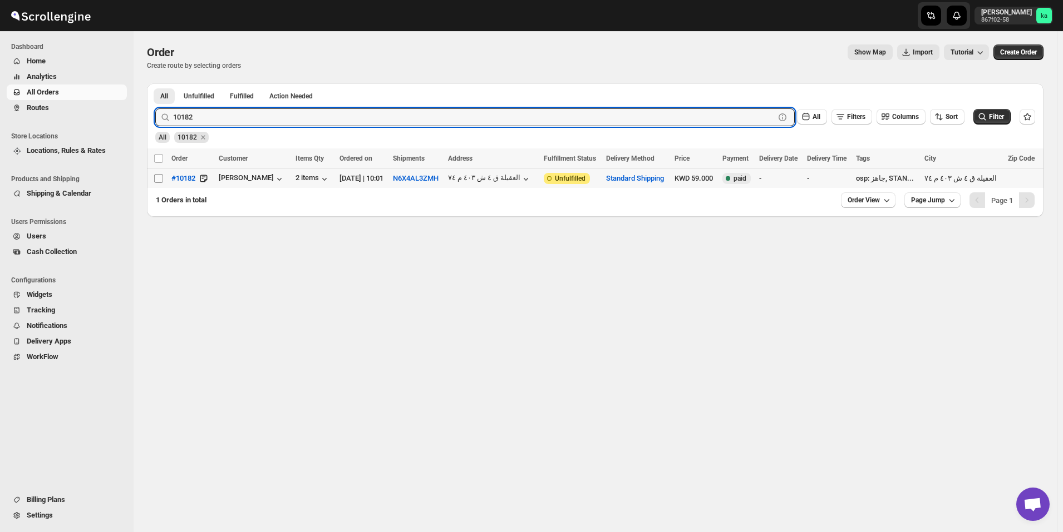
click at [159, 179] on input "Select order" at bounding box center [158, 178] width 9 height 9
checkbox input "true"
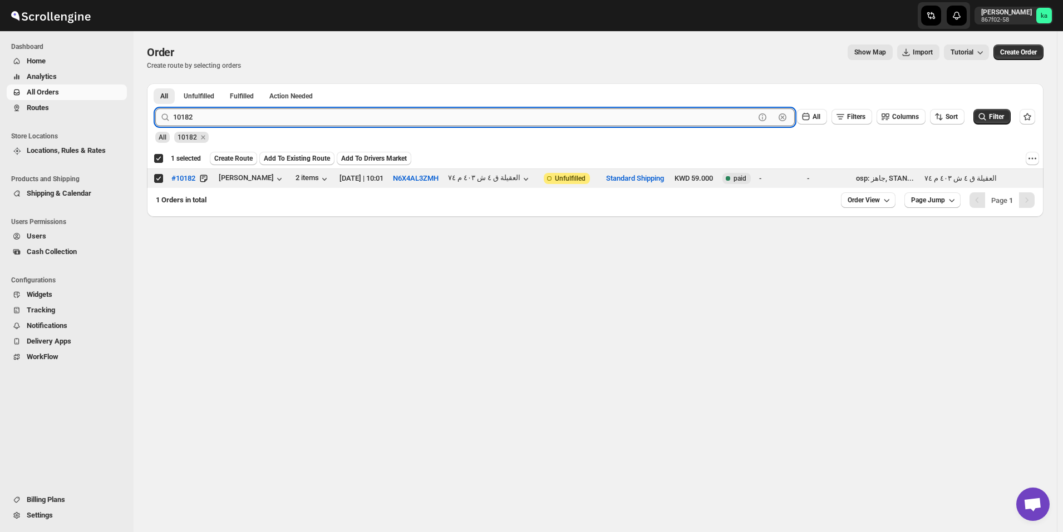
click at [263, 119] on input "10182" at bounding box center [463, 117] width 581 height 18
click at [283, 115] on input "10182" at bounding box center [463, 117] width 581 height 18
paste input "10229"
click at [283, 115] on input "1018210229" at bounding box center [463, 117] width 581 height 18
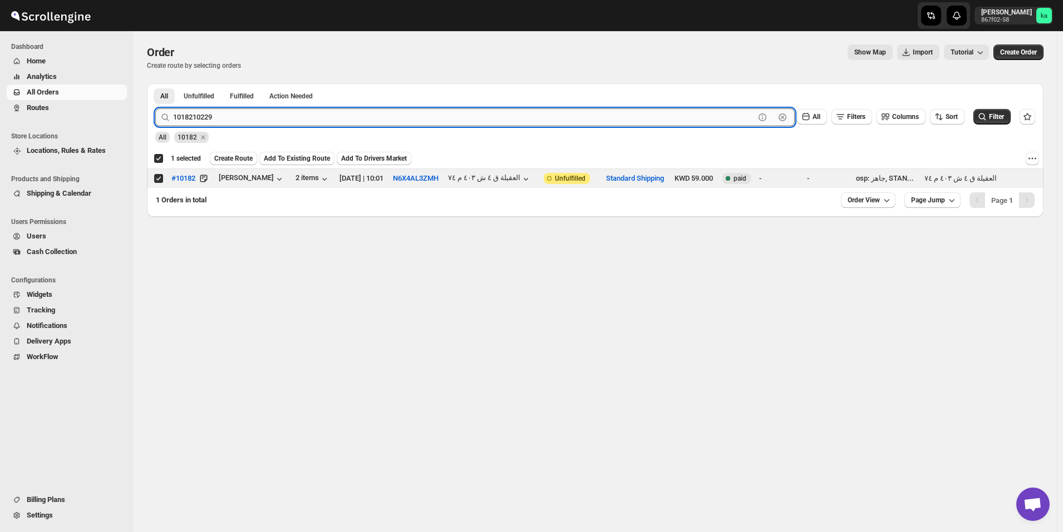
click at [283, 115] on input "1018210229" at bounding box center [463, 117] width 581 height 18
paste input "text"
type input "10229"
click at [155, 83] on button "Submit" at bounding box center [171, 89] width 32 height 12
click at [160, 184] on td "Select order" at bounding box center [157, 178] width 21 height 19
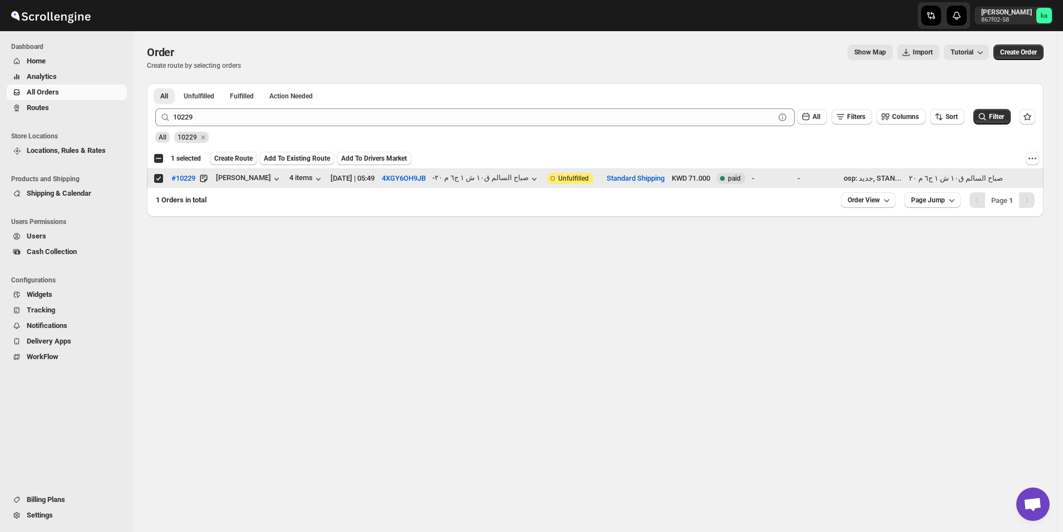
checkbox input "false"
checkbox input "true"
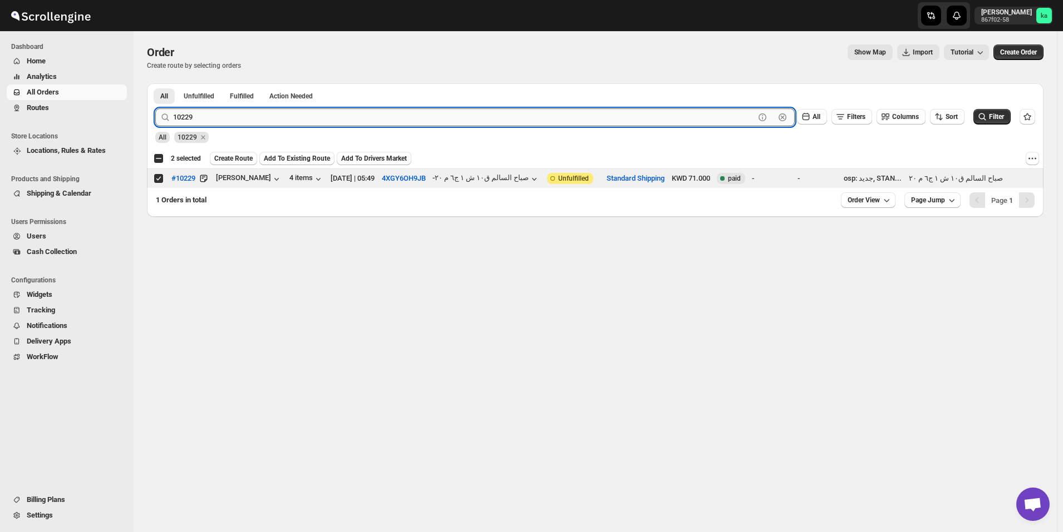
click at [250, 119] on input "10229" at bounding box center [463, 117] width 581 height 18
paste input "166"
type input "10166"
click at [155, 83] on button "Submit" at bounding box center [171, 89] width 32 height 12
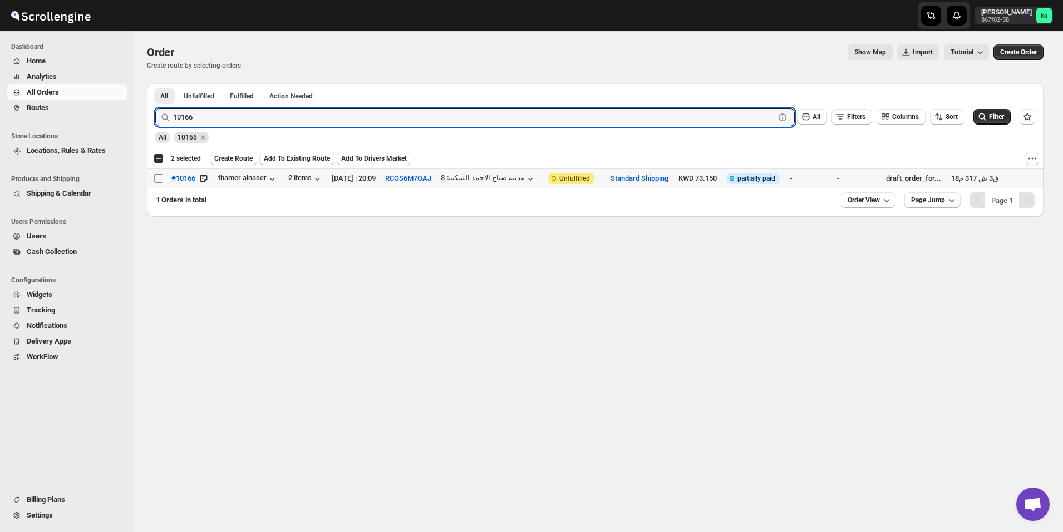
click at [157, 180] on input "Select order" at bounding box center [158, 178] width 9 height 9
checkbox input "true"
click at [280, 121] on input "10166" at bounding box center [463, 117] width 581 height 18
paste input "218"
type input "10218"
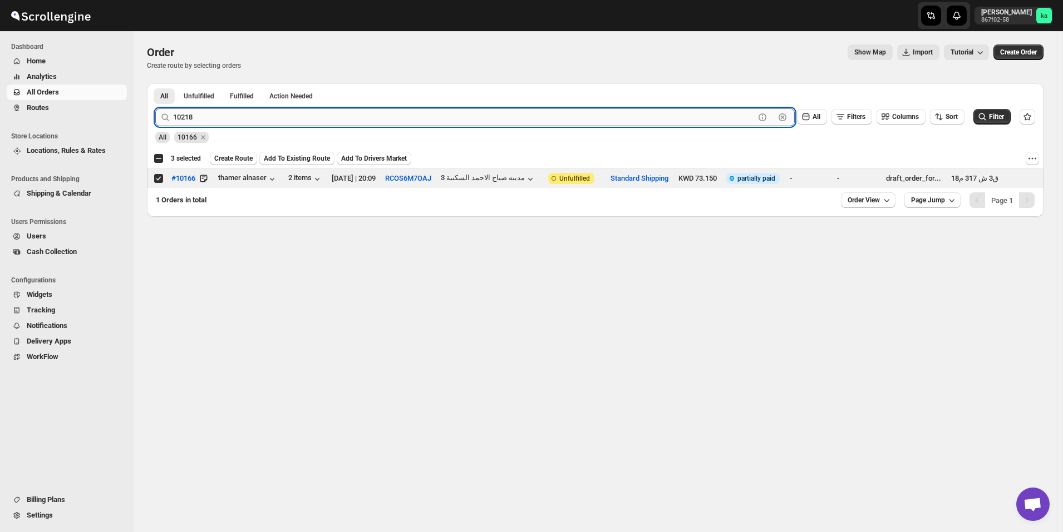
click at [155, 83] on button "Submit" at bounding box center [171, 89] width 32 height 12
click at [158, 177] on input "Select order" at bounding box center [158, 178] width 9 height 9
checkbox input "true"
click at [259, 118] on input "10218" at bounding box center [463, 117] width 581 height 18
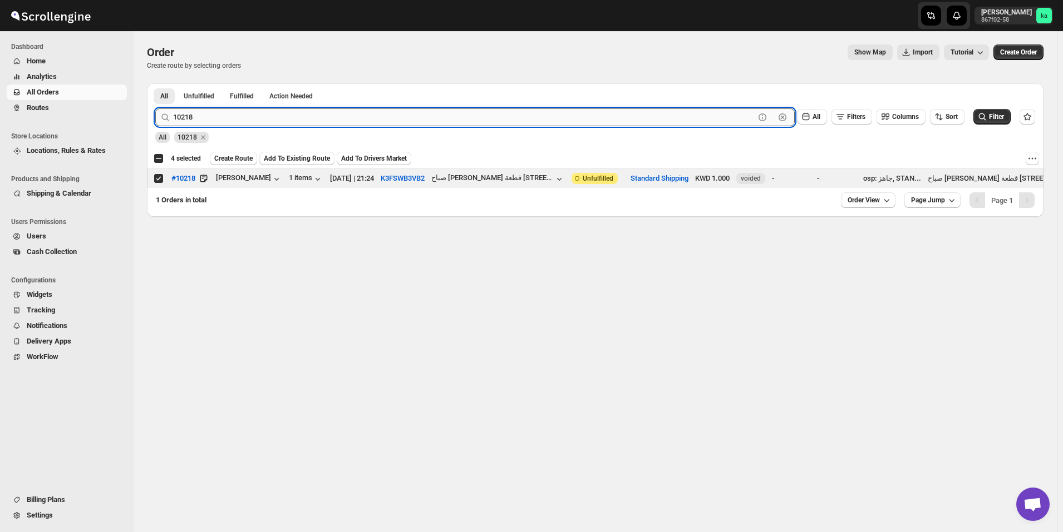
paste input "170"
type input "10170"
click at [155, 83] on button "Submit" at bounding box center [171, 89] width 32 height 12
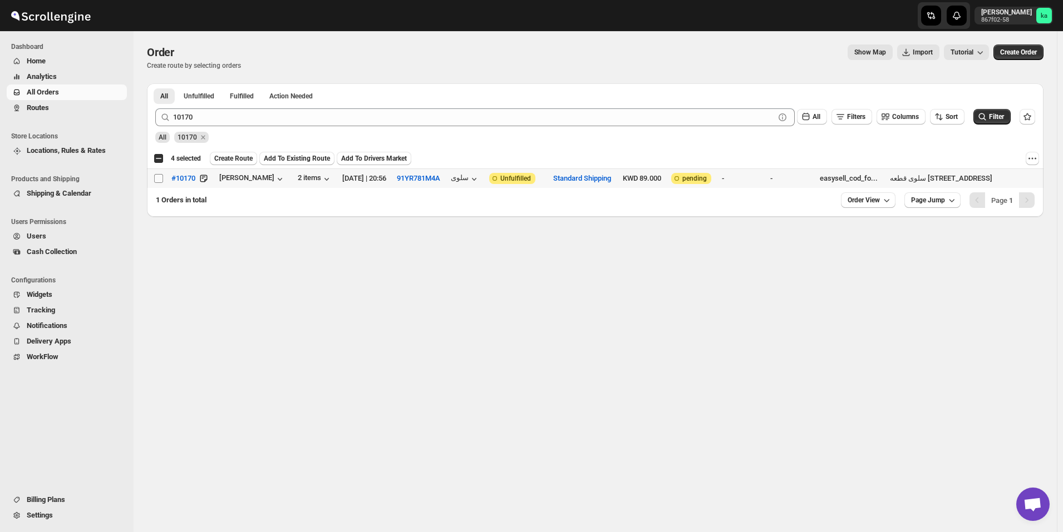
click at [157, 177] on input "Select order" at bounding box center [158, 178] width 9 height 9
checkbox input "true"
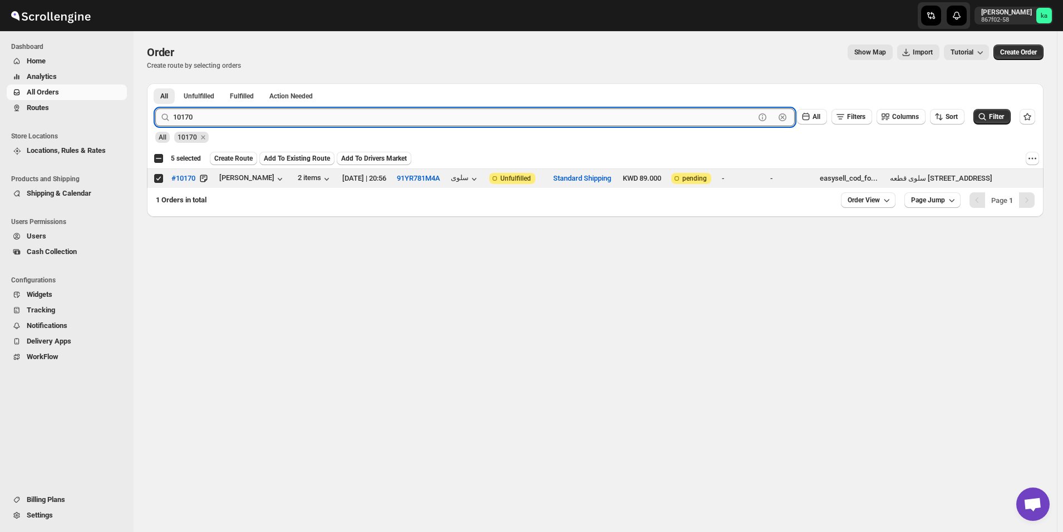
click at [295, 116] on input "10170" at bounding box center [463, 117] width 581 height 18
paste input "26"
type input "10126"
click at [155, 83] on button "Submit" at bounding box center [171, 89] width 32 height 12
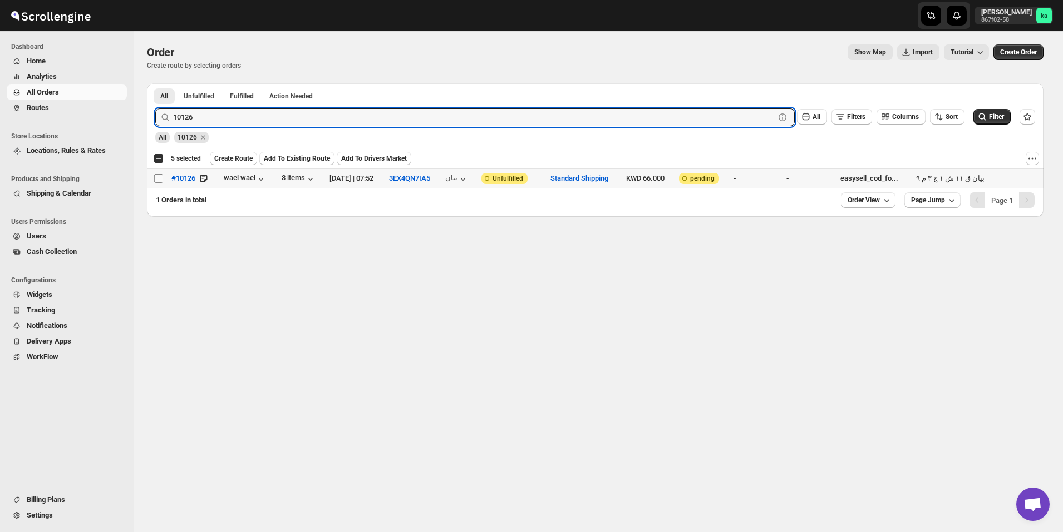
click at [160, 181] on input "Select order" at bounding box center [158, 178] width 9 height 9
checkbox input "true"
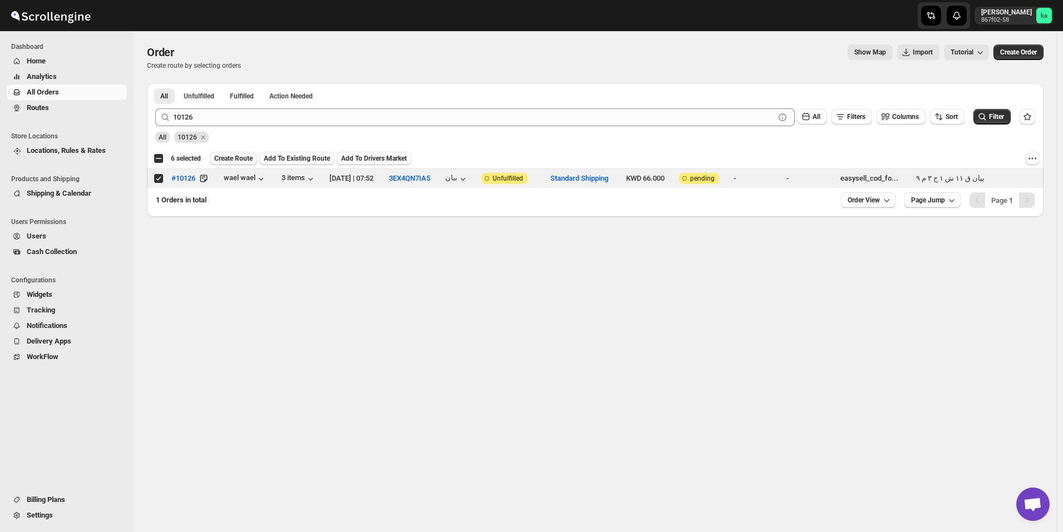
click at [227, 160] on span "Create Route" at bounding box center [233, 158] width 38 height 9
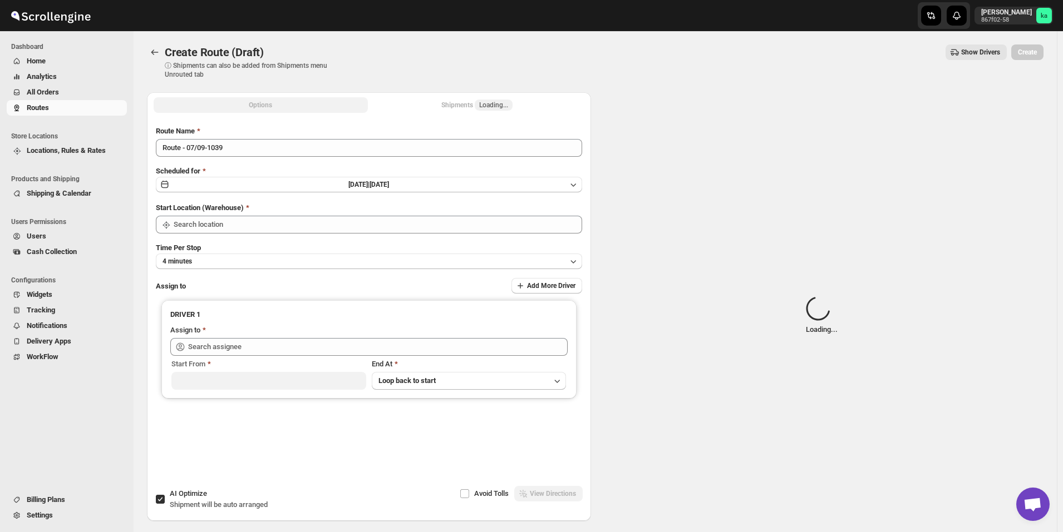
type input "[GEOGRAPHIC_DATA]"
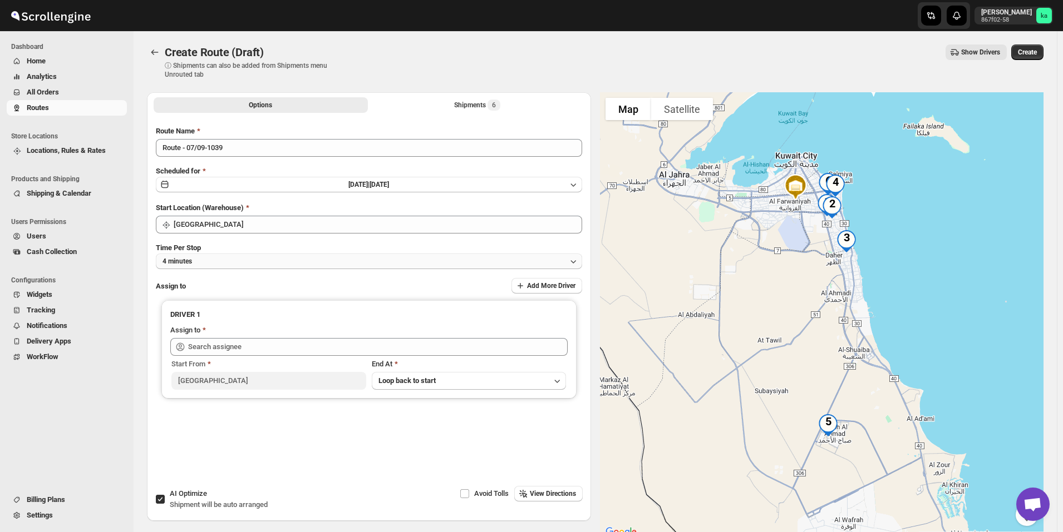
click at [240, 264] on button "4 minutes" at bounding box center [369, 262] width 426 height 16
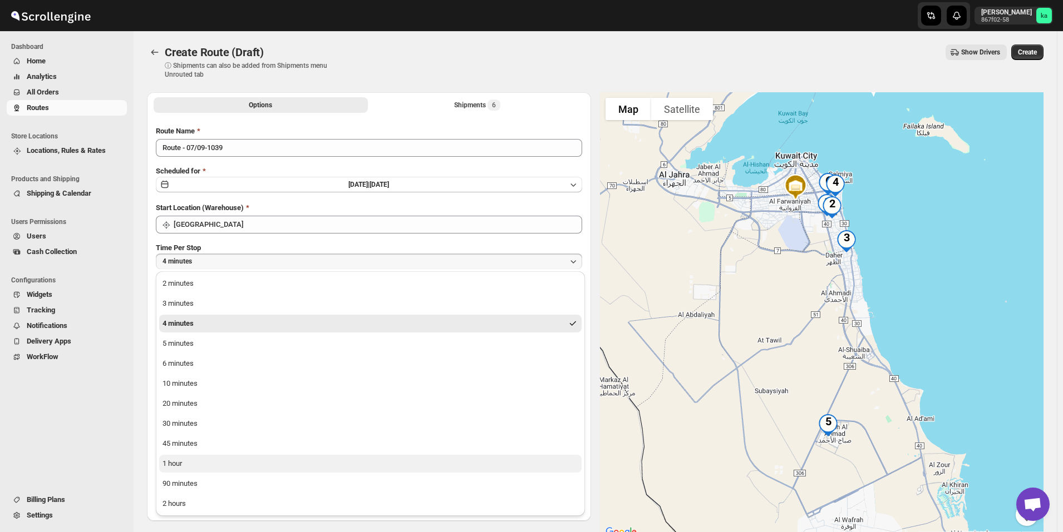
click at [219, 458] on button "1 hour" at bounding box center [370, 464] width 422 height 18
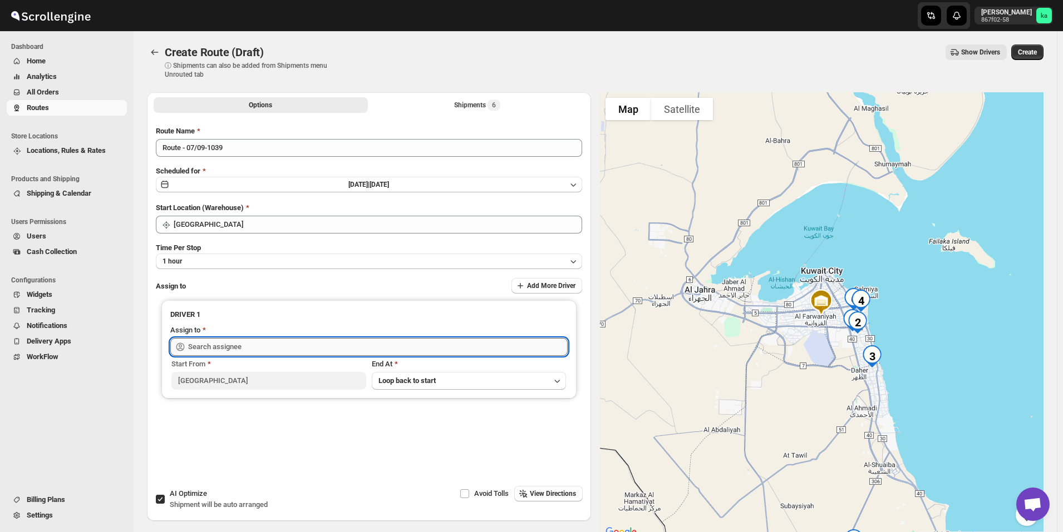
click at [242, 344] on input "text" at bounding box center [377, 347] width 379 height 18
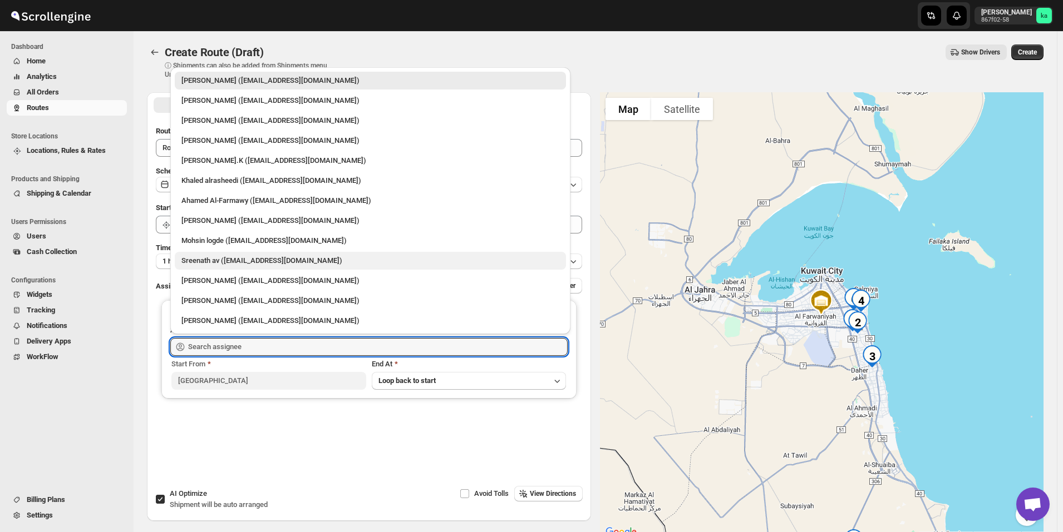
click at [199, 255] on div "Sreenath av ([EMAIL_ADDRESS][DOMAIN_NAME])" at bounding box center [370, 260] width 378 height 11
type input "Sreenath av ([EMAIL_ADDRESS][DOMAIN_NAME])"
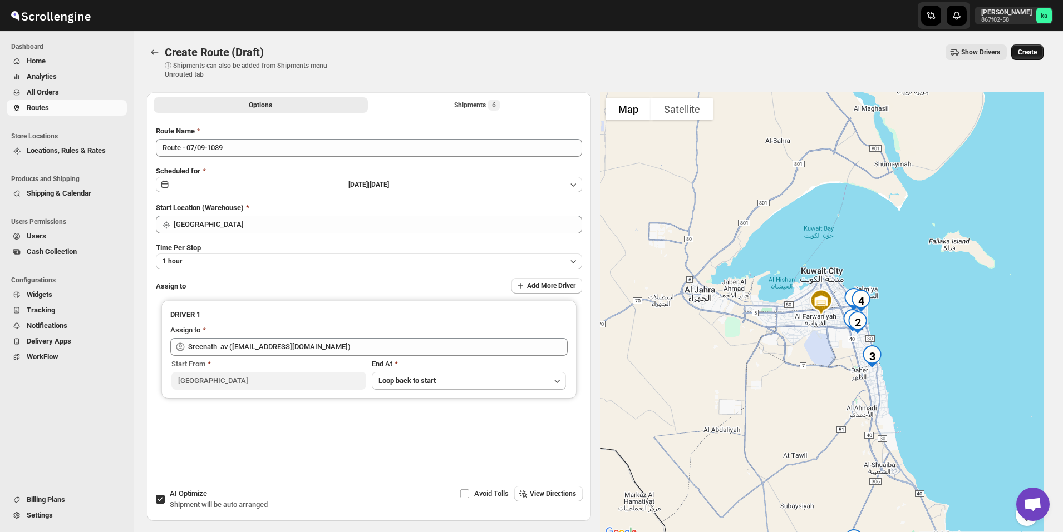
click at [1042, 57] on button "Create" at bounding box center [1027, 53] width 32 height 16
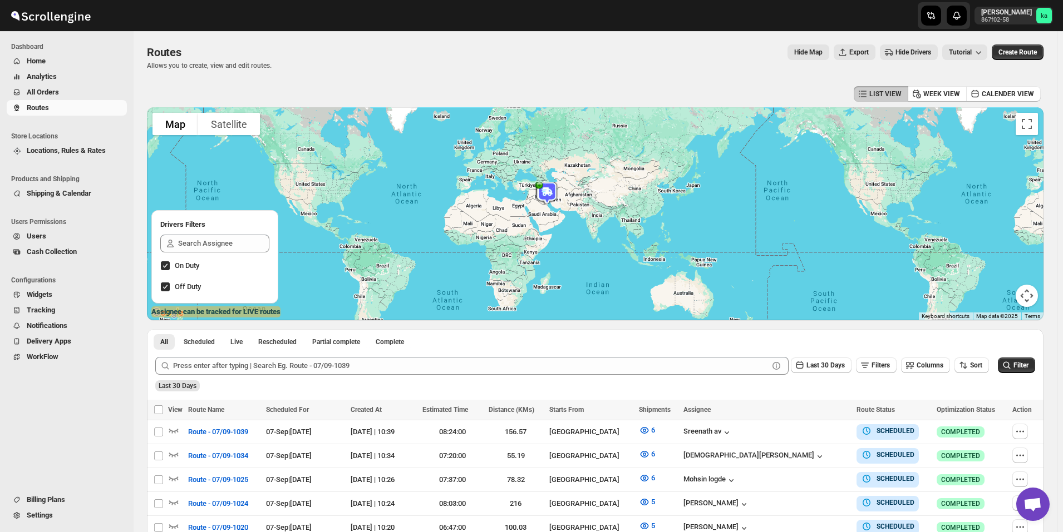
click at [43, 90] on span "All Orders" at bounding box center [43, 92] width 32 height 8
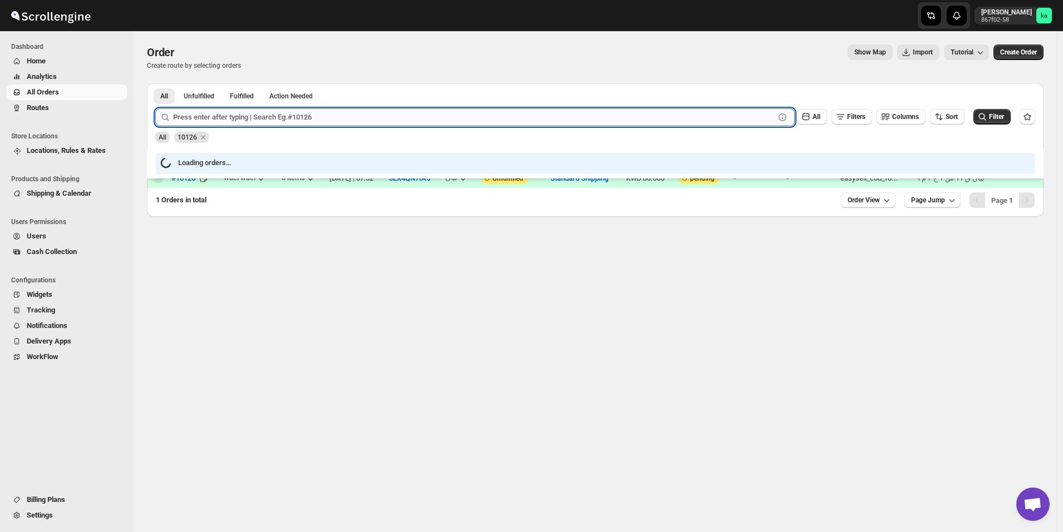
click at [255, 120] on input "text" at bounding box center [473, 117] width 601 height 18
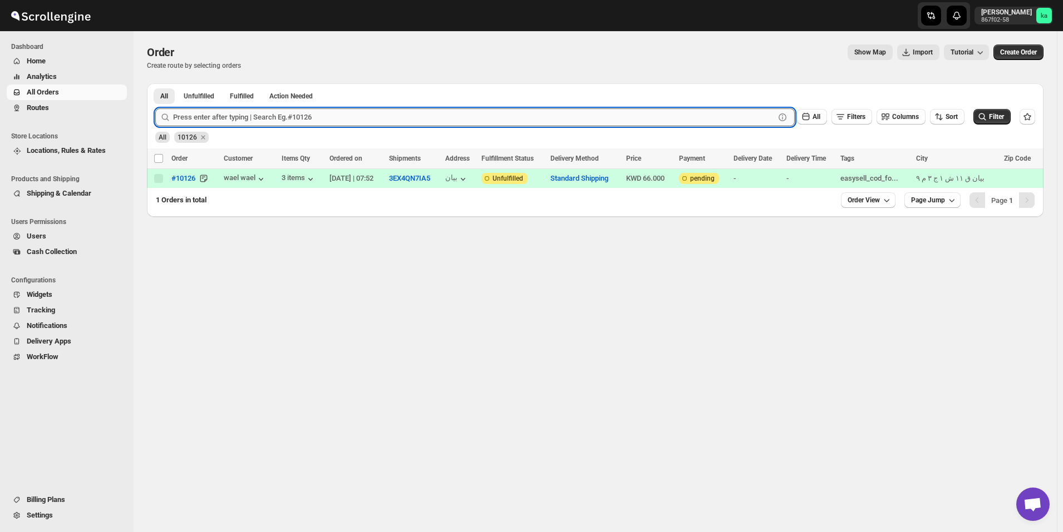
paste input "10267"
type input "10267"
click at [155, 83] on button "Submit" at bounding box center [171, 89] width 32 height 12
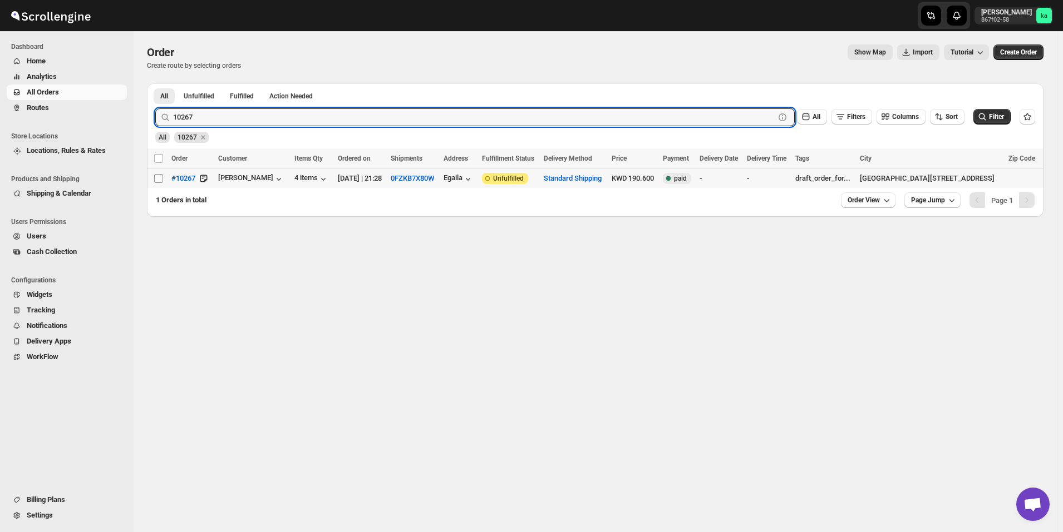
click at [160, 175] on input "Select order" at bounding box center [158, 178] width 9 height 9
checkbox input "true"
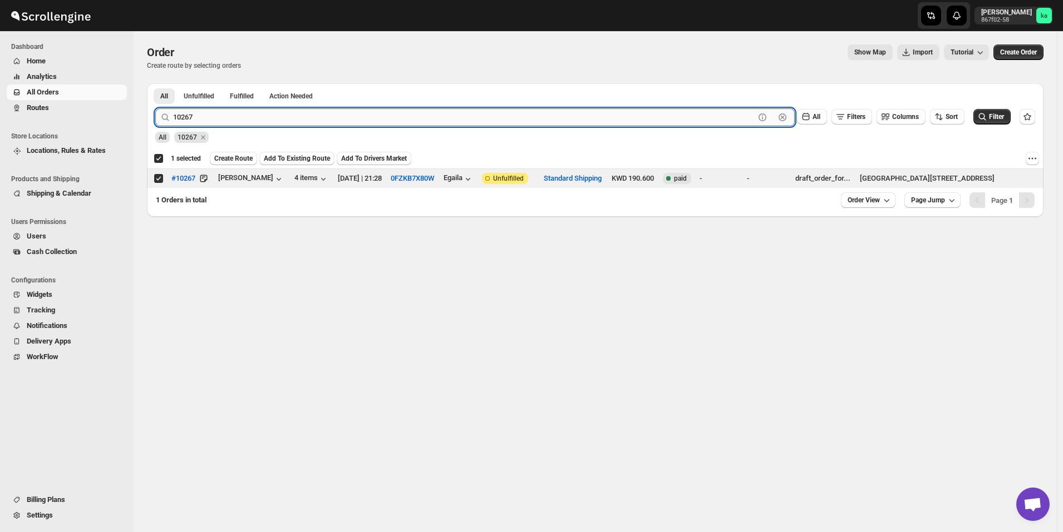
click at [242, 114] on input "10267" at bounding box center [463, 117] width 581 height 18
click at [301, 118] on input "10267" at bounding box center [463, 117] width 581 height 18
paste input "32"
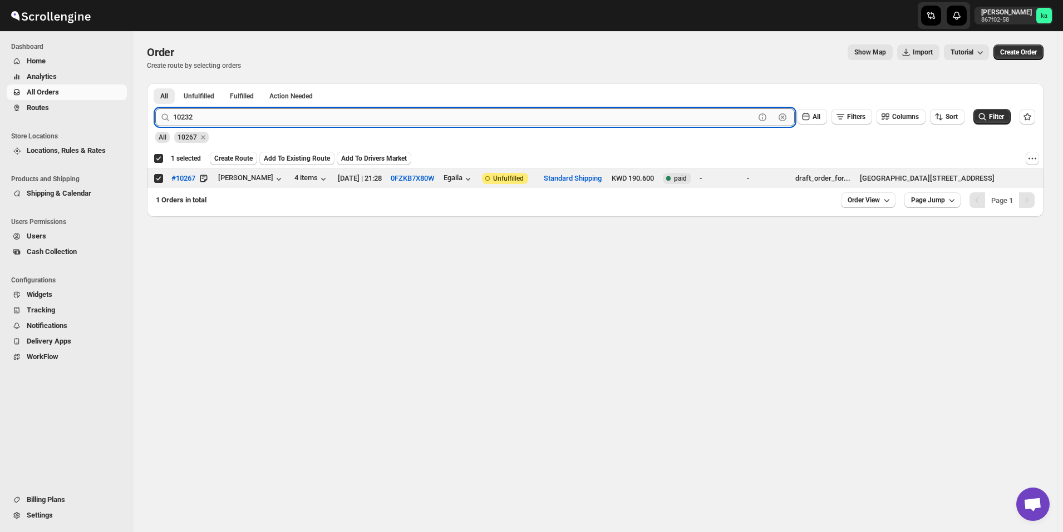
type input "10232"
click at [155, 83] on button "Submit" at bounding box center [171, 89] width 32 height 12
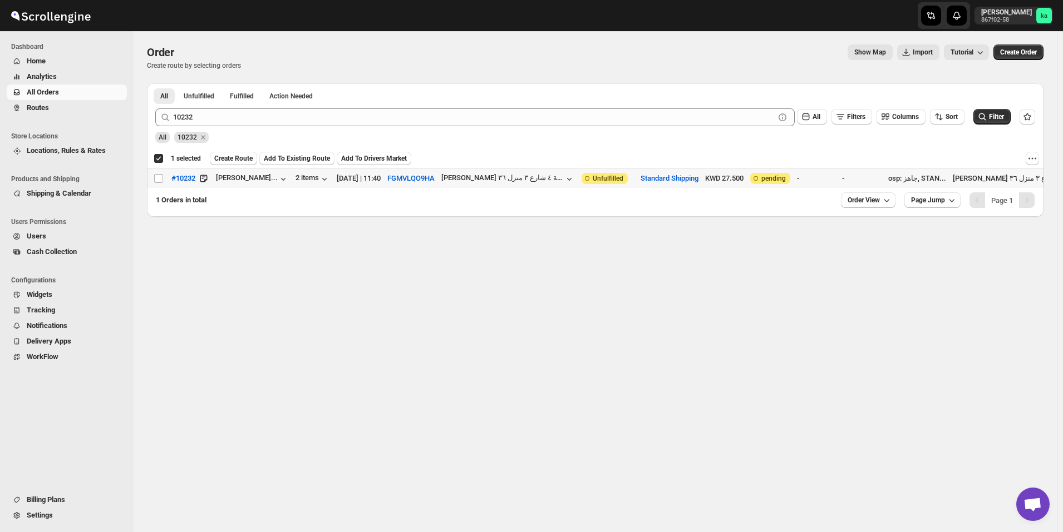
click at [161, 181] on input "Select order" at bounding box center [158, 178] width 9 height 9
checkbox input "true"
checkbox input "false"
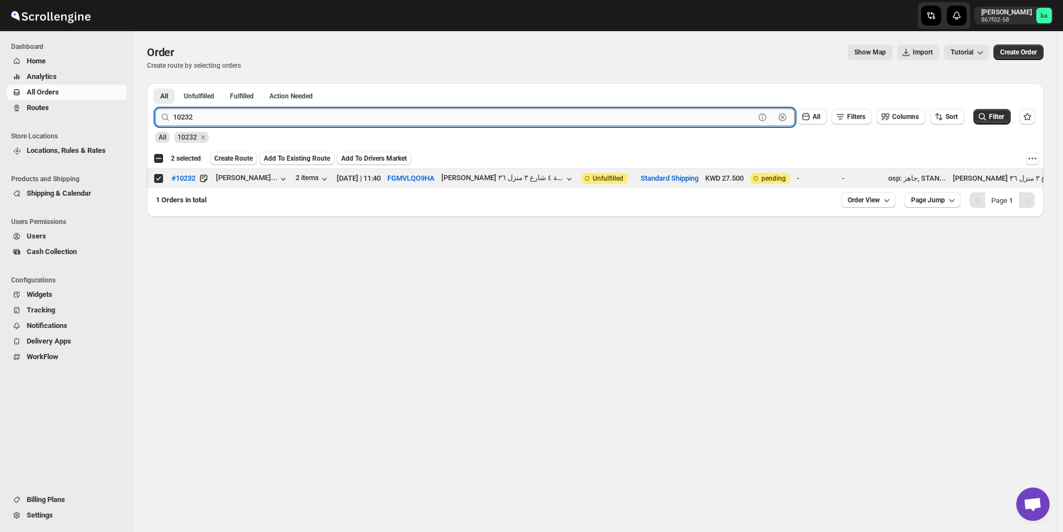
click at [336, 114] on input "10232" at bounding box center [463, 117] width 581 height 18
paste input "168"
type input "10168"
click at [155, 83] on button "Submit" at bounding box center [171, 89] width 32 height 12
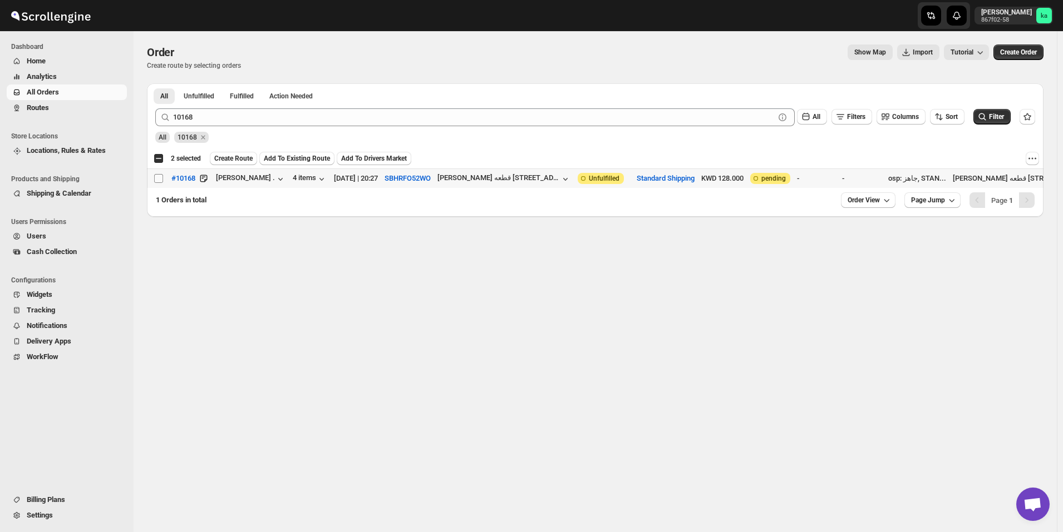
click at [159, 178] on input "Select order" at bounding box center [158, 178] width 9 height 9
checkbox input "true"
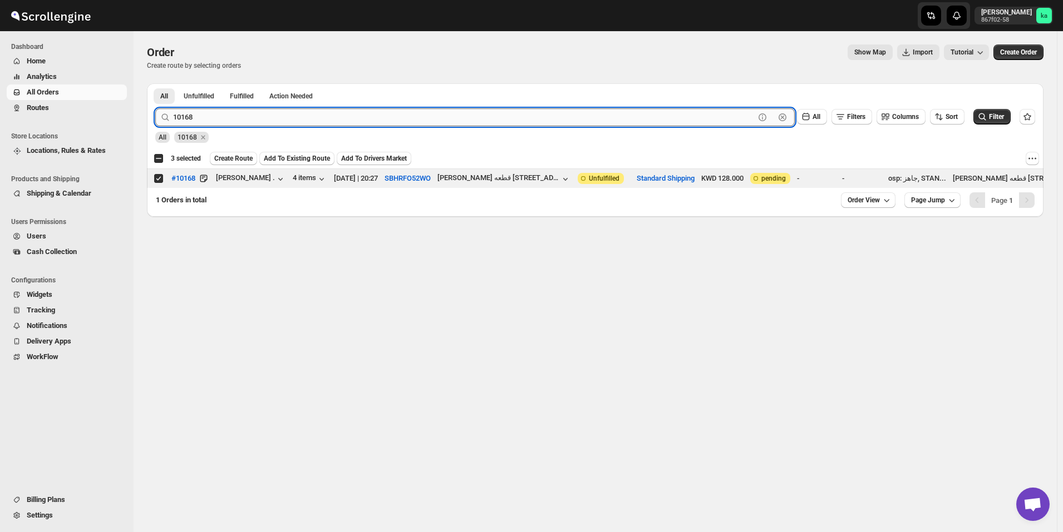
click at [237, 122] on input "10168" at bounding box center [463, 117] width 581 height 18
paste input "245"
type input "10245"
click at [155, 83] on button "Submit" at bounding box center [171, 89] width 32 height 12
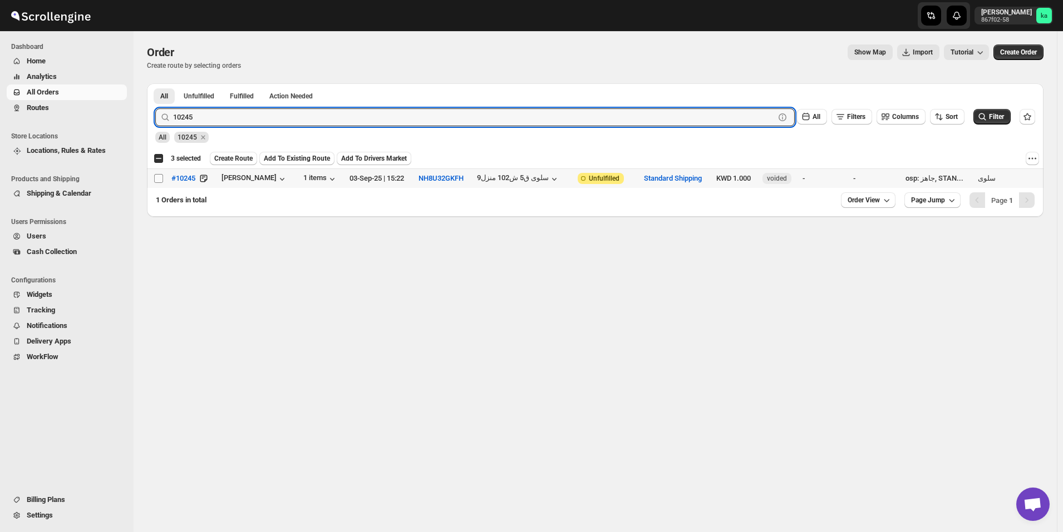
click at [155, 180] on input "Select order" at bounding box center [158, 178] width 9 height 9
checkbox input "true"
click at [334, 116] on input "10245" at bounding box center [463, 117] width 581 height 18
paste input "52"
type input "10252"
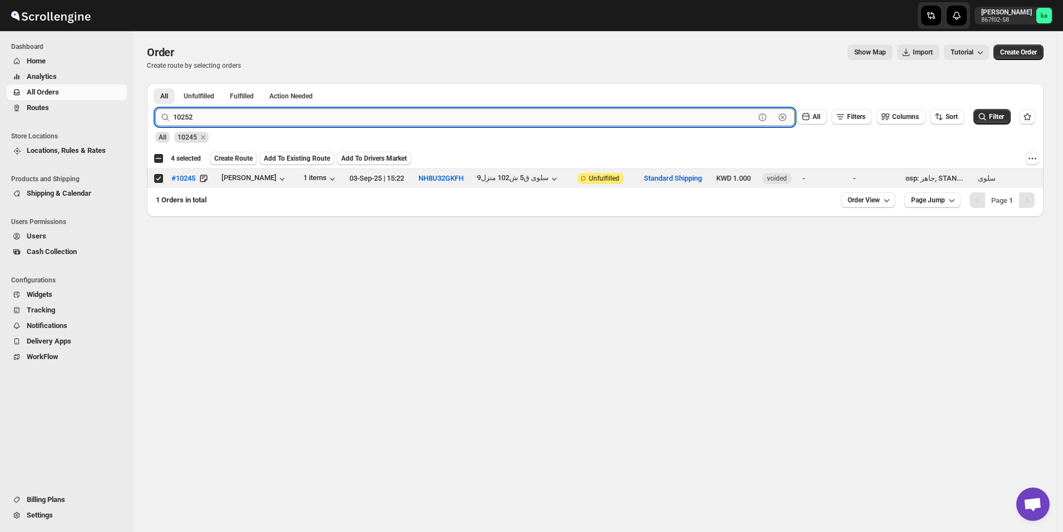
click at [155, 83] on button "Submit" at bounding box center [171, 89] width 32 height 12
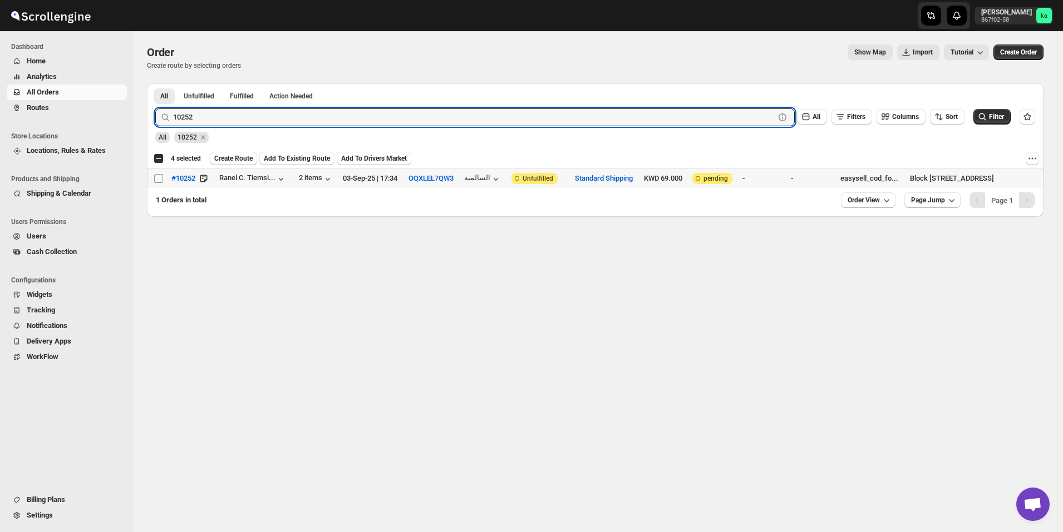
click at [157, 180] on input "Select order" at bounding box center [158, 178] width 9 height 9
checkbox input "true"
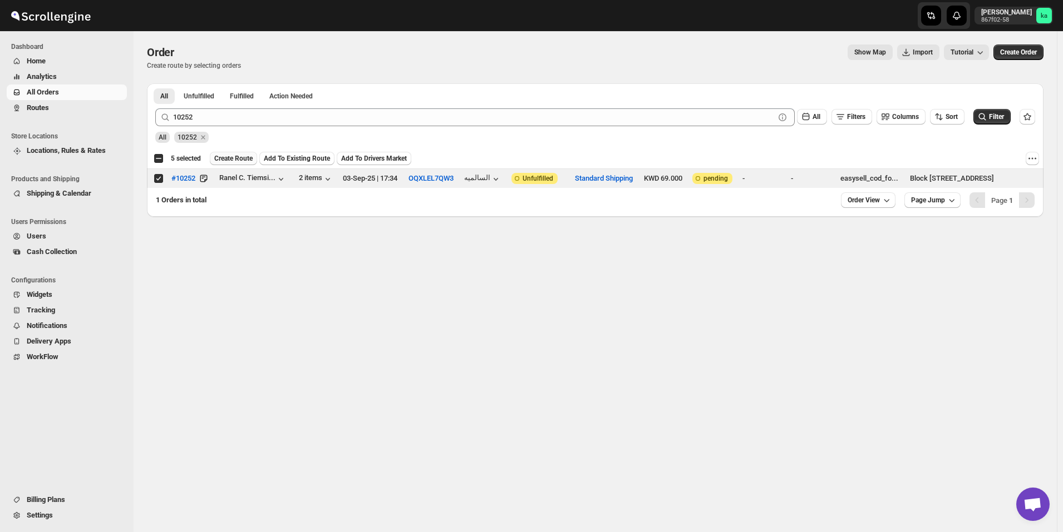
click at [221, 156] on span "Create Route" at bounding box center [233, 158] width 38 height 9
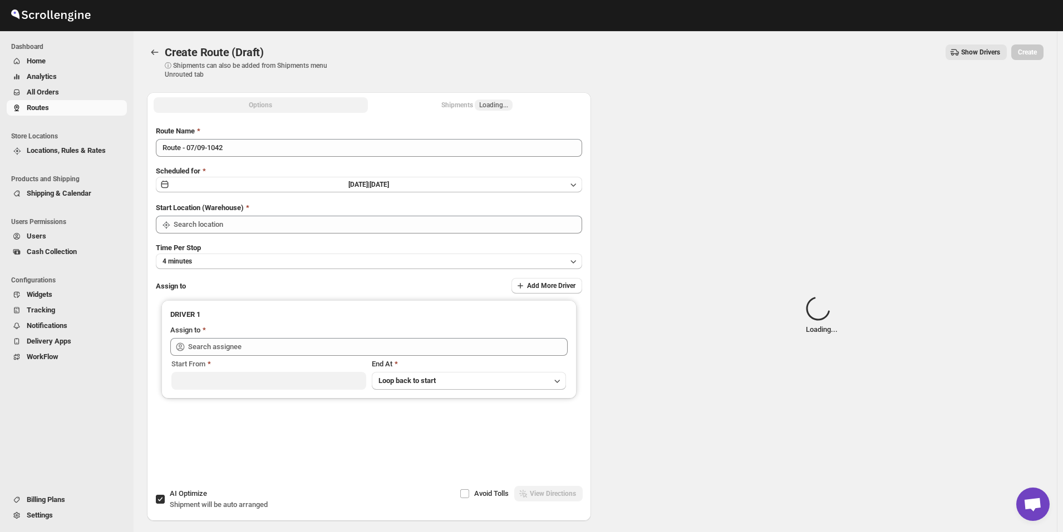
type input "[GEOGRAPHIC_DATA]"
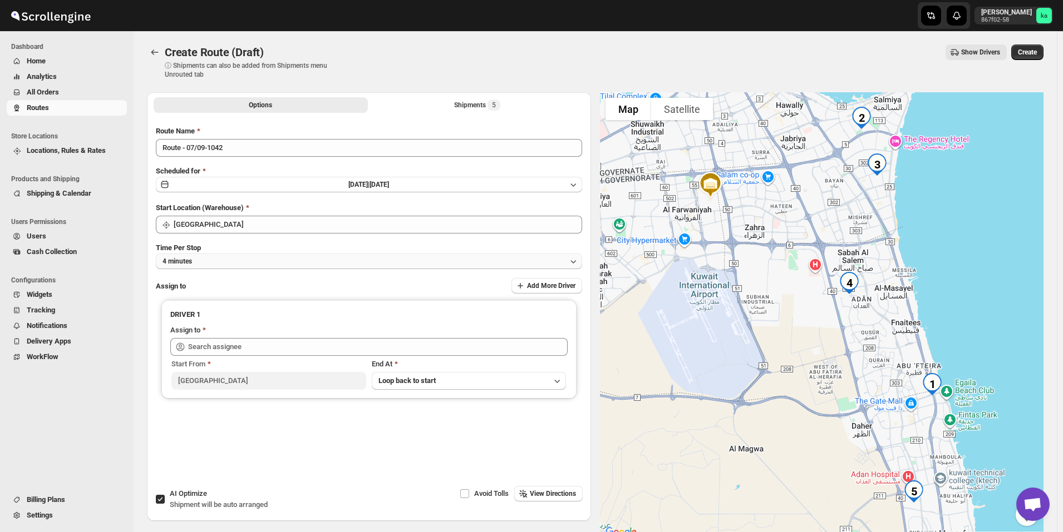
click at [195, 259] on button "4 minutes" at bounding box center [369, 262] width 426 height 16
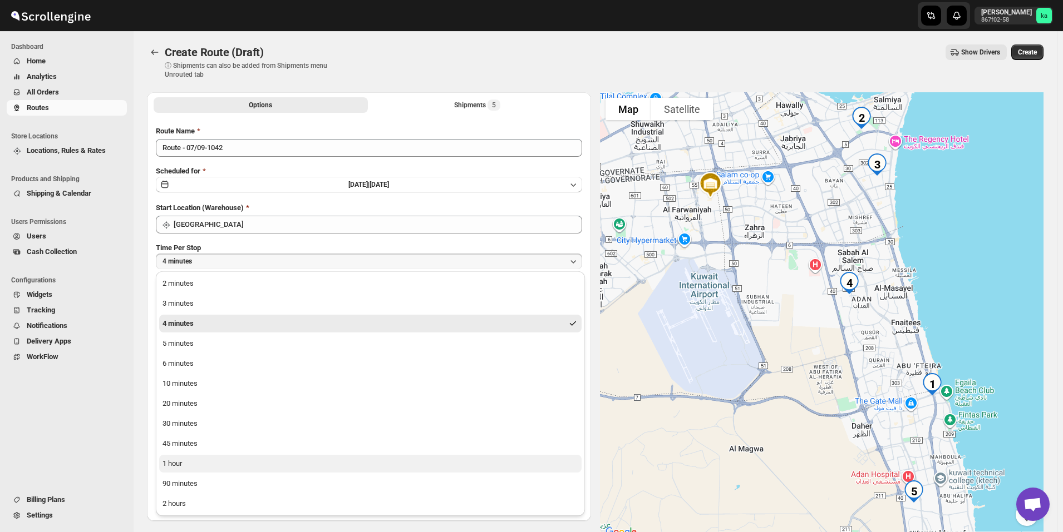
click at [203, 461] on button "1 hour" at bounding box center [370, 464] width 422 height 18
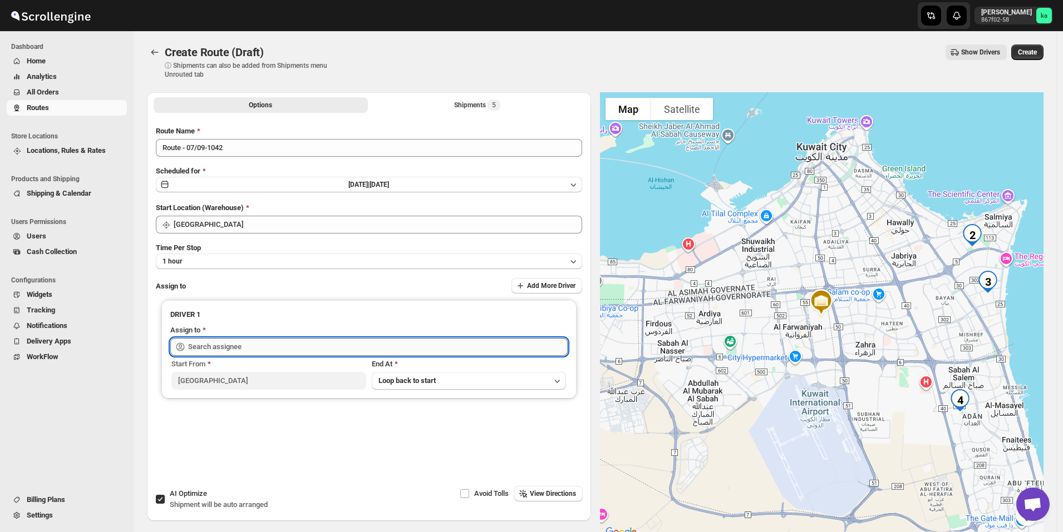
click at [228, 340] on input "text" at bounding box center [377, 347] width 379 height 18
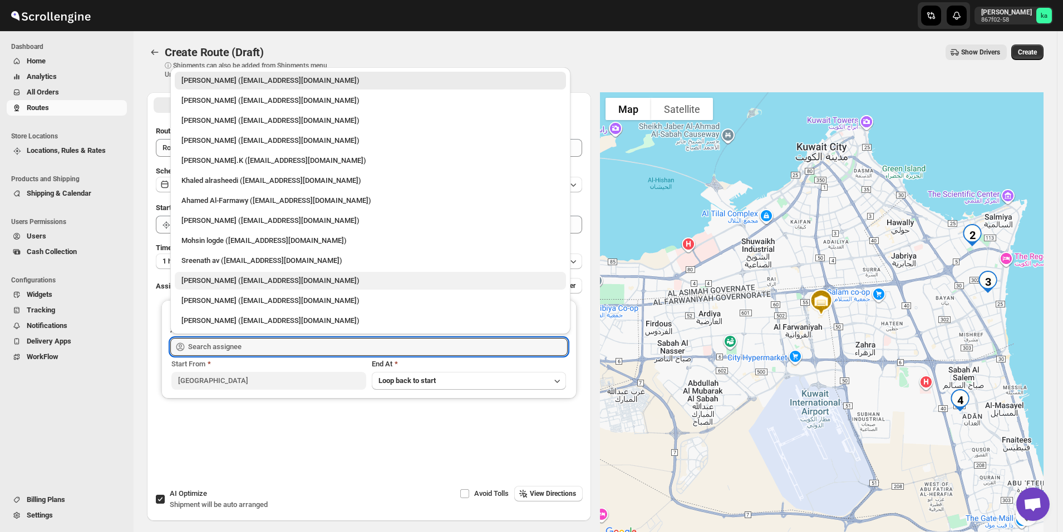
click at [233, 281] on div "[PERSON_NAME] ([EMAIL_ADDRESS][DOMAIN_NAME])" at bounding box center [370, 280] width 378 height 11
type input "[PERSON_NAME] ([EMAIL_ADDRESS][DOMAIN_NAME])"
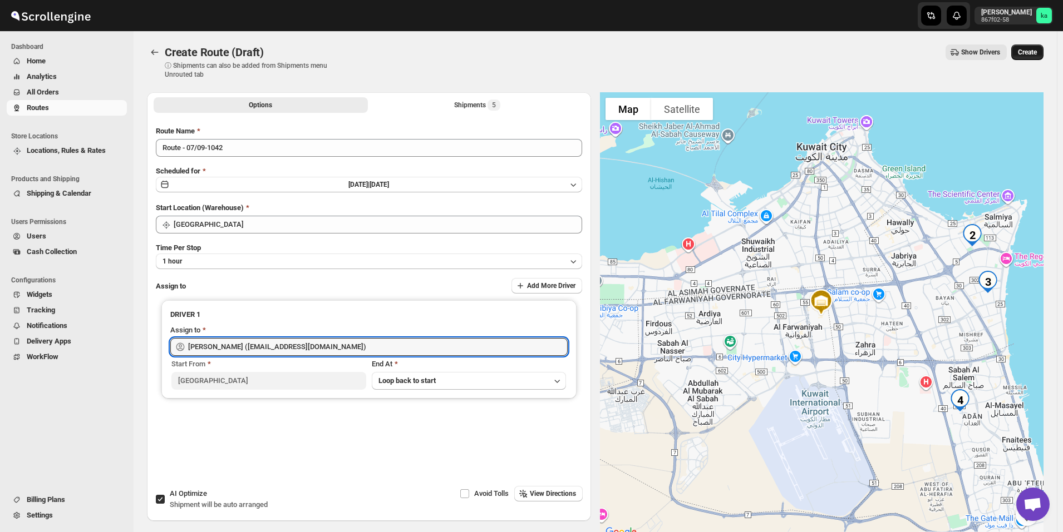
click at [1034, 55] on span "Create" at bounding box center [1027, 52] width 19 height 9
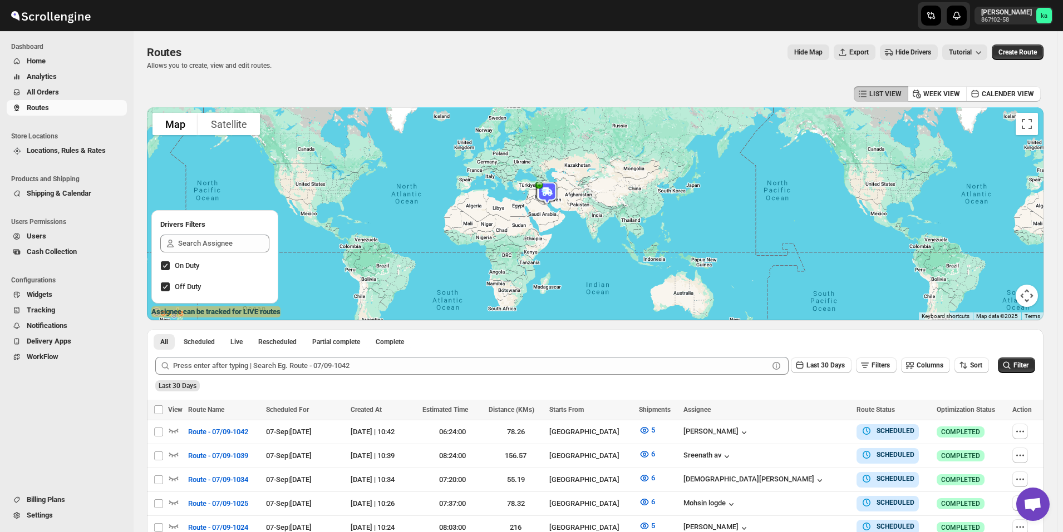
click at [53, 87] on span "All Orders" at bounding box center [76, 92] width 98 height 11
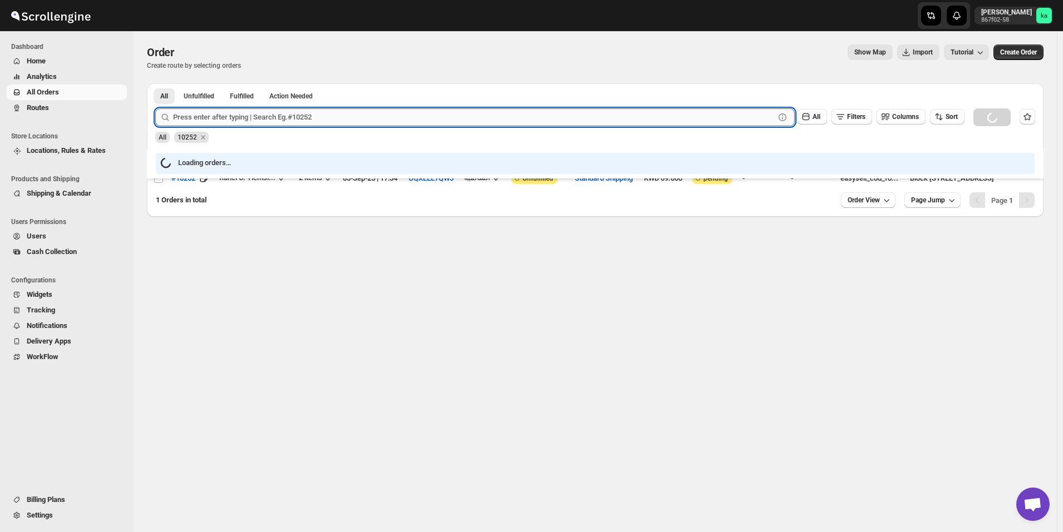
click at [235, 120] on input "text" at bounding box center [473, 117] width 601 height 18
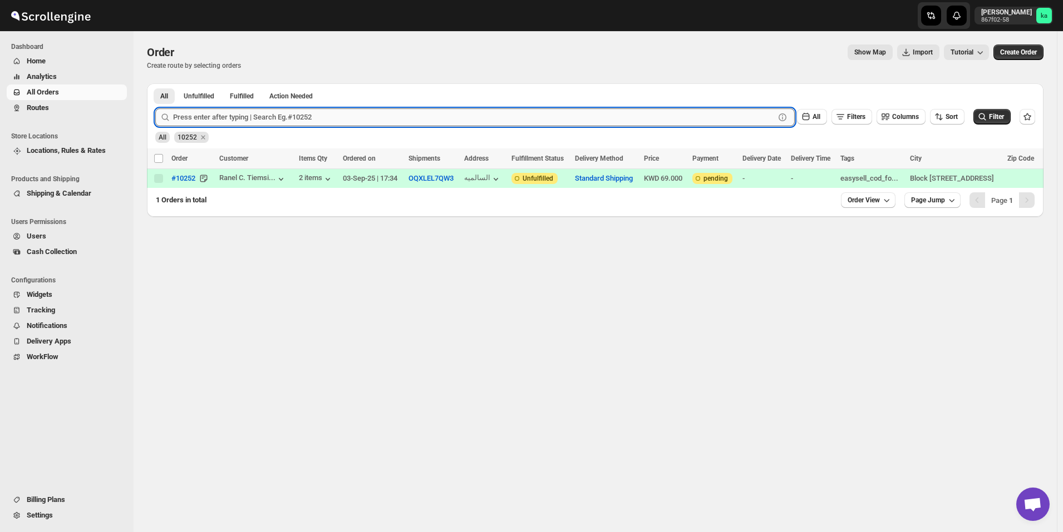
paste input "10250"
type input "10250"
click at [155, 83] on button "Submit" at bounding box center [171, 89] width 32 height 12
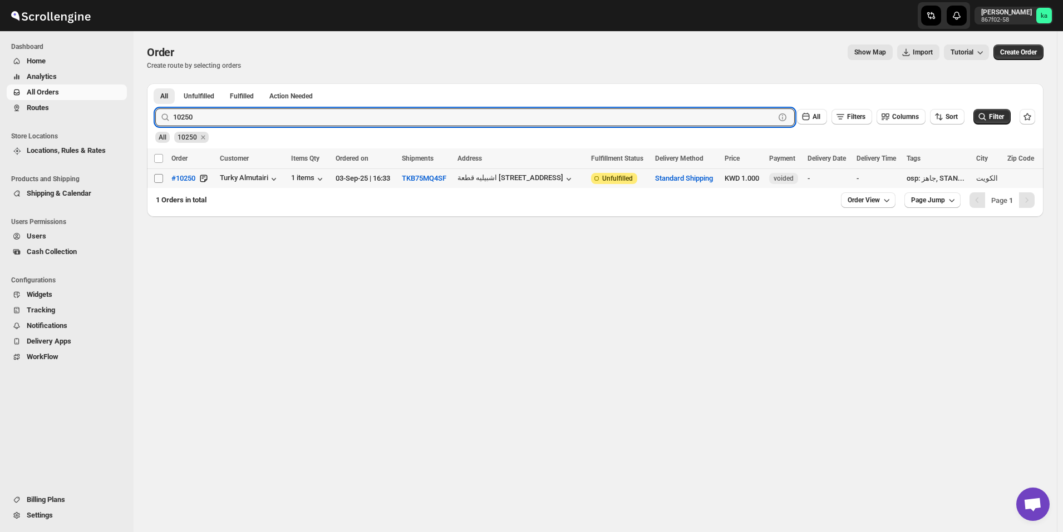
click at [156, 179] on input "Select order" at bounding box center [158, 178] width 9 height 9
checkbox input "true"
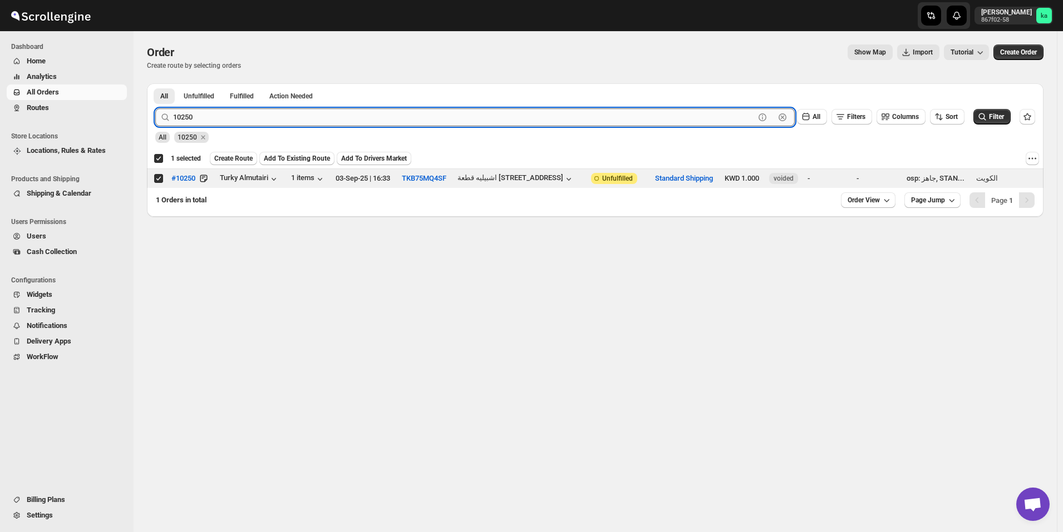
click at [329, 108] on input "10250" at bounding box center [463, 117] width 581 height 18
paste input "8"
type input "10258"
click at [155, 83] on button "Submit" at bounding box center [171, 89] width 32 height 12
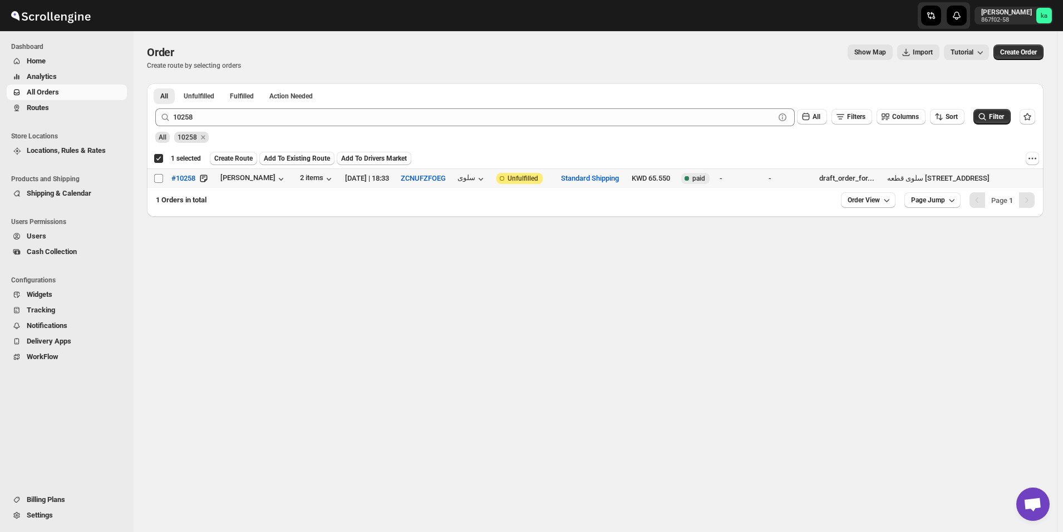
click at [160, 182] on input "Select order" at bounding box center [158, 178] width 9 height 9
checkbox input "true"
checkbox input "false"
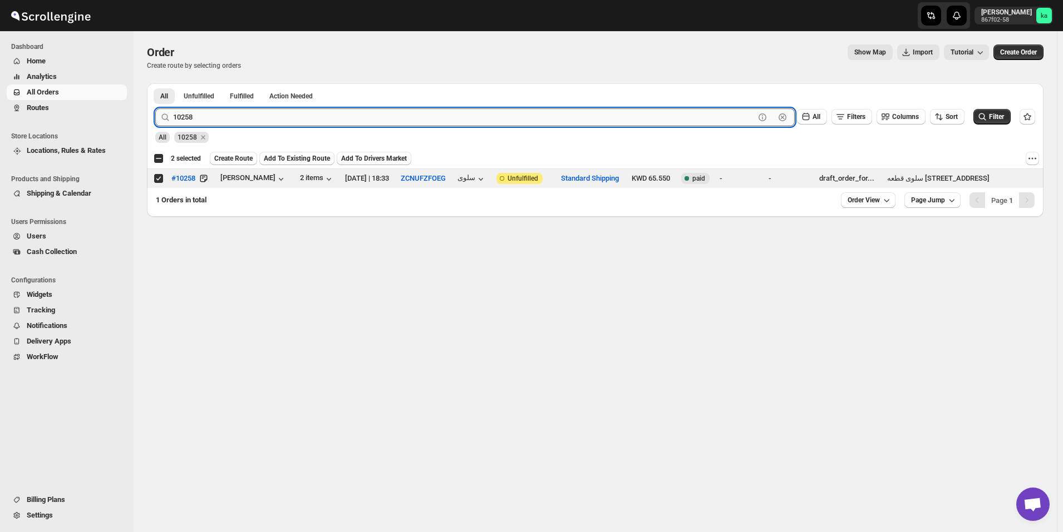
click at [300, 116] on input "10258" at bounding box center [463, 117] width 581 height 18
paste input "383"
type input "10383"
click at [155, 83] on button "Submit" at bounding box center [171, 89] width 32 height 12
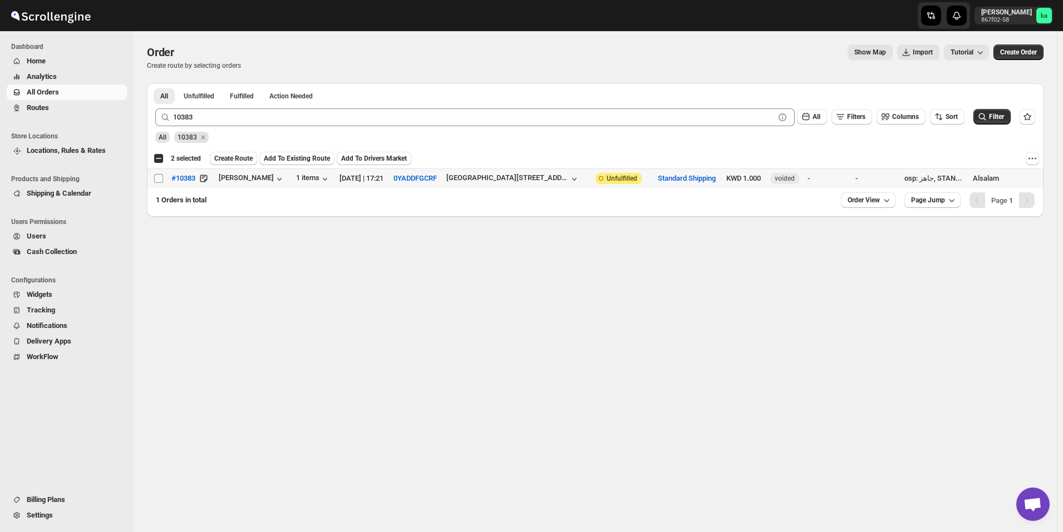
click at [160, 179] on input "Select order" at bounding box center [158, 178] width 9 height 9
checkbox input "true"
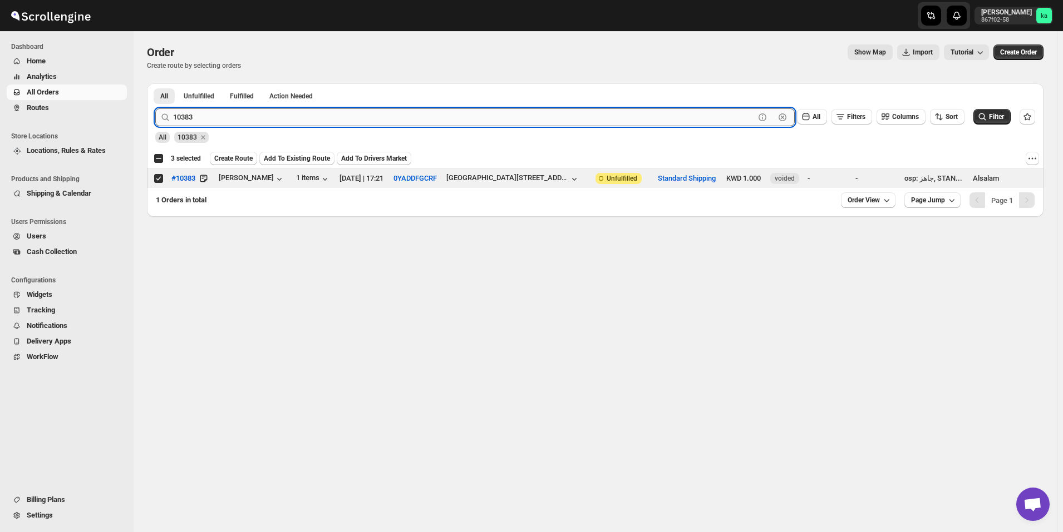
click at [303, 115] on input "10383" at bounding box center [463, 117] width 581 height 18
paste input "21"
click at [155, 83] on button "Submit" at bounding box center [171, 89] width 32 height 12
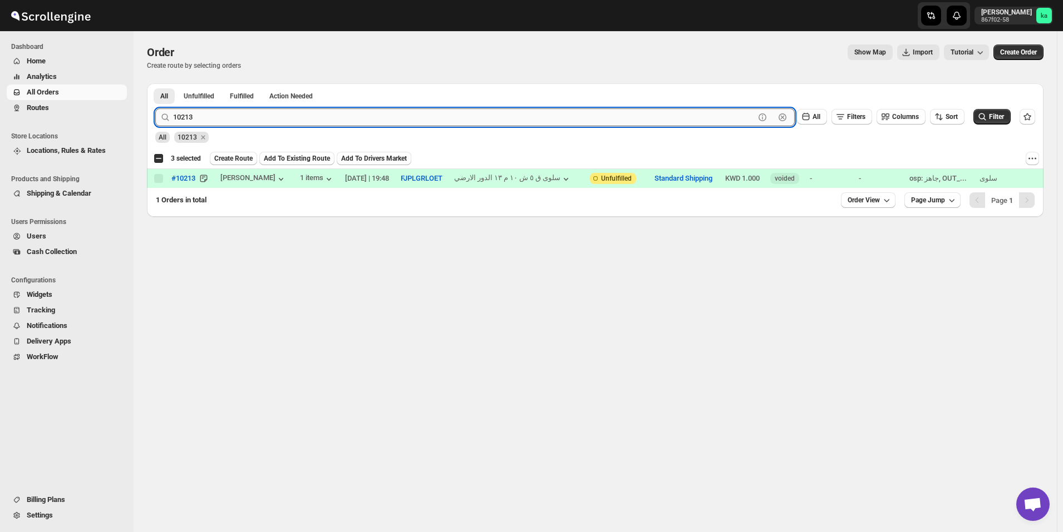
click at [236, 112] on input "10213" at bounding box center [463, 117] width 581 height 18
paste input "188"
type input "10188"
click at [155, 83] on button "Submit" at bounding box center [171, 89] width 32 height 12
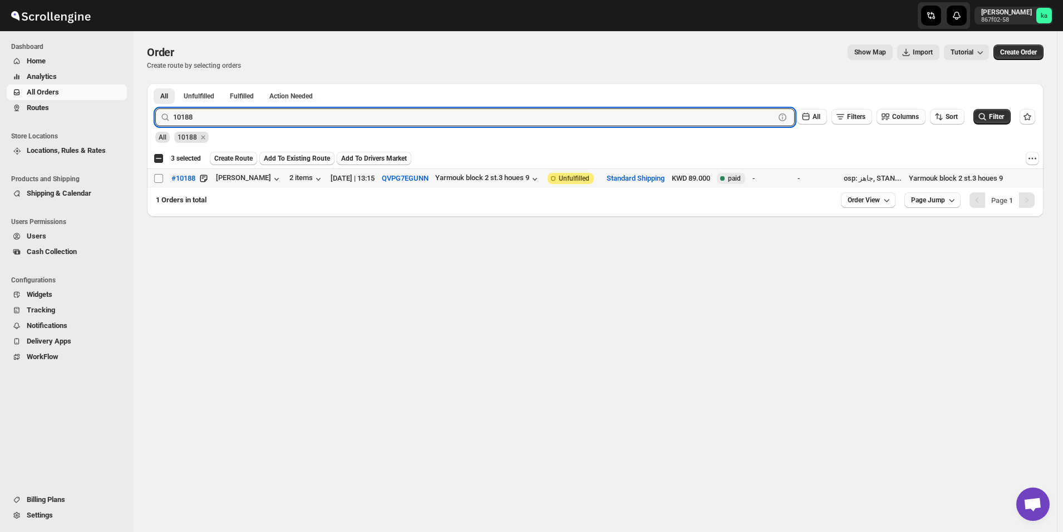
click at [159, 177] on input "Select order" at bounding box center [158, 178] width 9 height 9
checkbox input "true"
click at [251, 117] on input "10188" at bounding box center [463, 117] width 581 height 18
paste input "417"
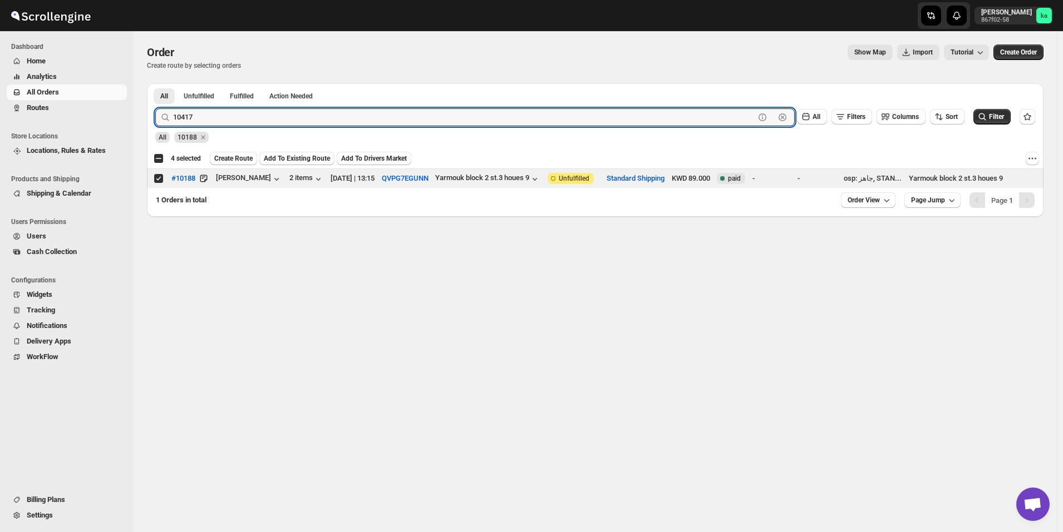
type input "10417"
click at [155, 83] on button "Submit" at bounding box center [171, 89] width 32 height 12
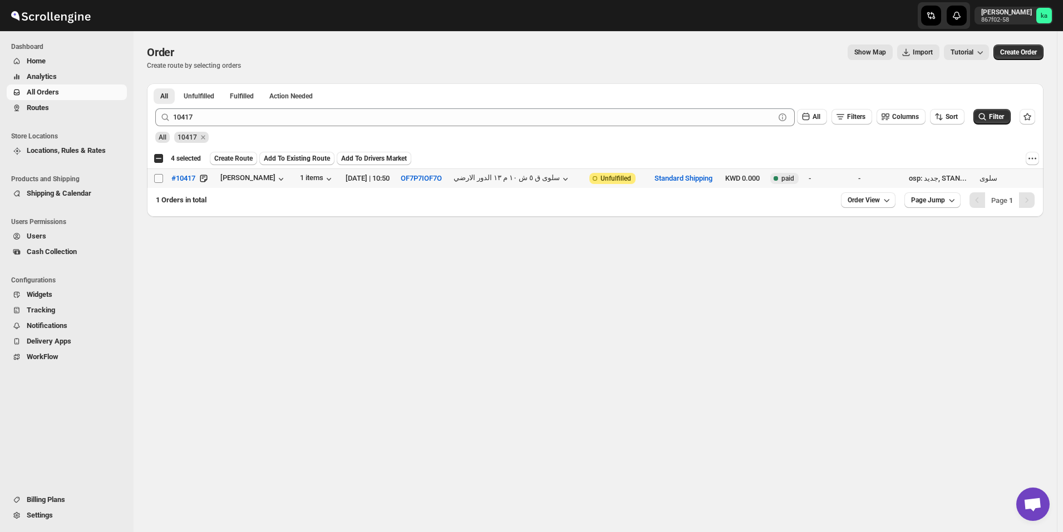
click at [159, 175] on input "Select order" at bounding box center [158, 178] width 9 height 9
checkbox input "true"
click at [234, 159] on span "Create Route" at bounding box center [233, 158] width 38 height 9
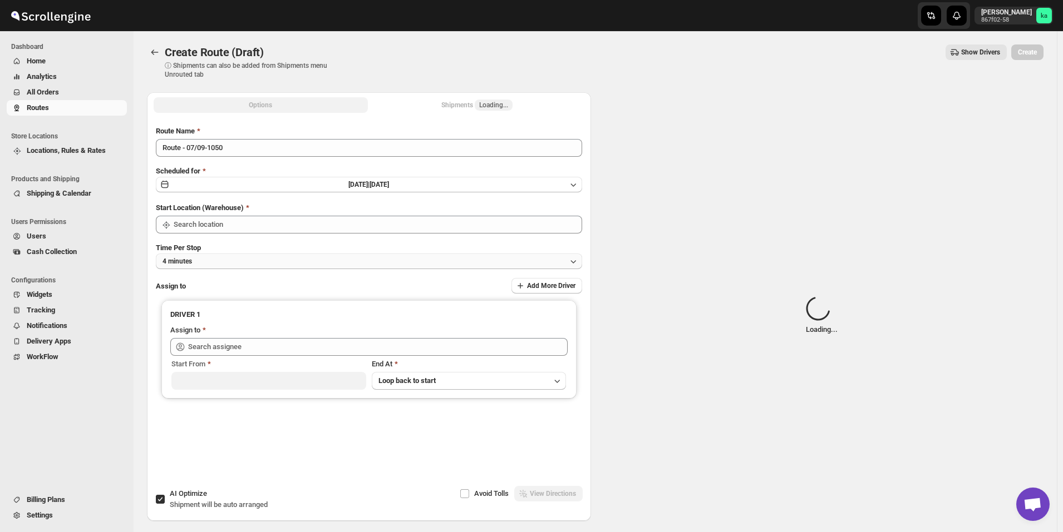
type input "[GEOGRAPHIC_DATA]"
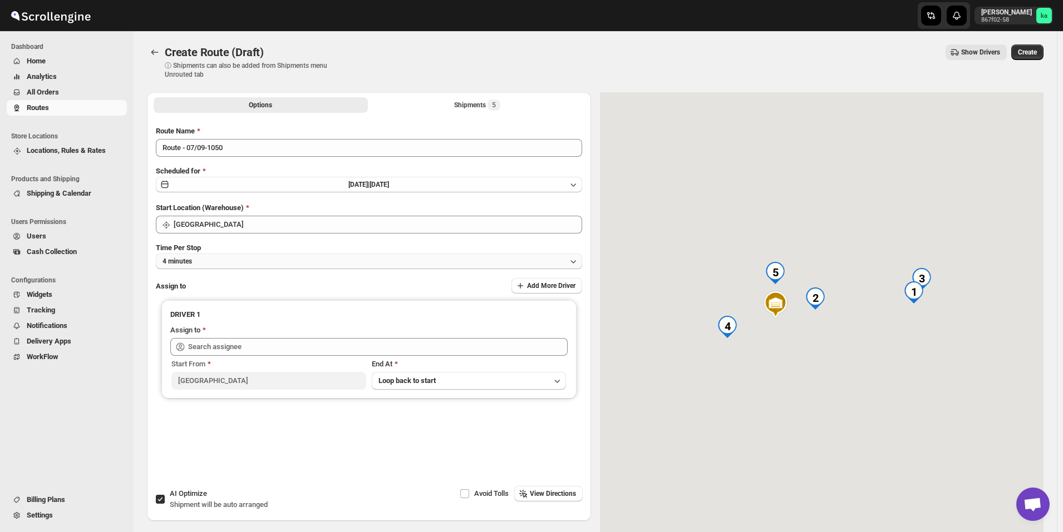
click at [212, 257] on button "4 minutes" at bounding box center [369, 262] width 426 height 16
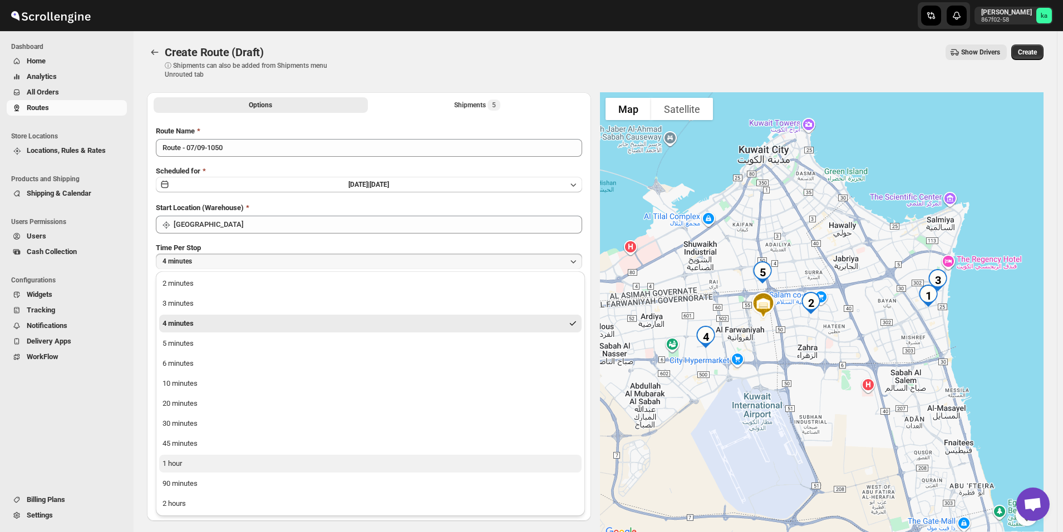
click at [241, 463] on button "1 hour" at bounding box center [370, 464] width 422 height 18
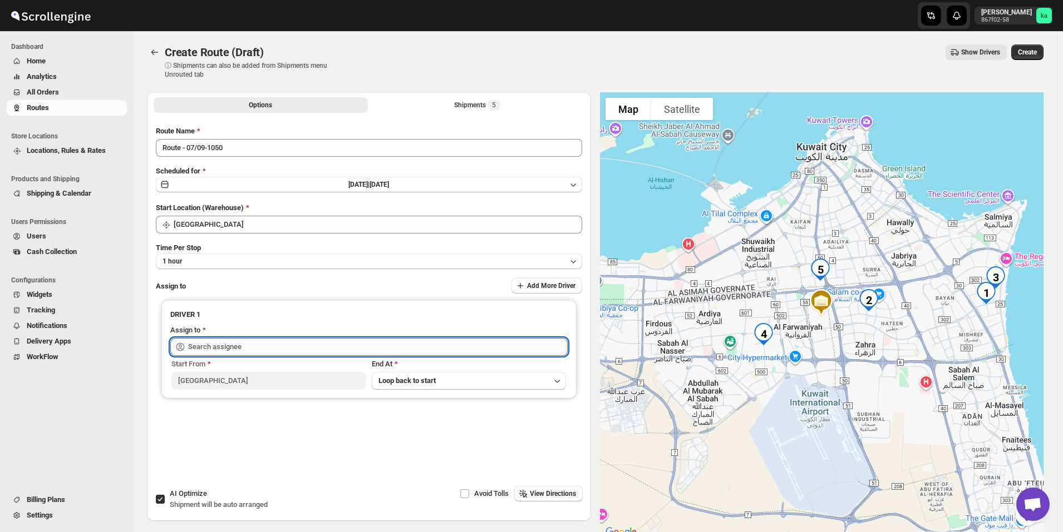
click at [263, 346] on input "text" at bounding box center [377, 347] width 379 height 18
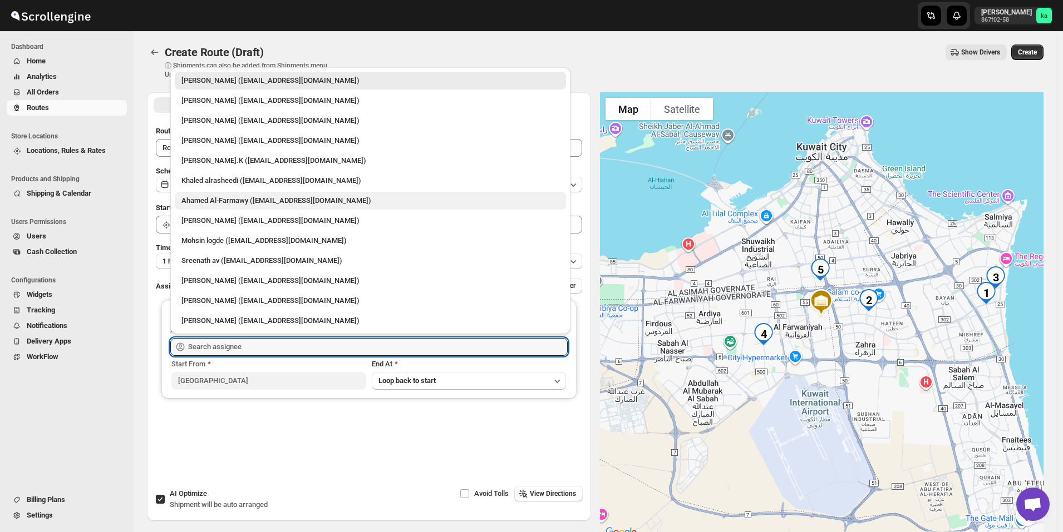
click at [231, 206] on div "Ahamed Al-Farmawy ([EMAIL_ADDRESS][DOMAIN_NAME])" at bounding box center [370, 201] width 391 height 18
type input "Ahamed Al-Farmawy ([EMAIL_ADDRESS][DOMAIN_NAME])"
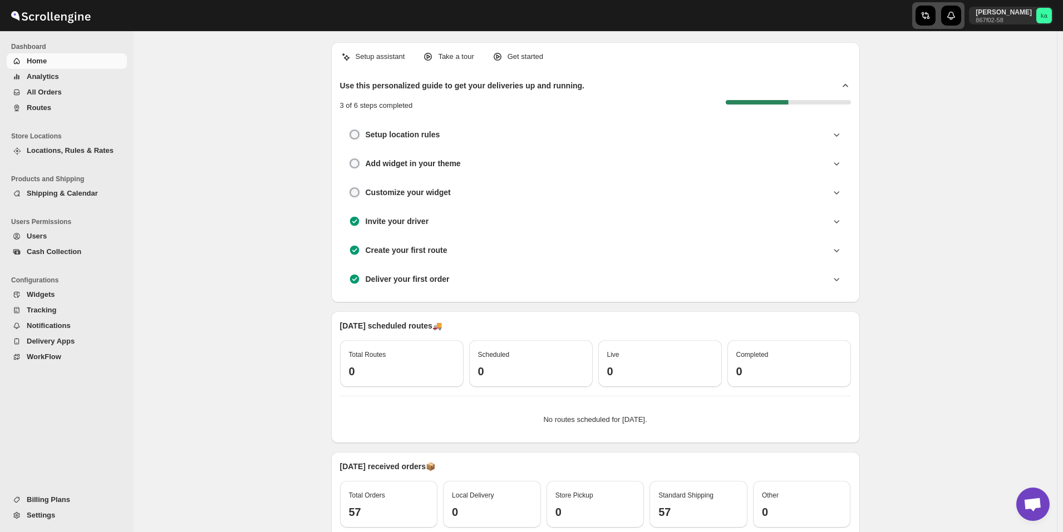
click at [926, 18] on icon "button" at bounding box center [923, 15] width 5 height 7
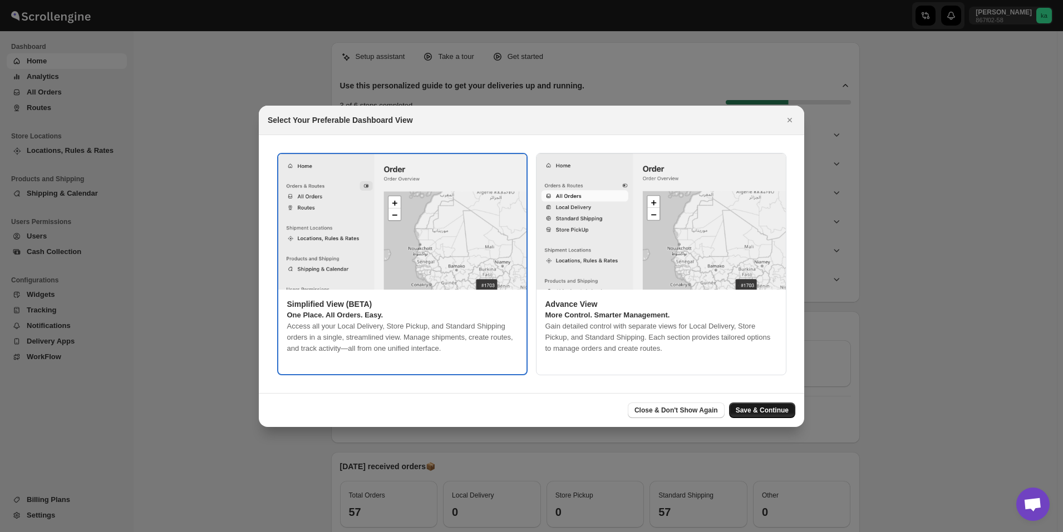
click at [754, 410] on span "Save & Continue" at bounding box center [762, 410] width 53 height 9
